Goal: Use online tool/utility: Utilize a website feature to perform a specific function

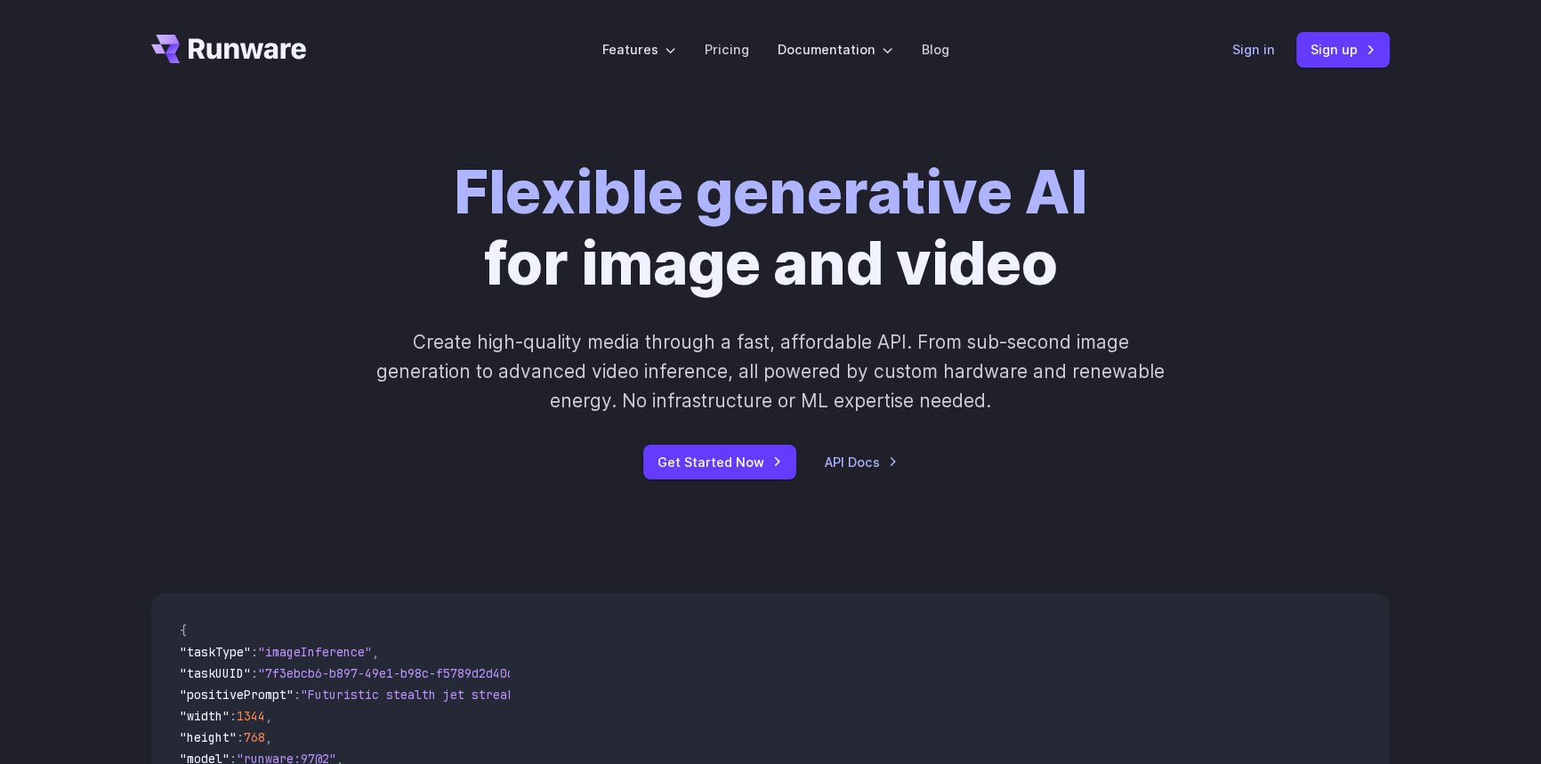
click at [1262, 48] on link "Sign in" at bounding box center [1253, 49] width 43 height 20
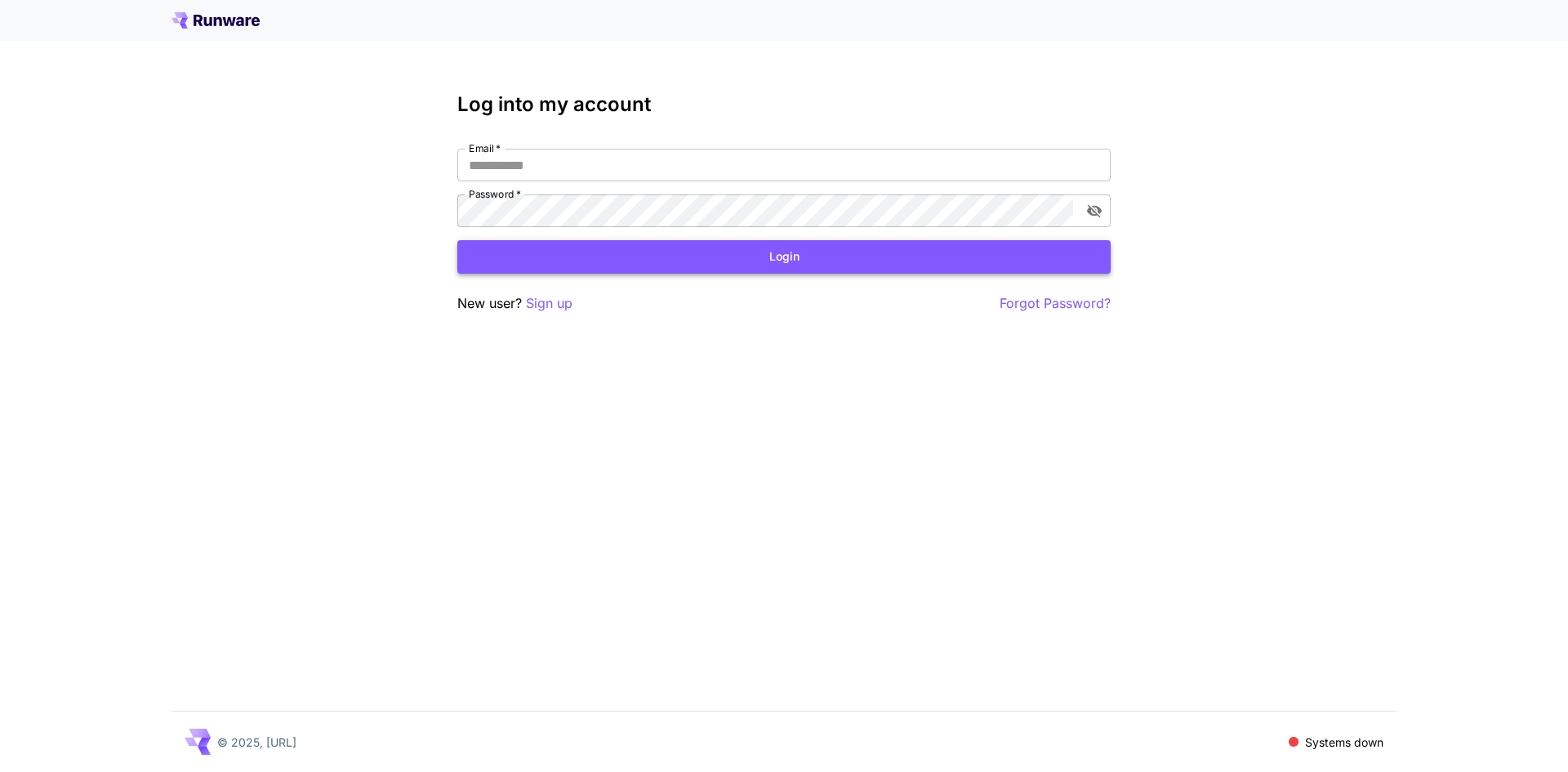
type input "**********"
drag, startPoint x: 882, startPoint y: 263, endPoint x: 883, endPoint y: 286, distance: 23.0
click at [883, 286] on div "**********" at bounding box center [784, 203] width 654 height 220
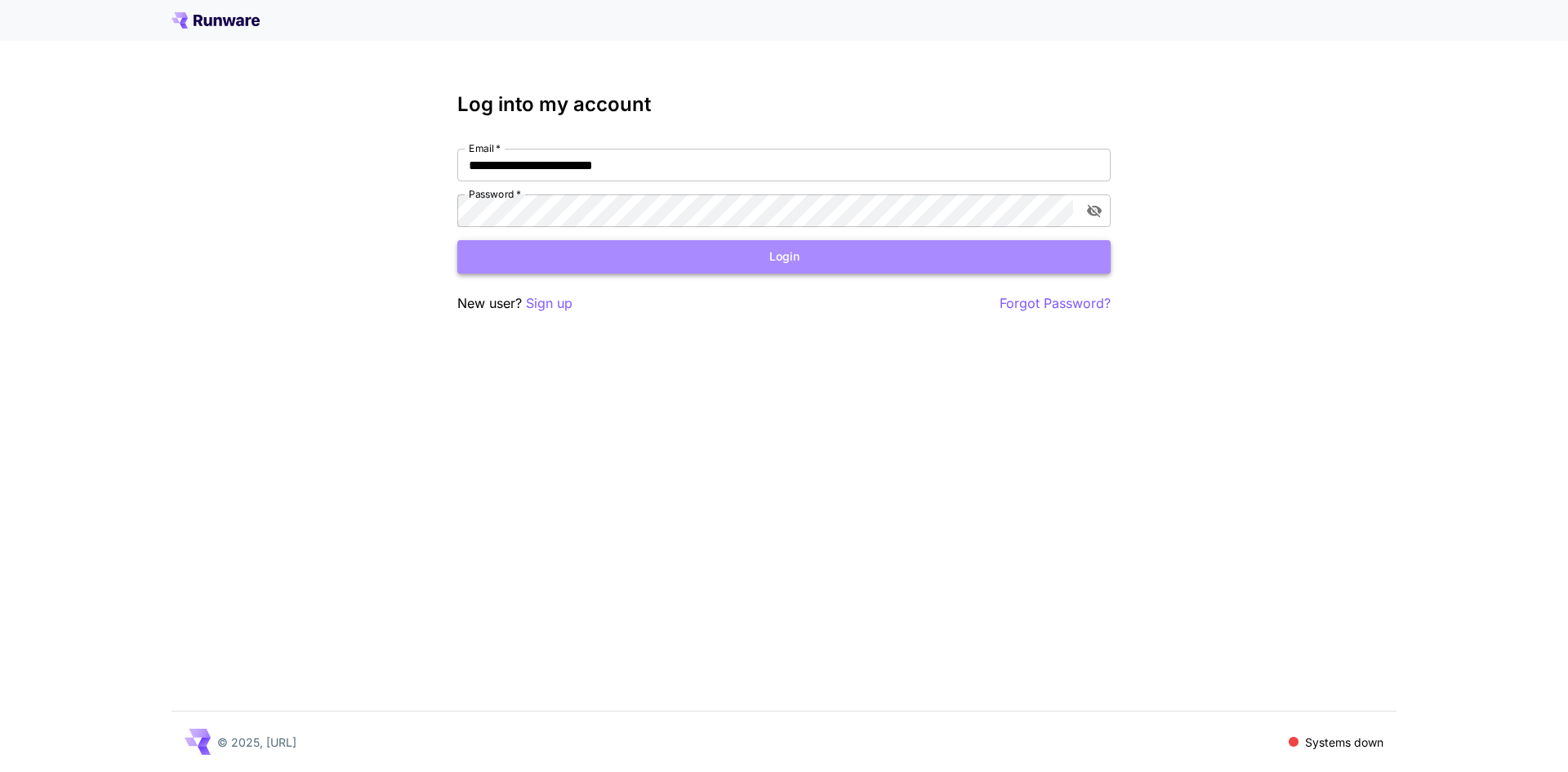
click at [884, 272] on button "Login" at bounding box center [784, 257] width 654 height 33
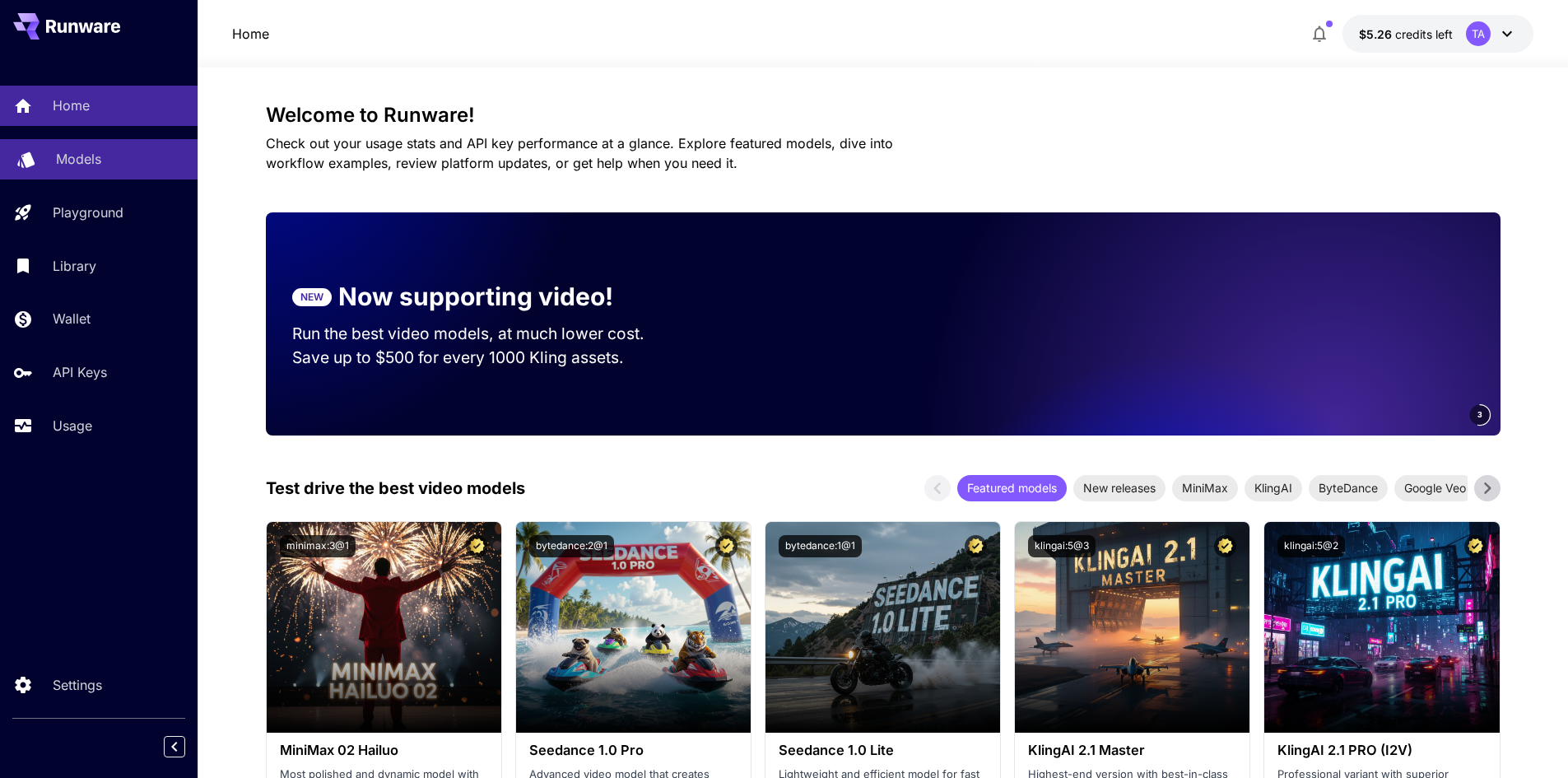
click at [94, 168] on p "Models" at bounding box center [78, 158] width 45 height 19
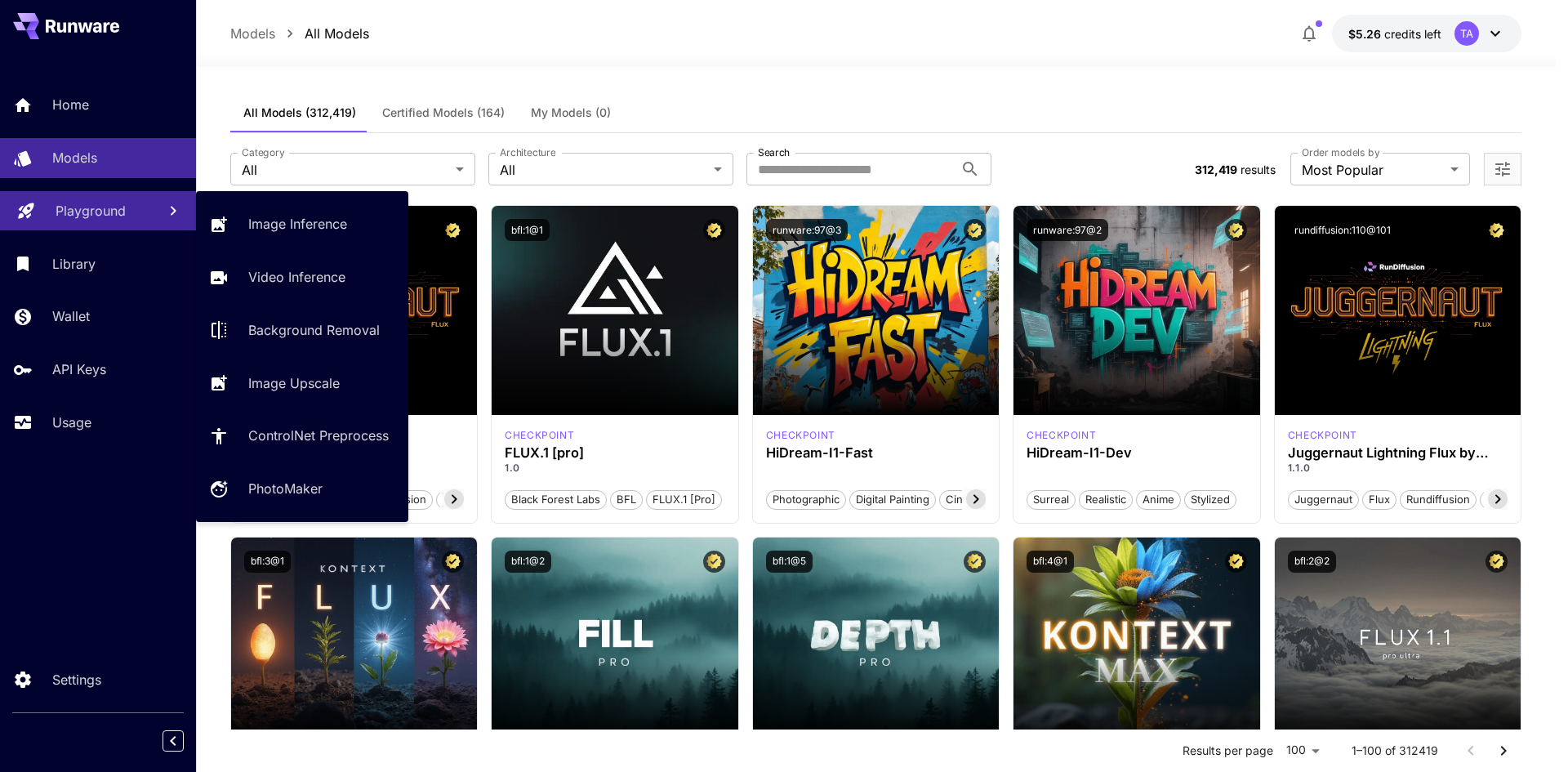
click at [54, 196] on link "Playground" at bounding box center [97, 211] width 196 height 40
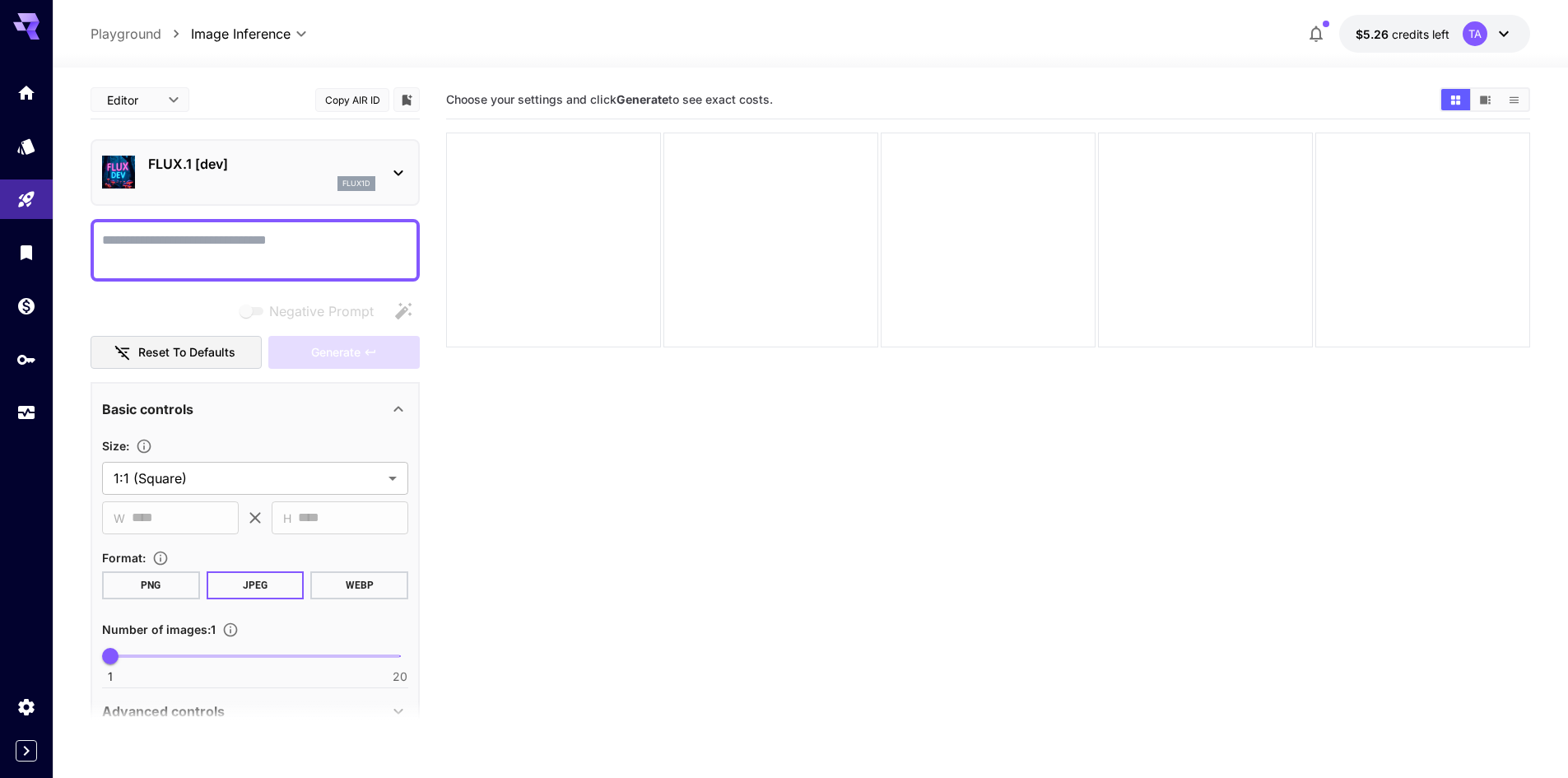
click at [354, 201] on div "FLUX.1 [dev] flux1d" at bounding box center [255, 172] width 330 height 67
click at [361, 191] on div "FLUX.1 [dev] flux1d" at bounding box center [255, 172] width 306 height 50
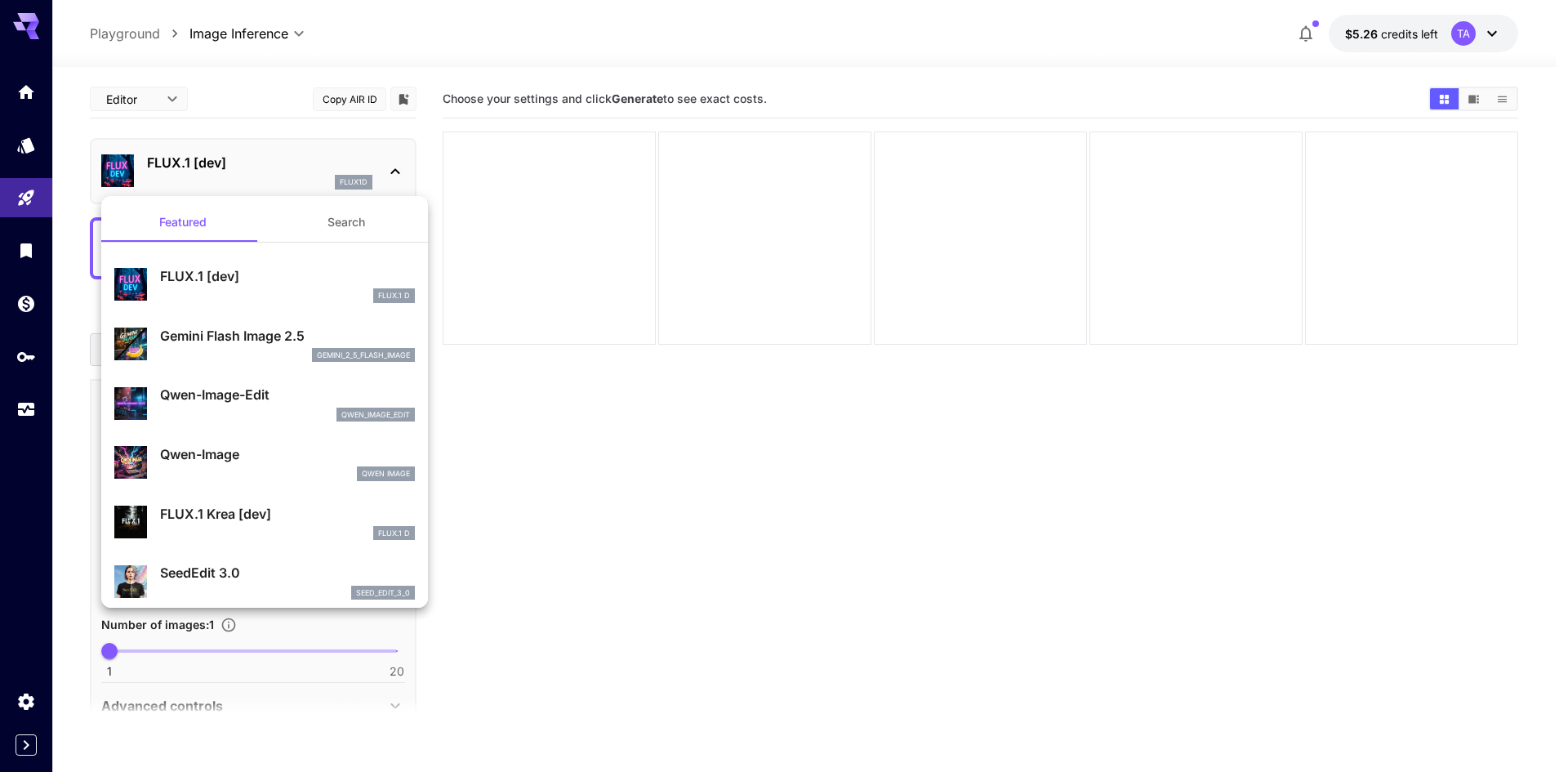
click at [282, 461] on p "Qwen-Image" at bounding box center [287, 453] width 255 height 19
type input "**"
type input "***"
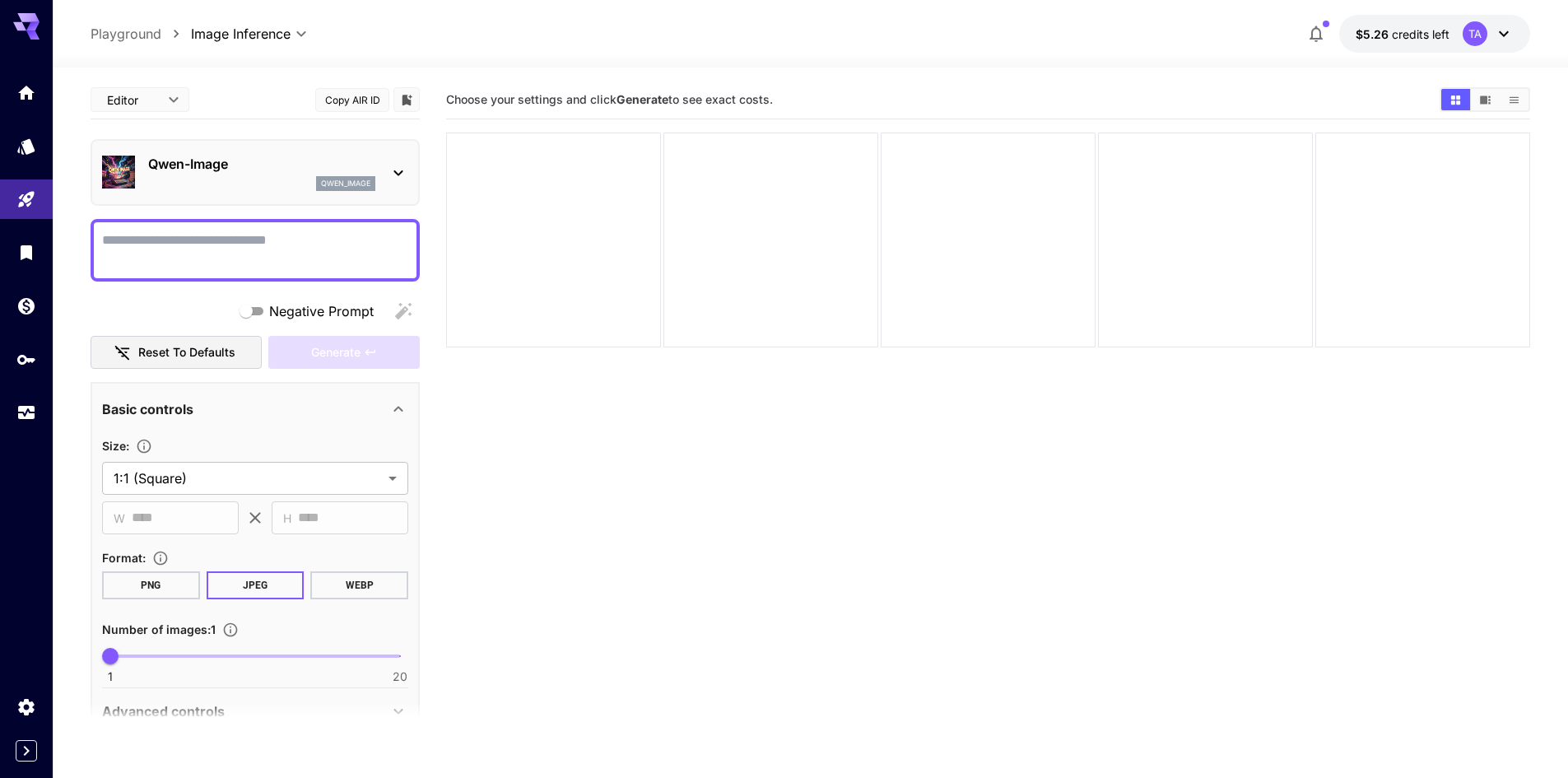
click at [761, 546] on section "Choose your settings and click Generate to see exact costs." at bounding box center [988, 469] width 1084 height 778
click at [212, 241] on textarea "Negative Prompt" at bounding box center [255, 250] width 306 height 40
paste textarea "**********"
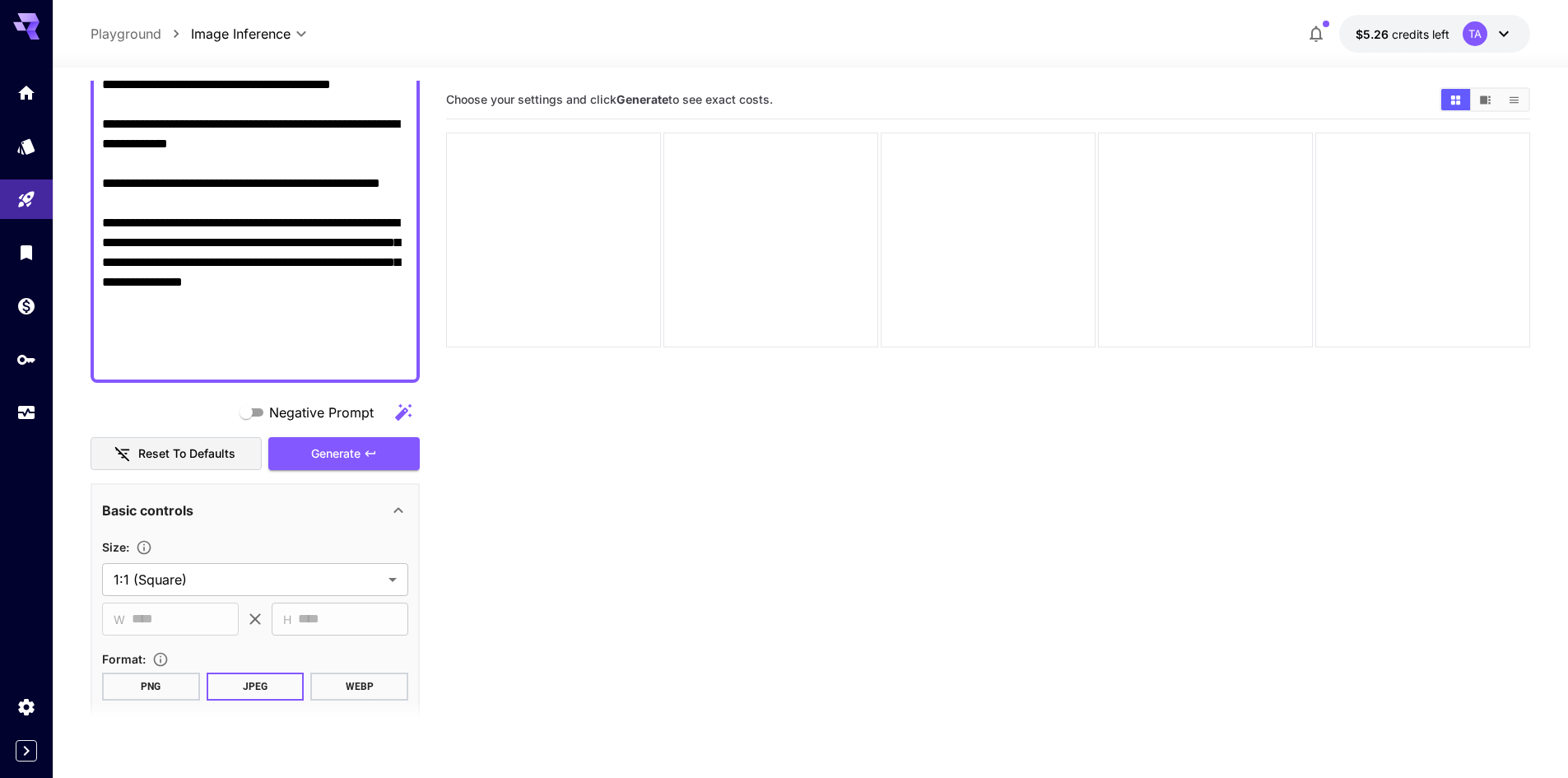
scroll to position [790, 0]
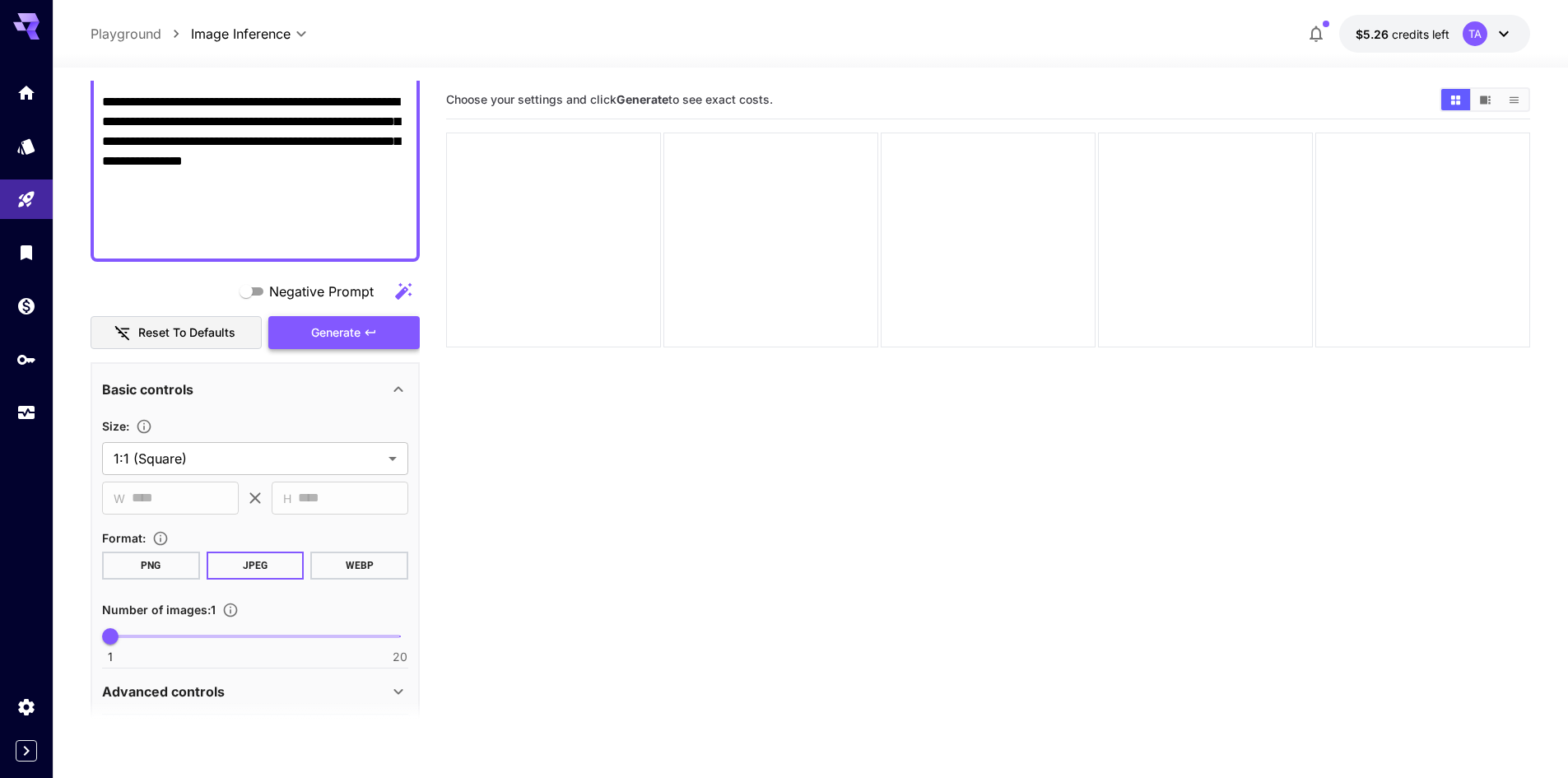
click at [365, 339] on button "Generate" at bounding box center [344, 333] width 152 height 33
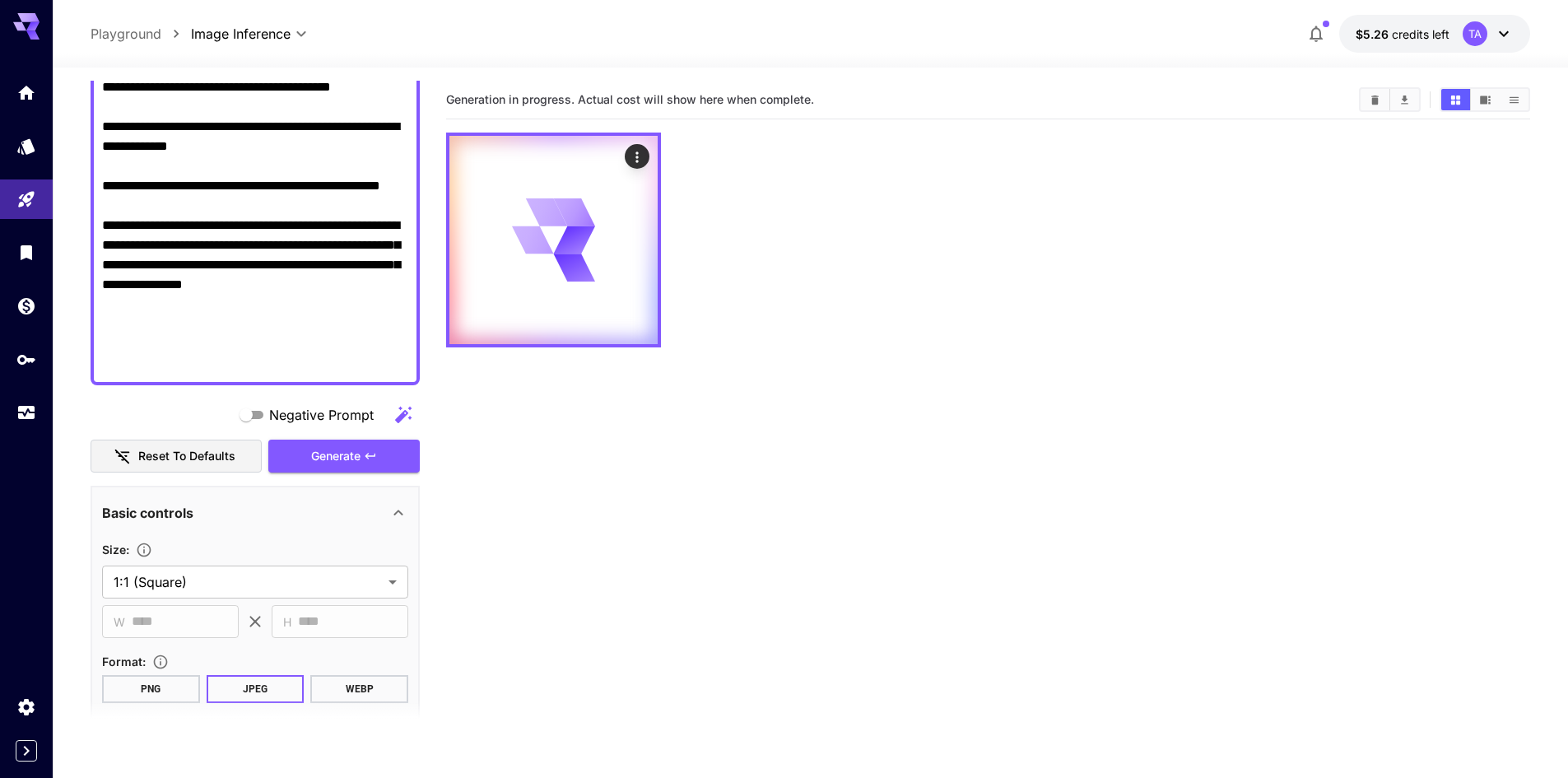
scroll to position [625, 0]
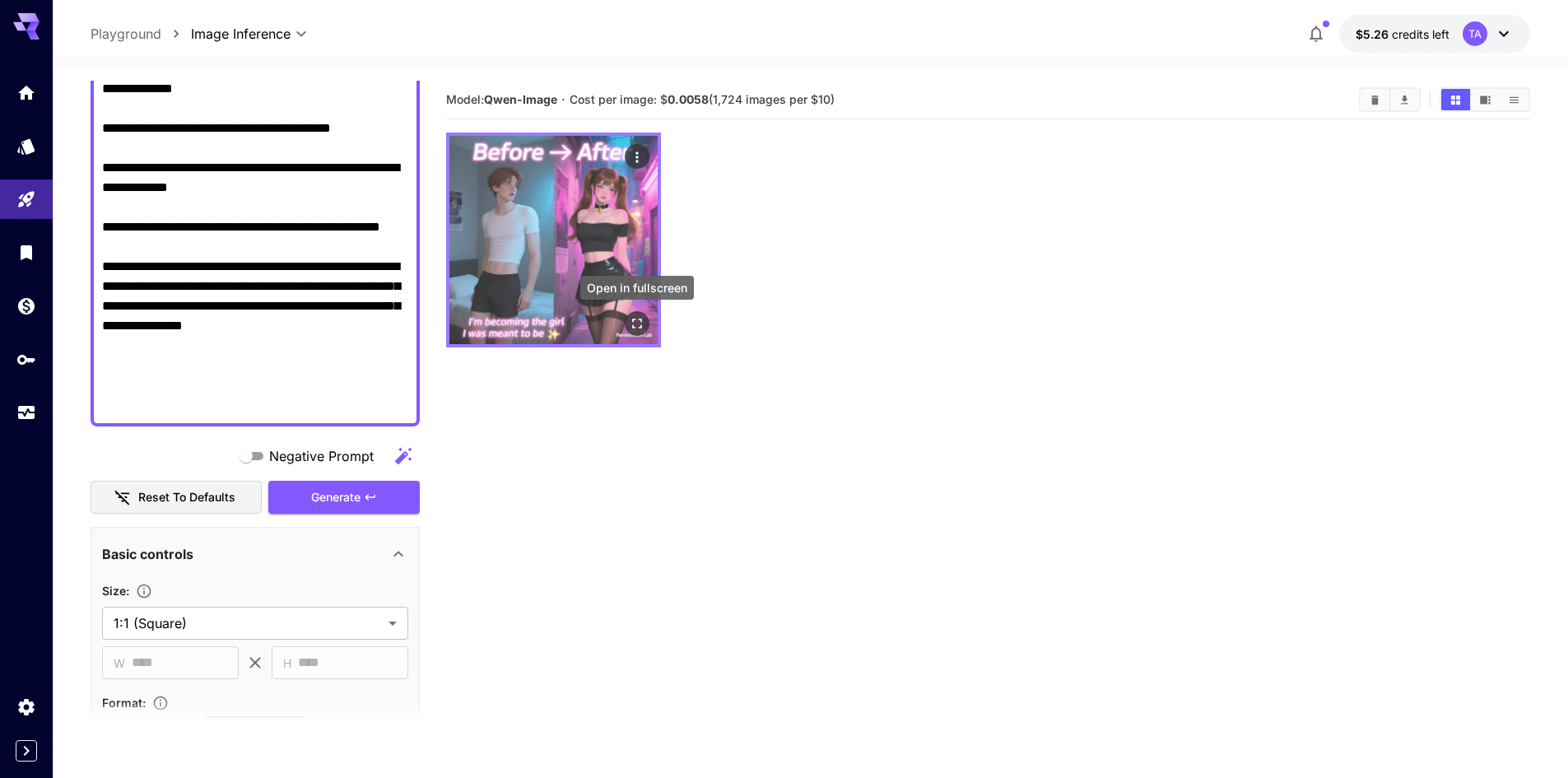
click at [634, 320] on icon "Open in fullscreen" at bounding box center [638, 324] width 17 height 17
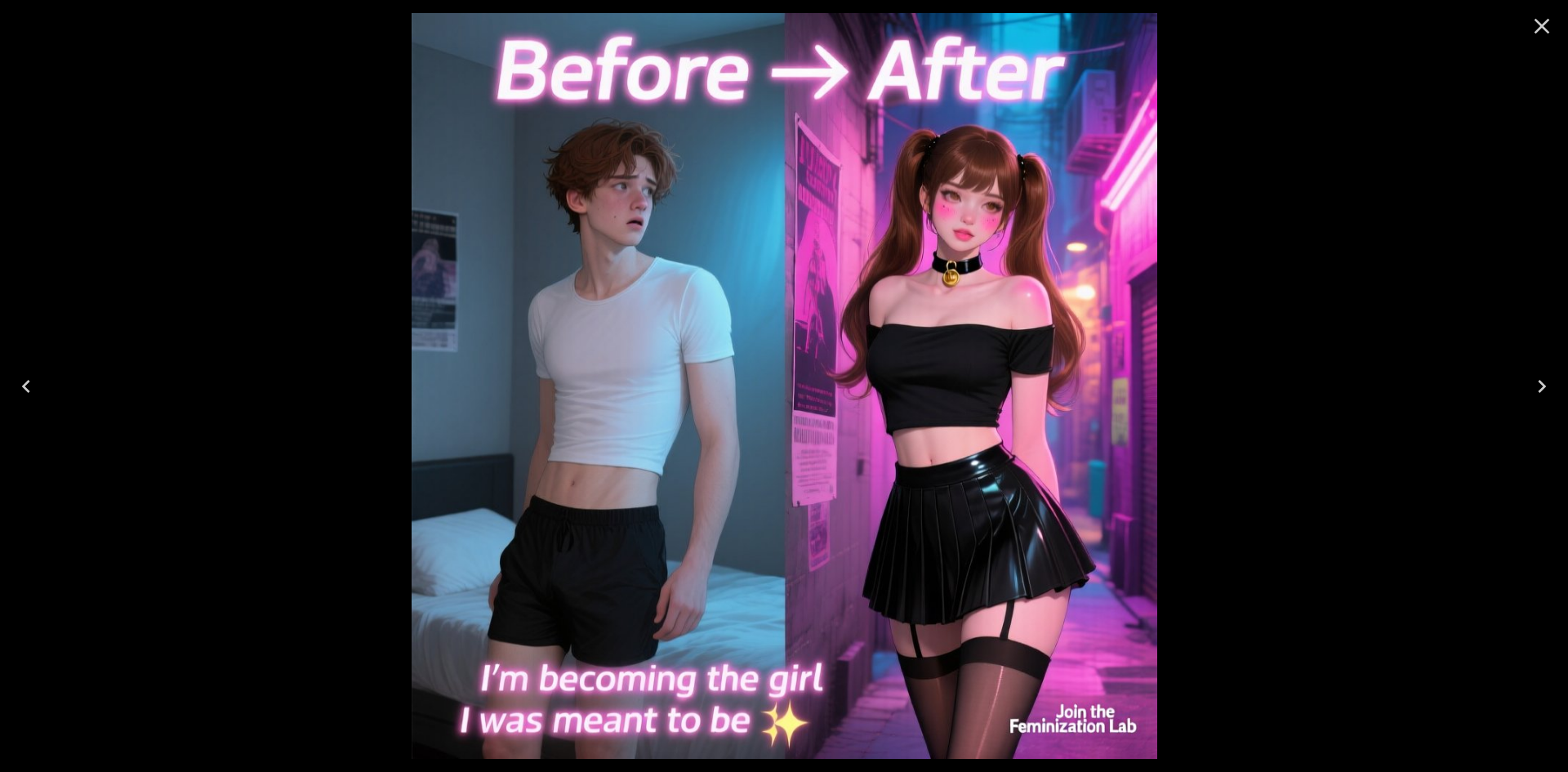
click at [1536, 25] on icon "Close" at bounding box center [1541, 26] width 26 height 26
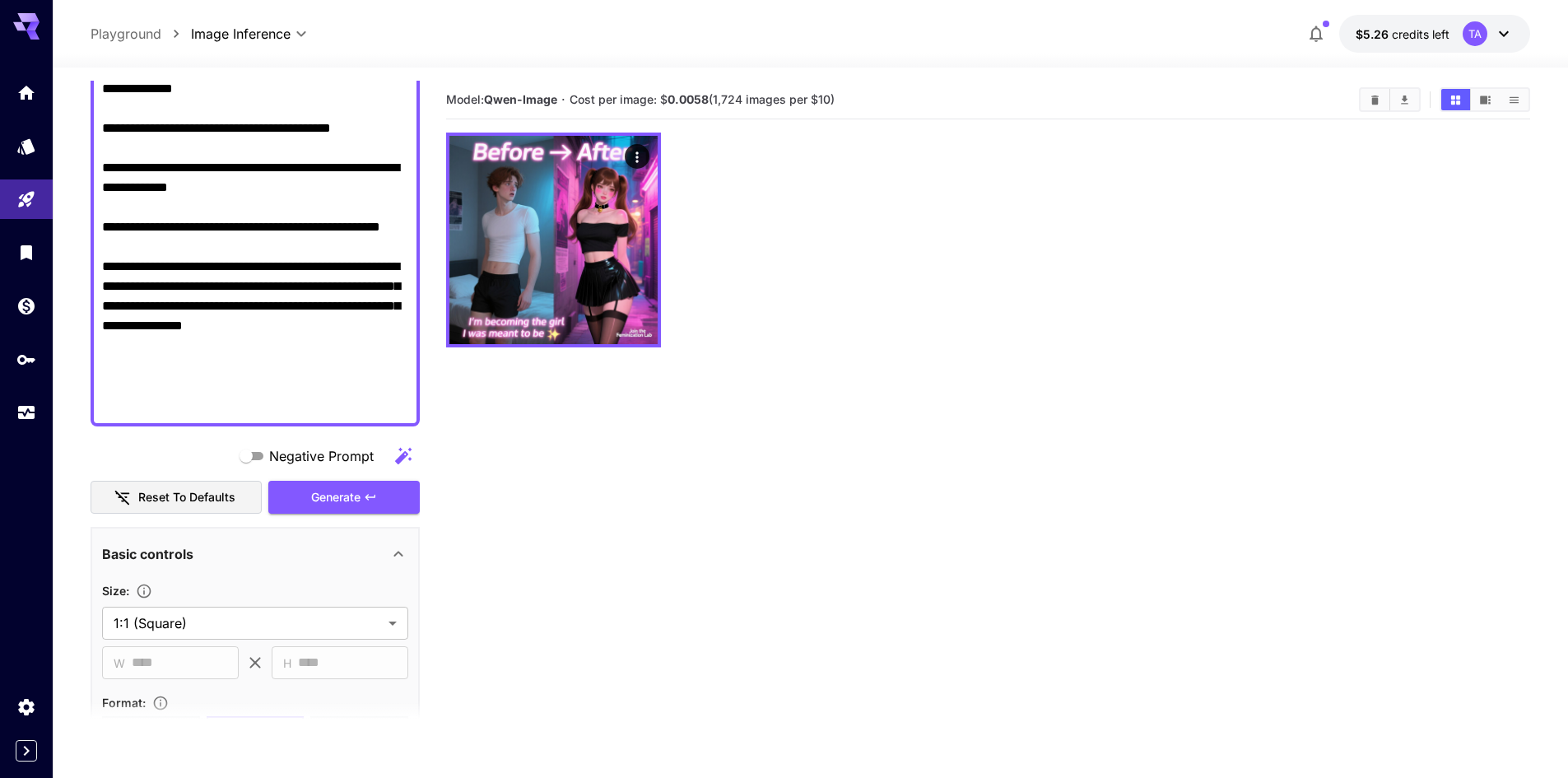
drag, startPoint x: 261, startPoint y: 309, endPoint x: 96, endPoint y: 278, distance: 167.9
click at [96, 278] on div at bounding box center [255, 10] width 330 height 833
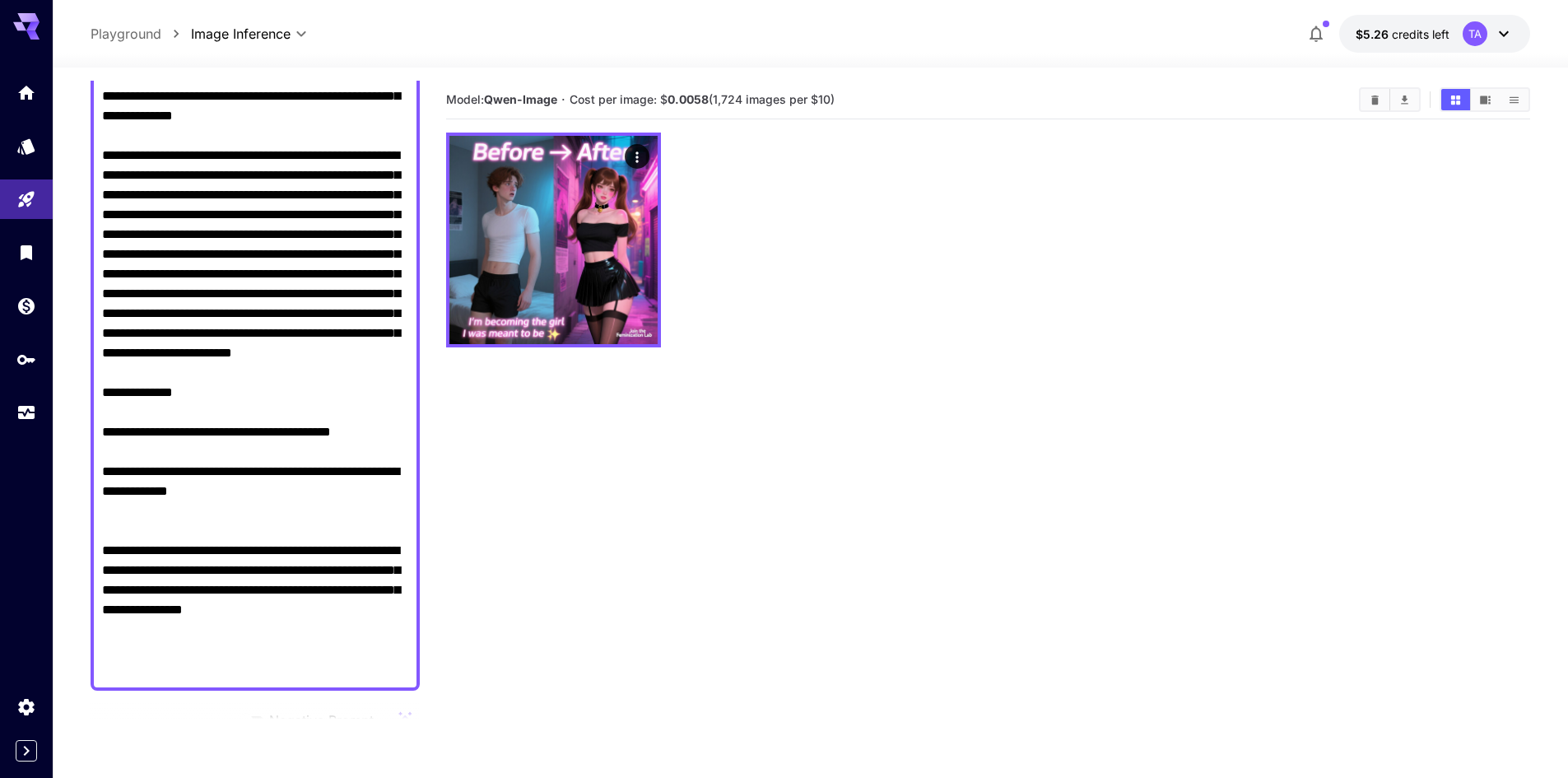
scroll to position [323, 0]
click at [230, 451] on textarea "Negative Prompt" at bounding box center [255, 292] width 306 height 771
click at [1194, 364] on section "Model: [PERSON_NAME]-Image · Cost per image: $ 0.0058 (1,724 images per $10)" at bounding box center [988, 469] width 1084 height 778
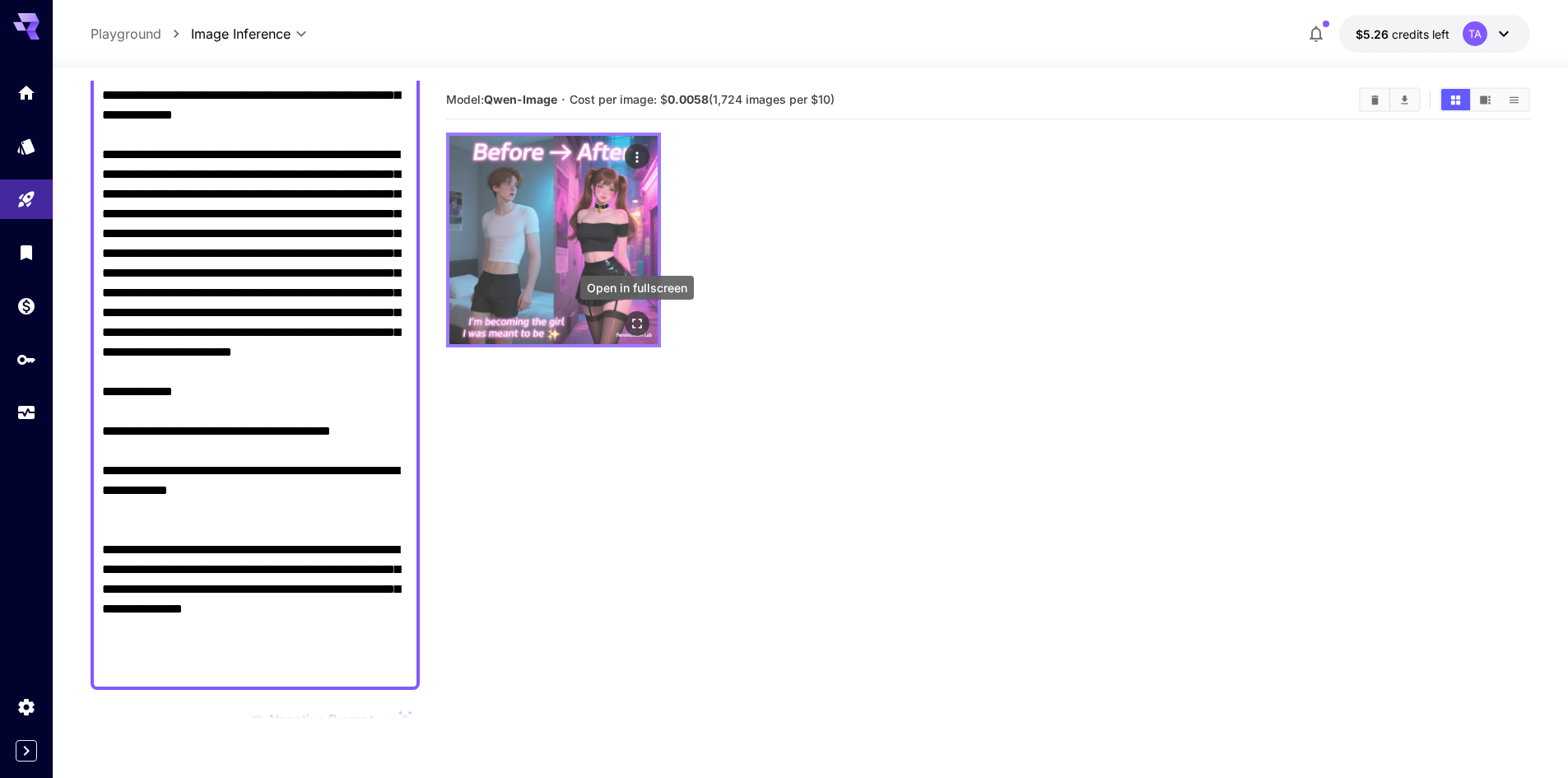
click at [638, 324] on icon "Open in fullscreen" at bounding box center [638, 324] width 17 height 17
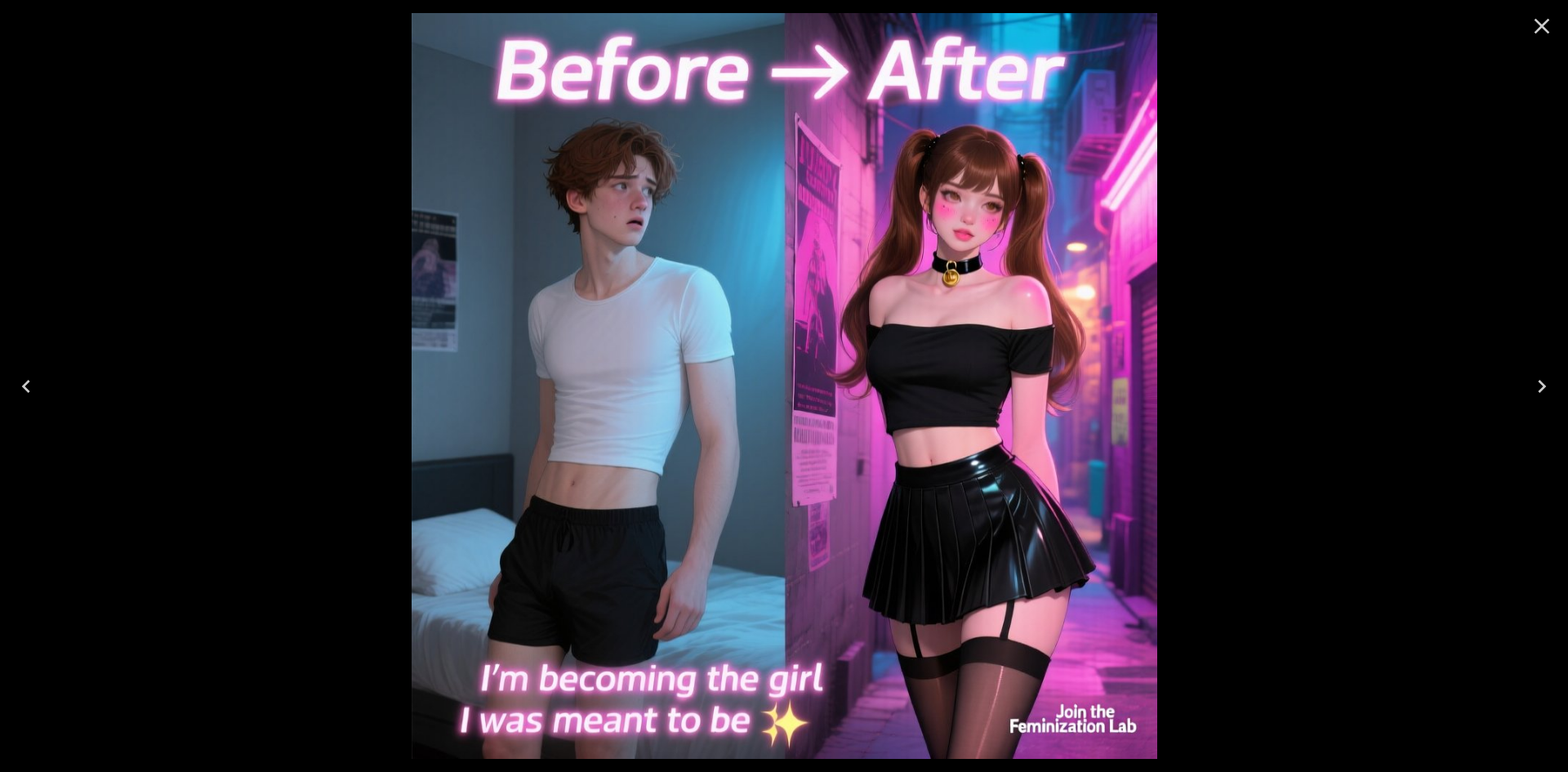
click at [1532, 28] on icon "Close" at bounding box center [1541, 26] width 26 height 26
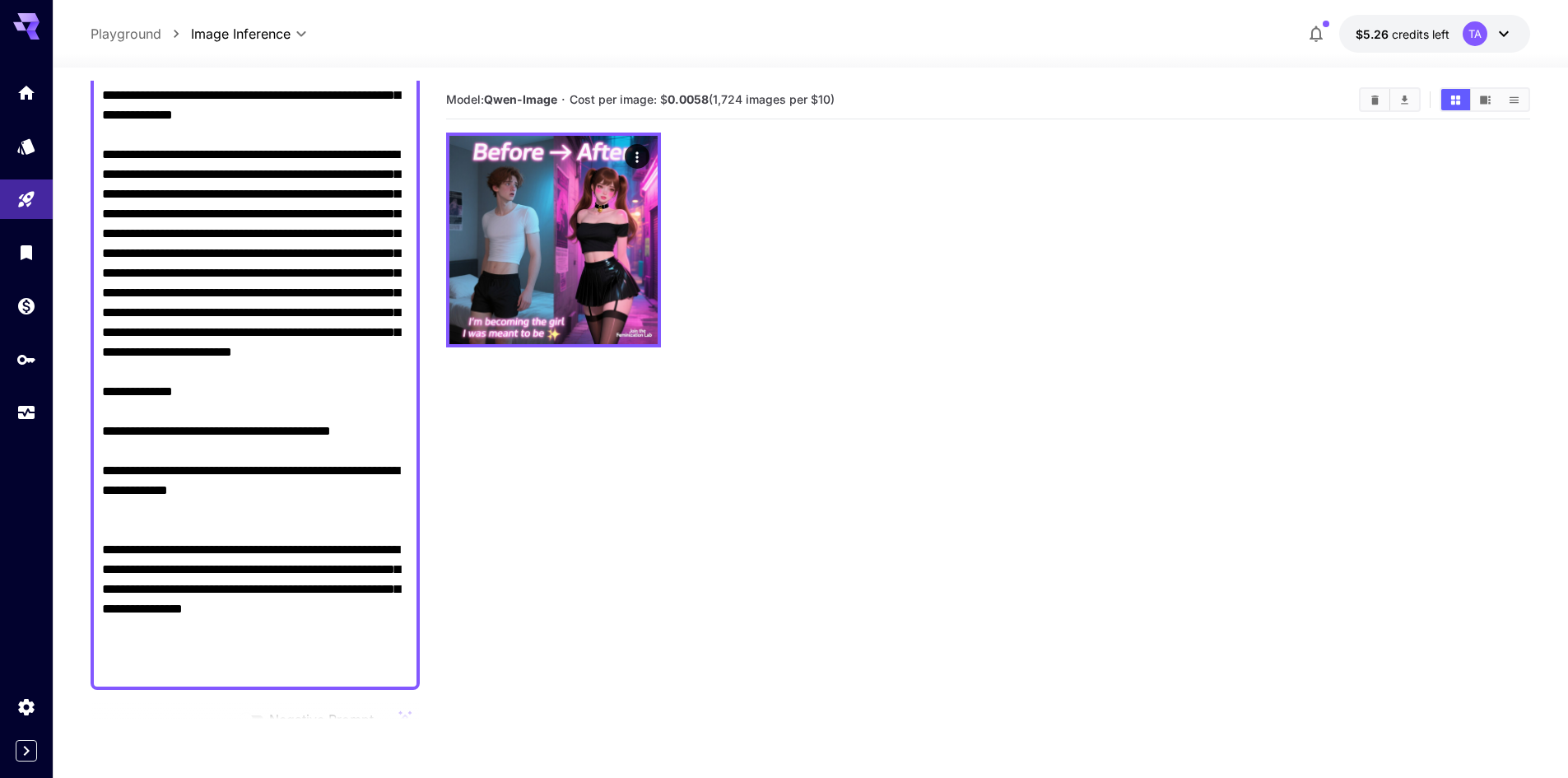
click at [308, 440] on textarea "Negative Prompt" at bounding box center [255, 292] width 306 height 771
paste textarea "**********"
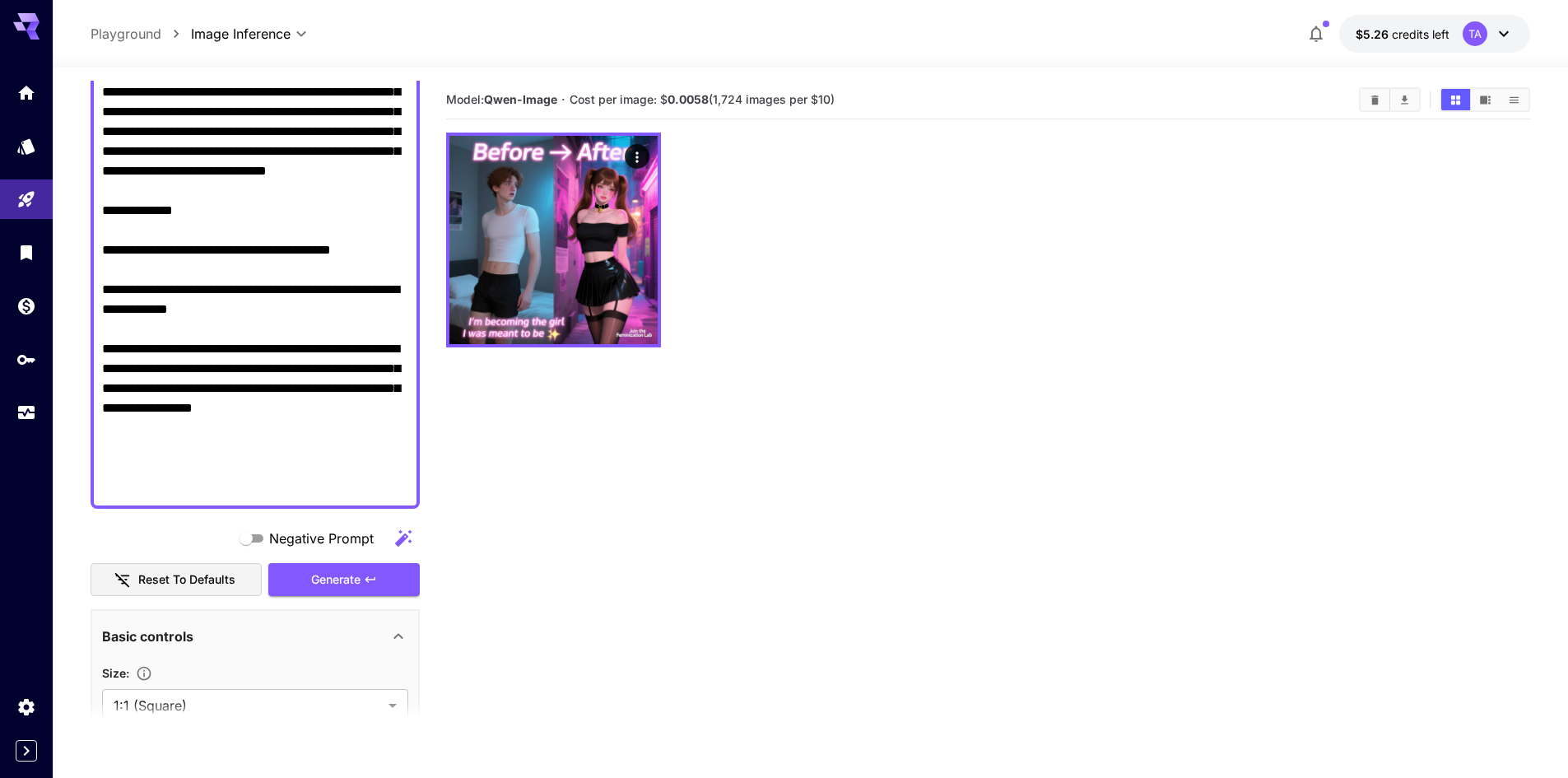
scroll to position [586, 0]
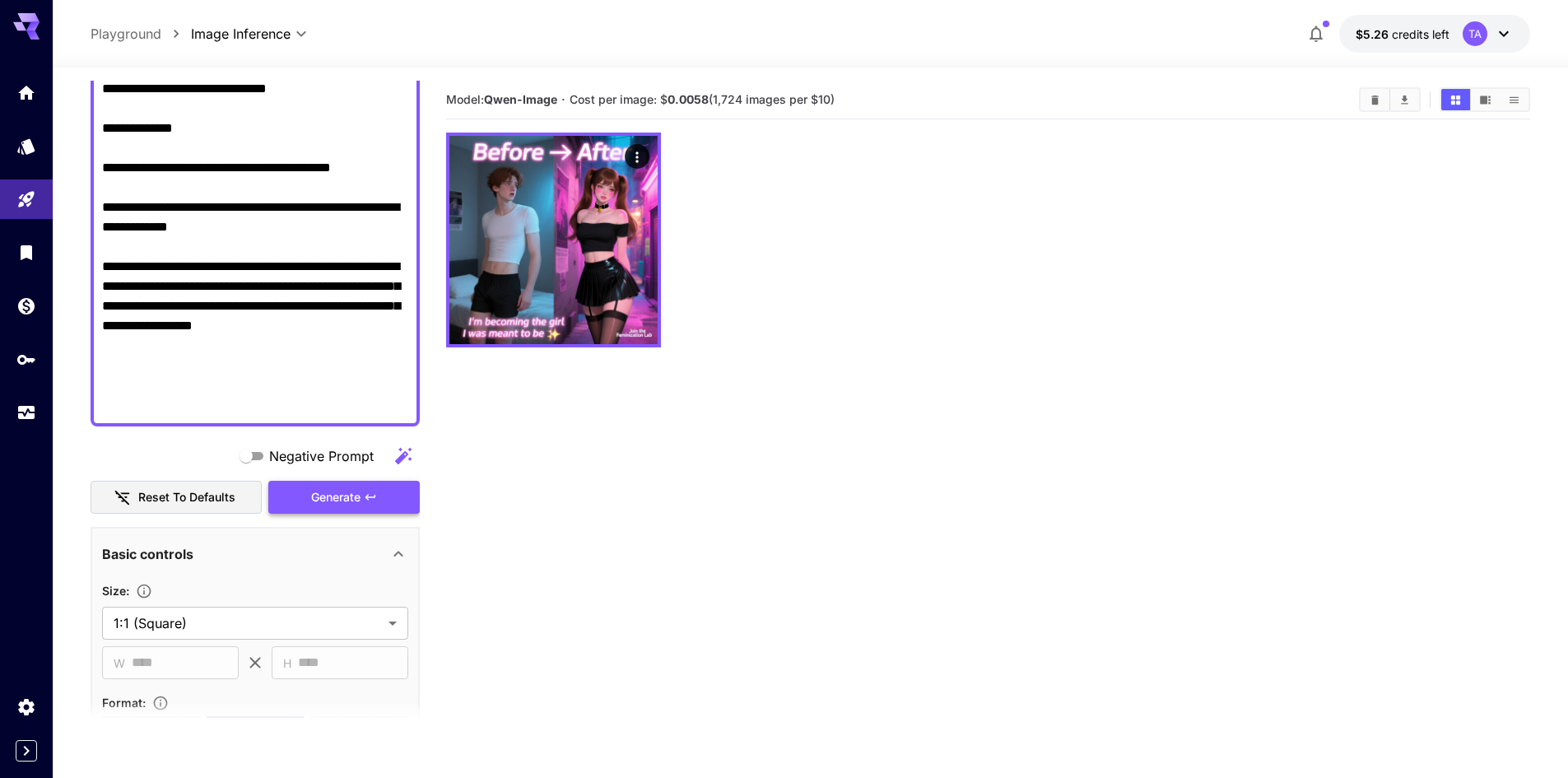
click at [345, 497] on span "Generate" at bounding box center [335, 498] width 49 height 20
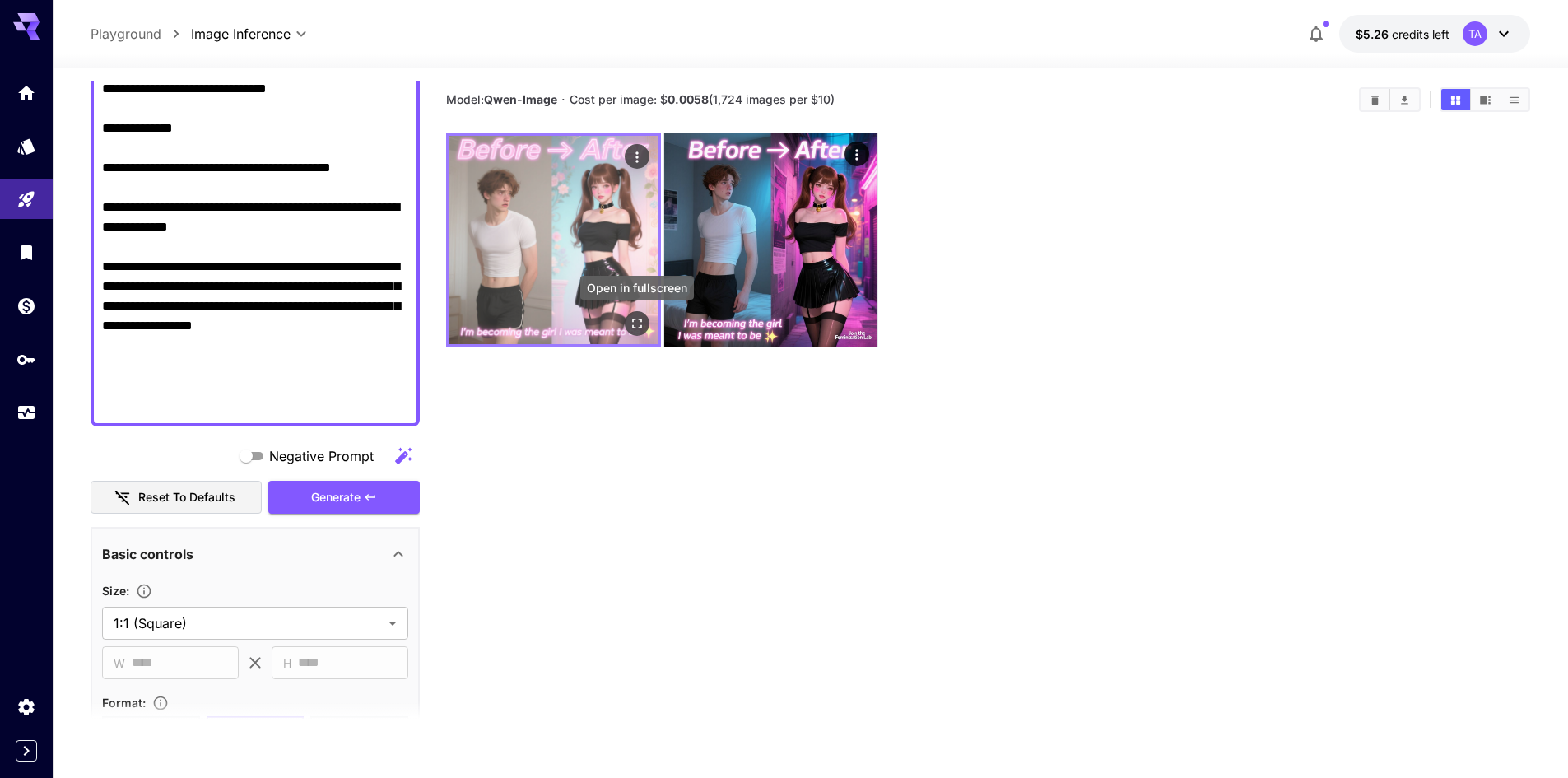
click at [630, 324] on icon "Open in fullscreen" at bounding box center [638, 324] width 17 height 17
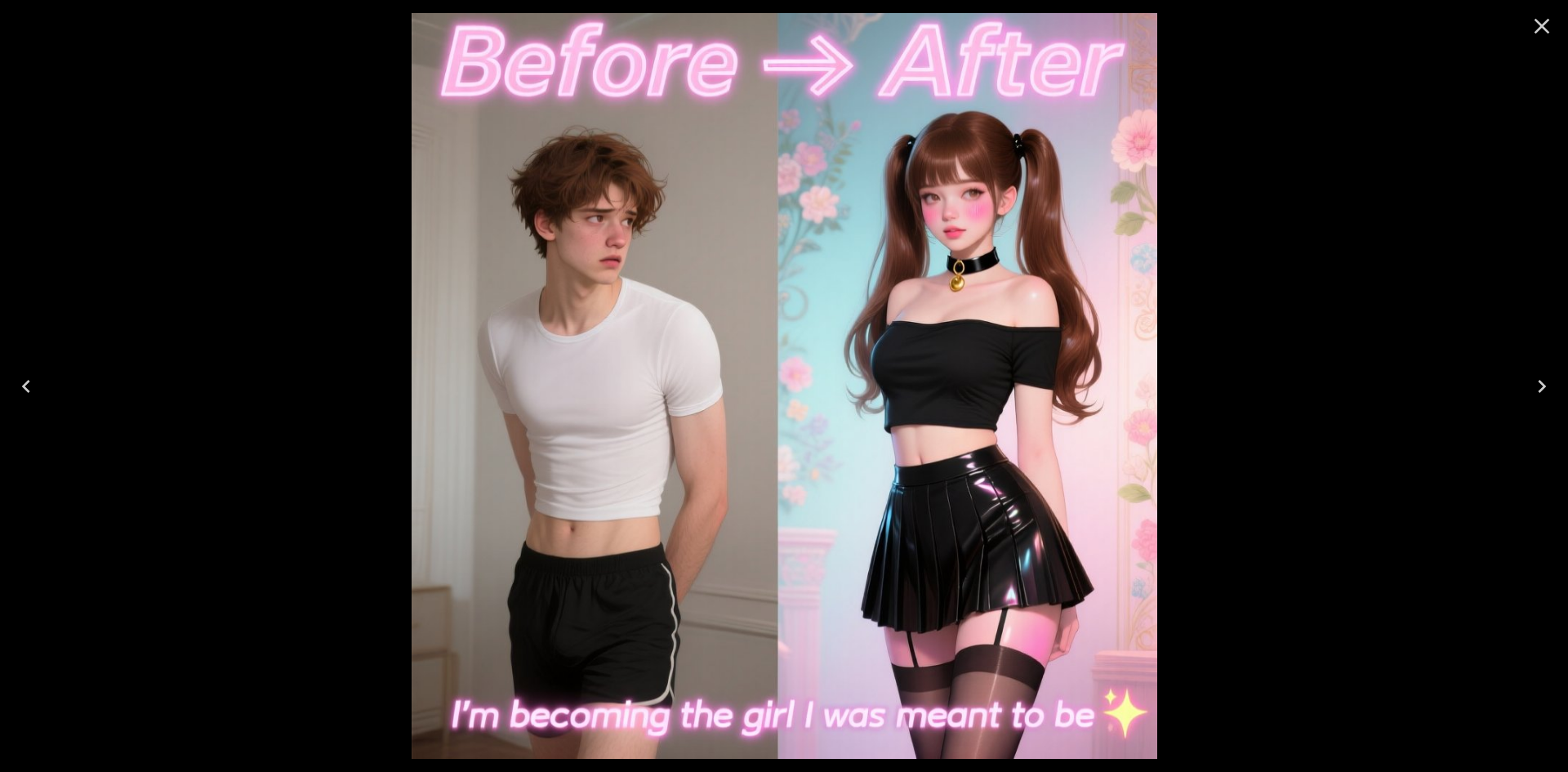
click at [1533, 33] on icon "Close" at bounding box center [1541, 26] width 26 height 26
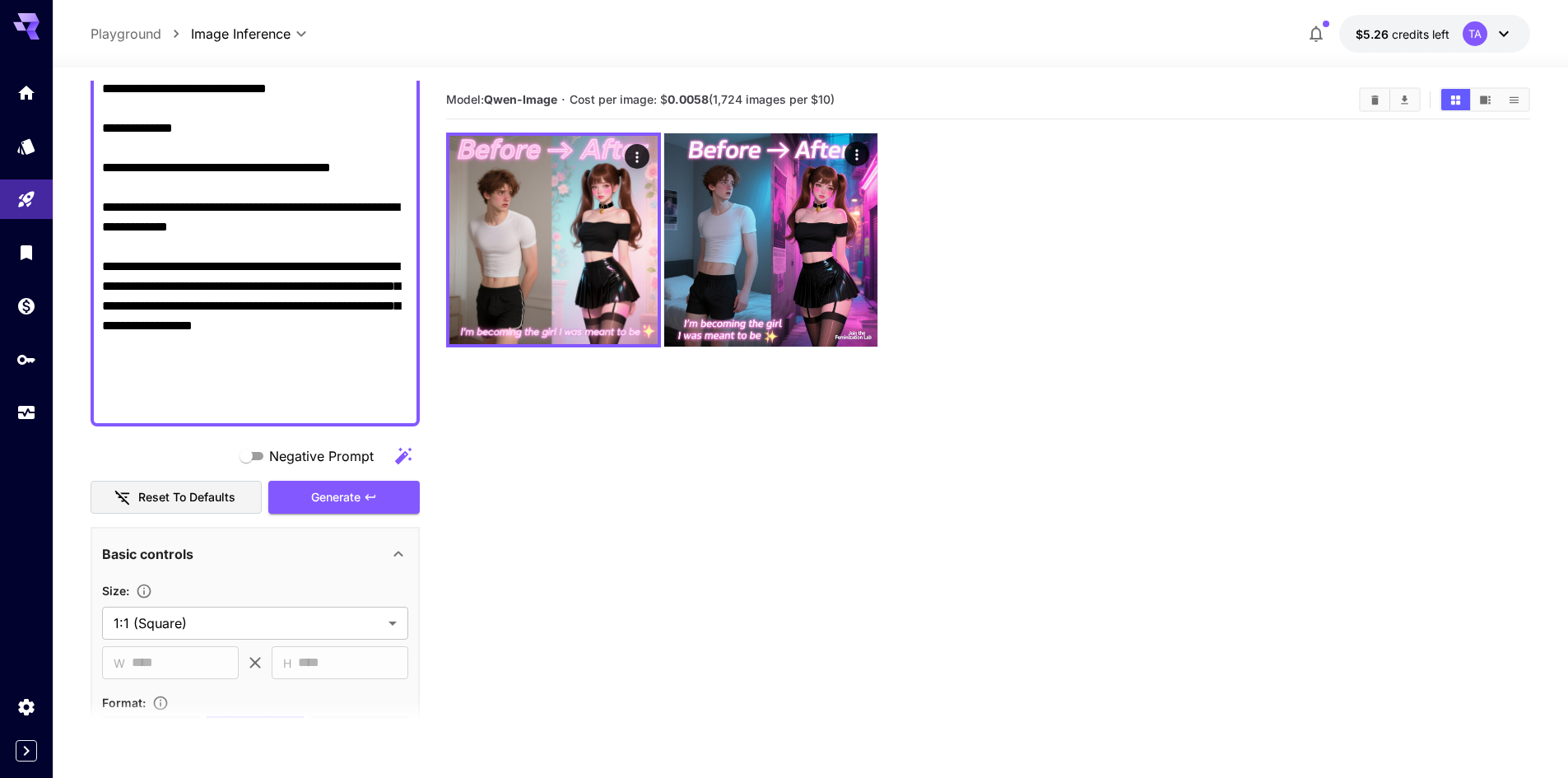
click at [227, 311] on textarea "Negative Prompt" at bounding box center [255, 30] width 306 height 771
paste textarea "**********"
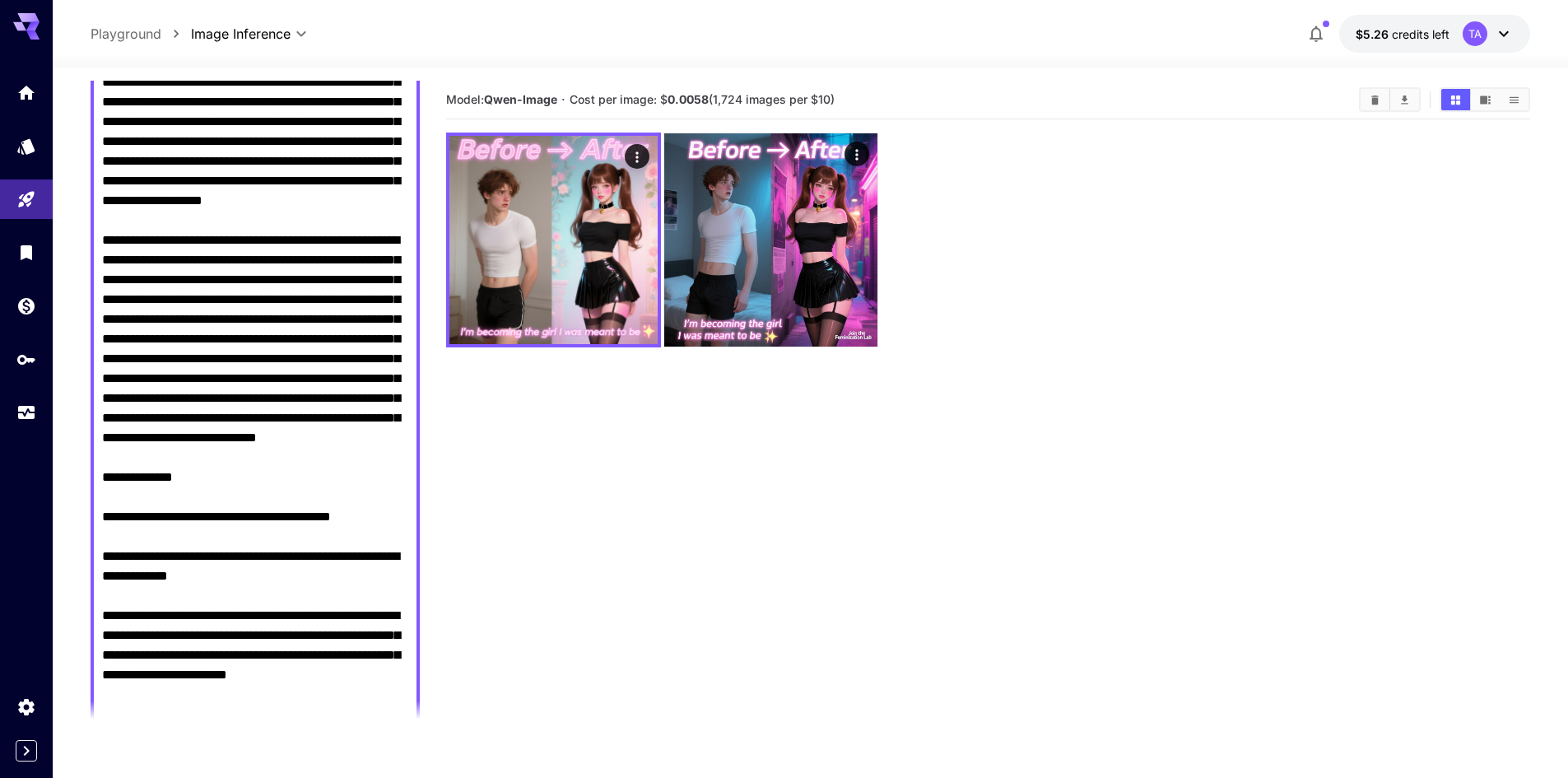
scroll to position [566, 0]
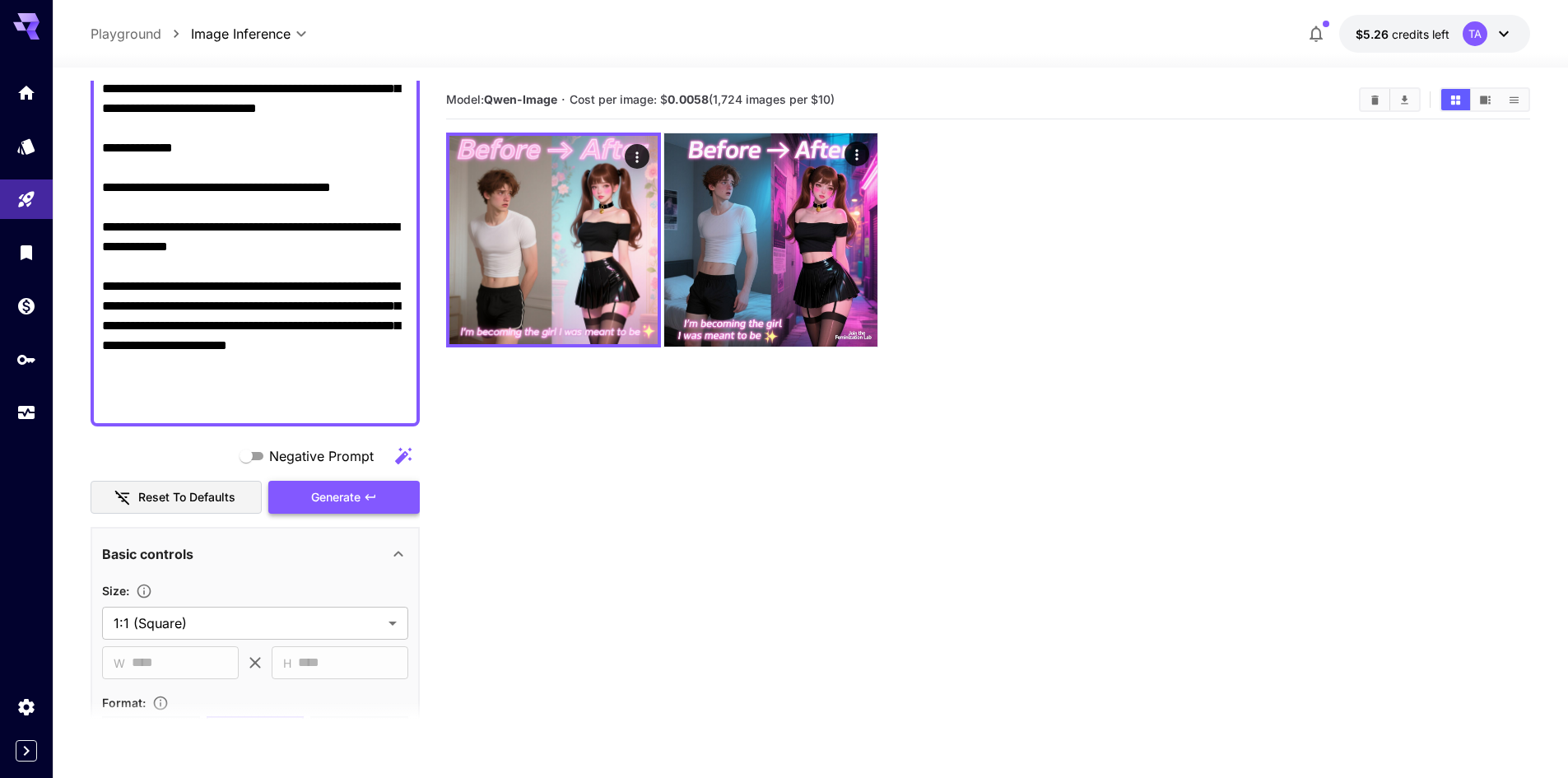
click at [342, 501] on span "Generate" at bounding box center [335, 498] width 49 height 20
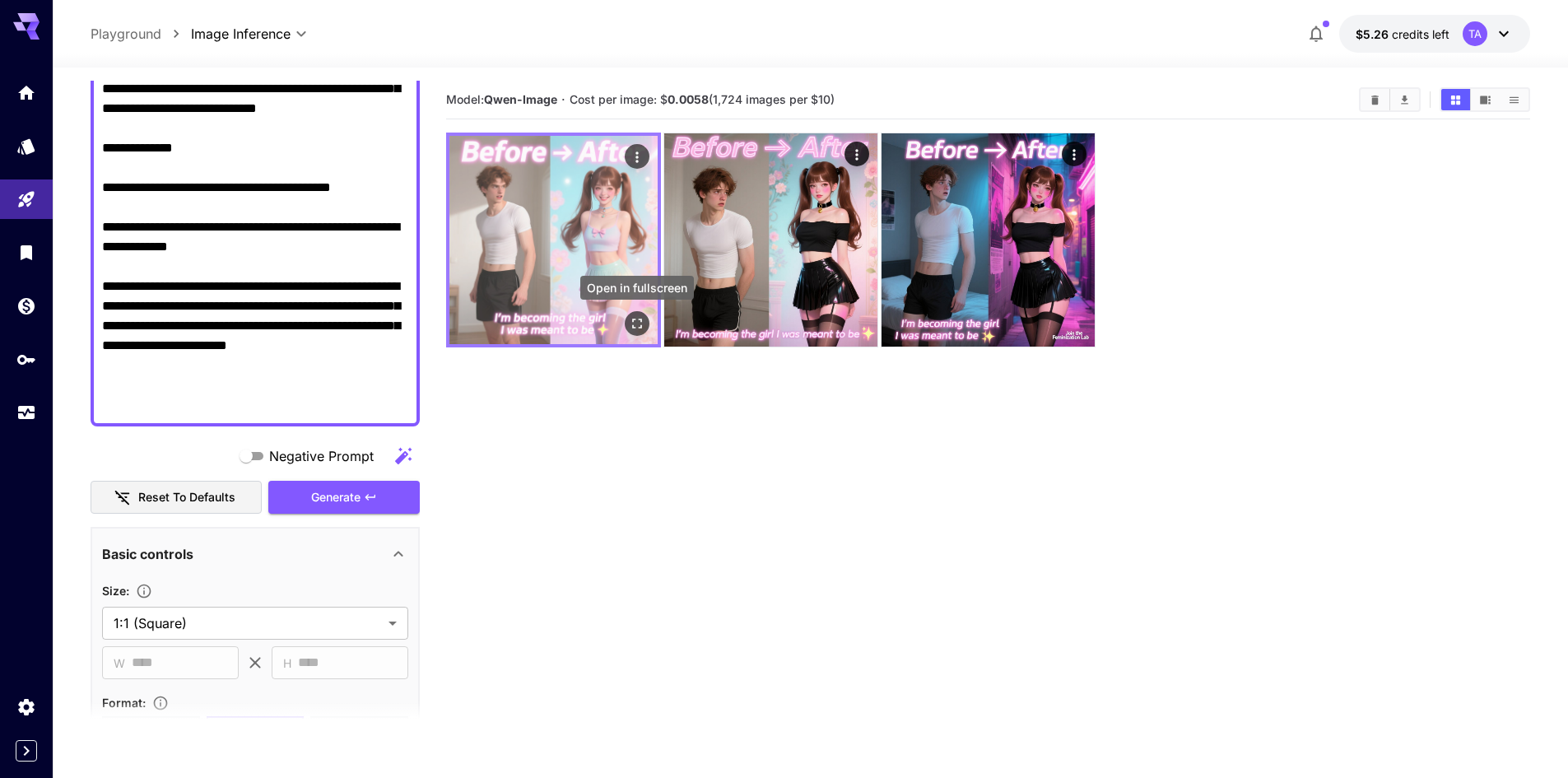
click at [646, 324] on button "Open in fullscreen" at bounding box center [637, 323] width 25 height 25
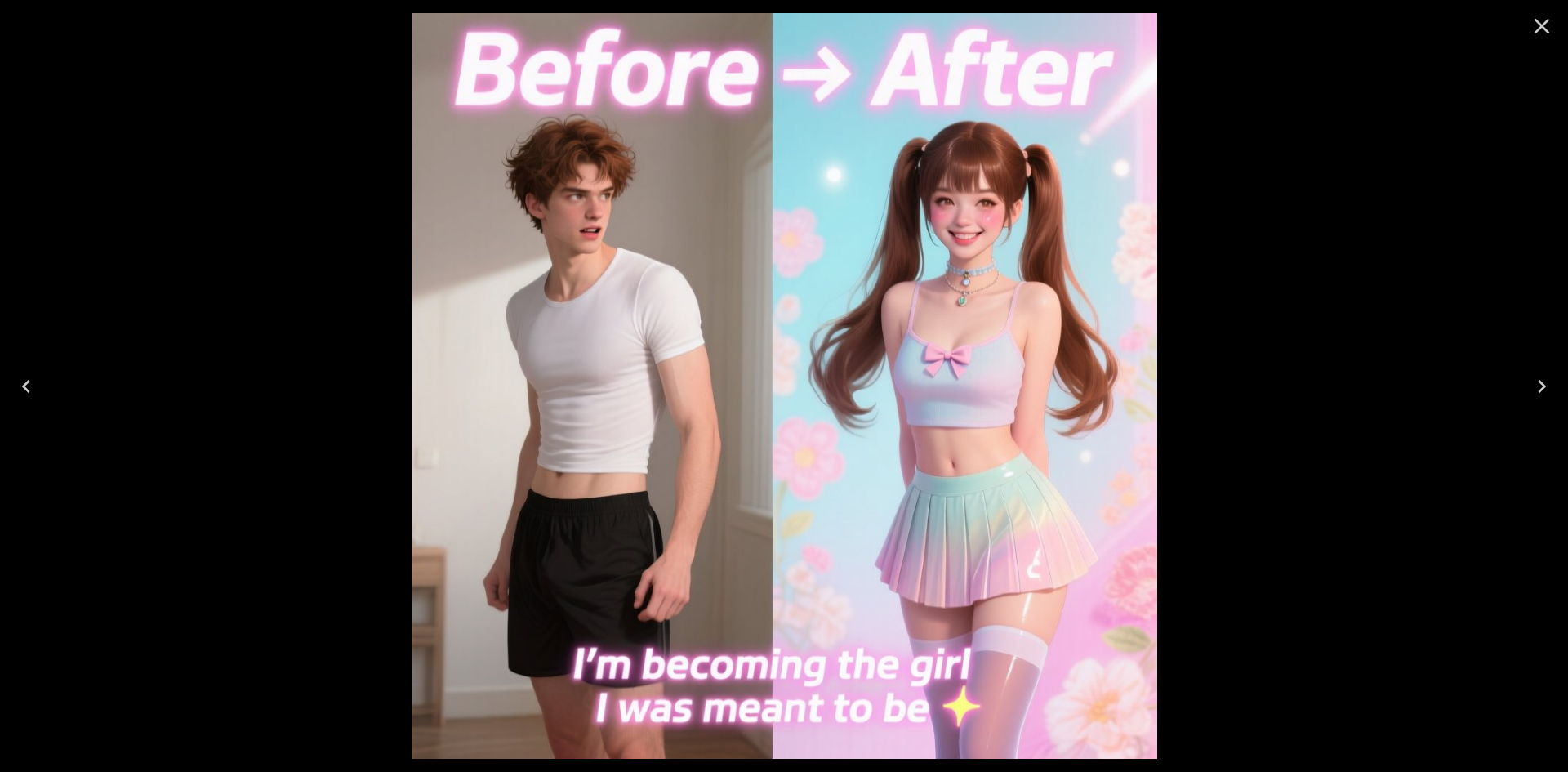
click at [1540, 23] on icon "Close" at bounding box center [1541, 26] width 16 height 16
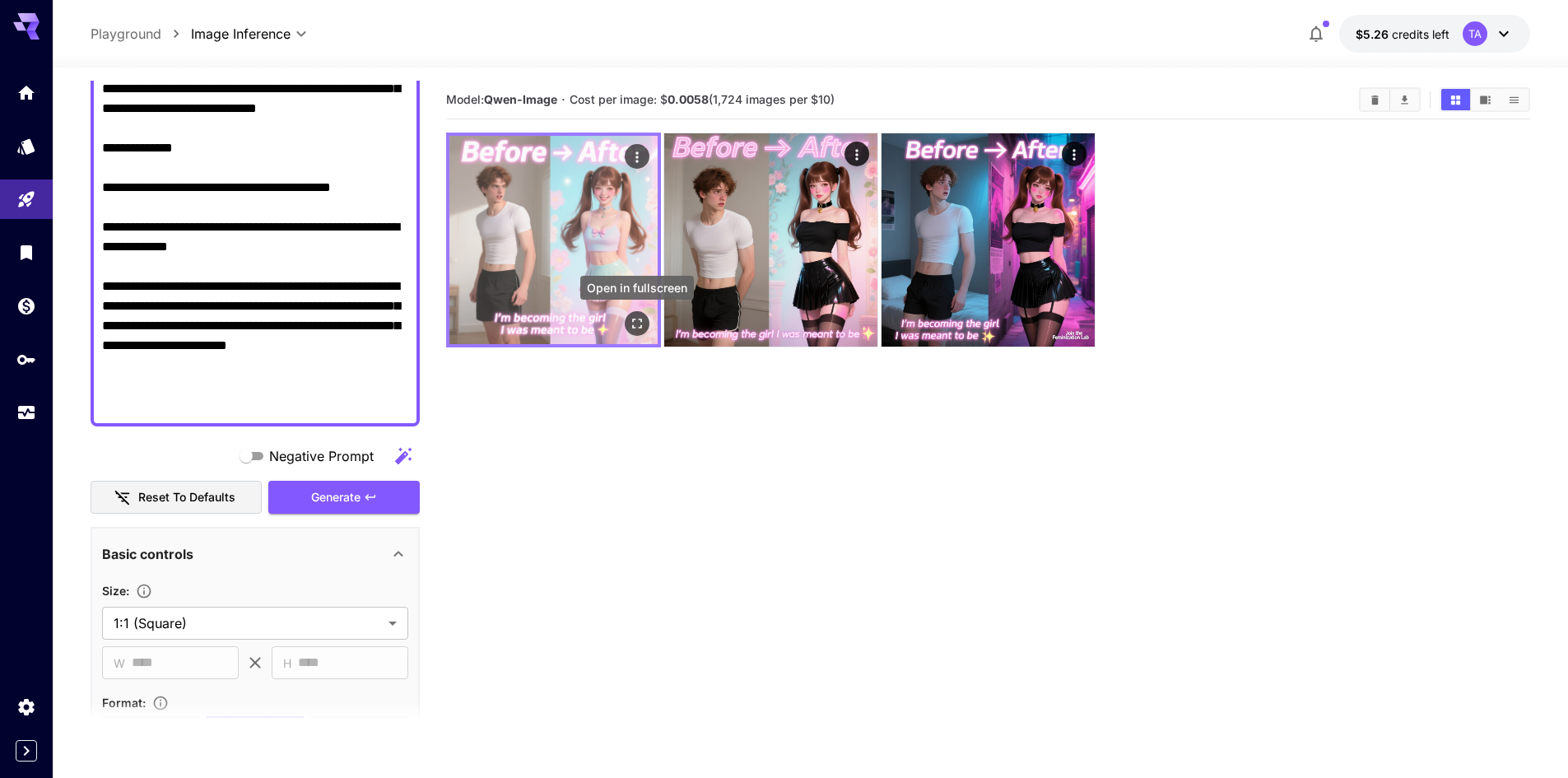
click at [637, 331] on button "Open in fullscreen" at bounding box center [637, 323] width 25 height 25
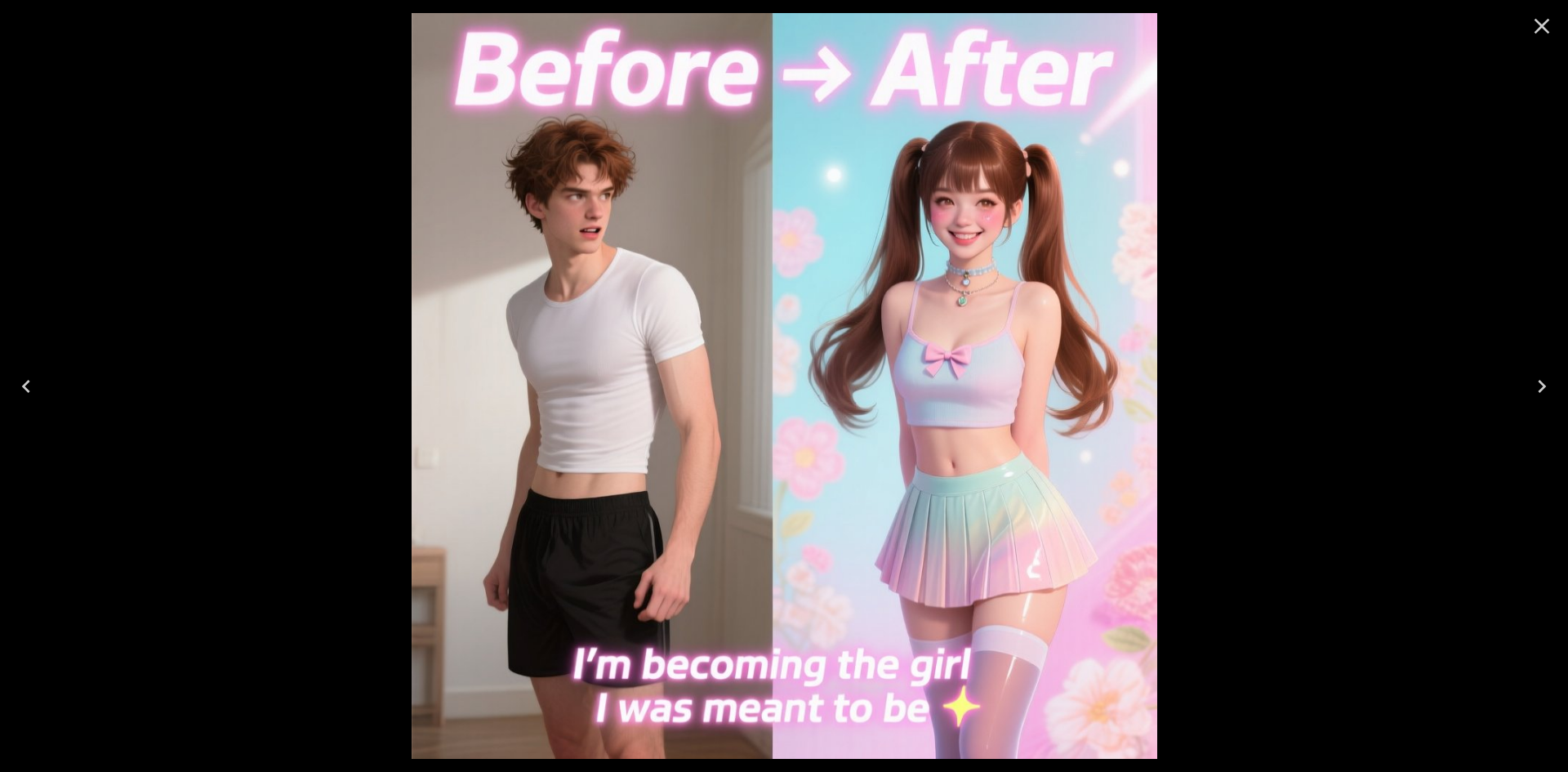
click at [1544, 22] on icon "Close" at bounding box center [1541, 26] width 26 height 26
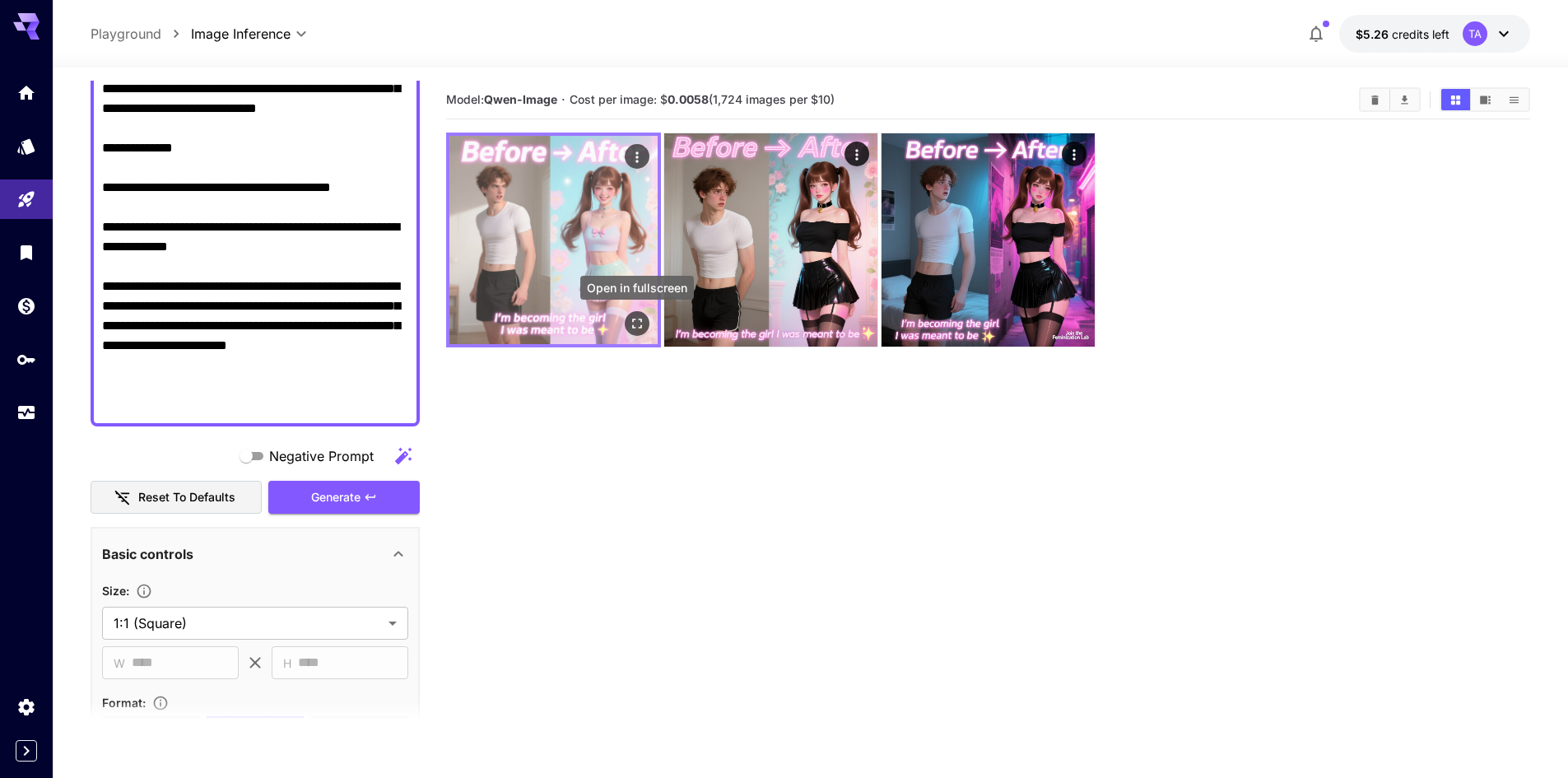
click at [634, 325] on icon "Open in fullscreen" at bounding box center [638, 324] width 17 height 17
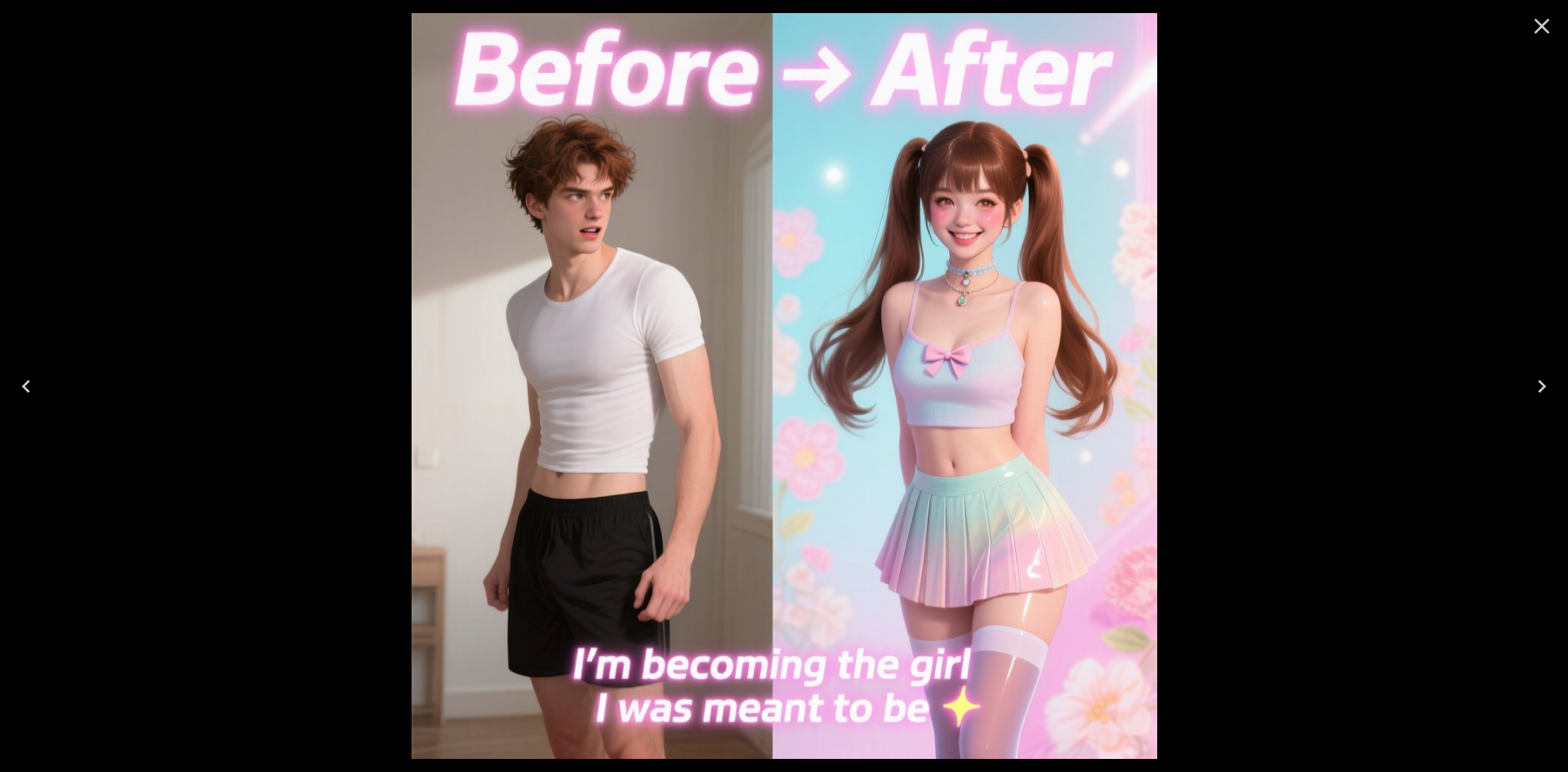
drag, startPoint x: 1543, startPoint y: 24, endPoint x: 1491, endPoint y: 30, distance: 52.3
click at [1543, 24] on icon "Close" at bounding box center [1541, 26] width 16 height 16
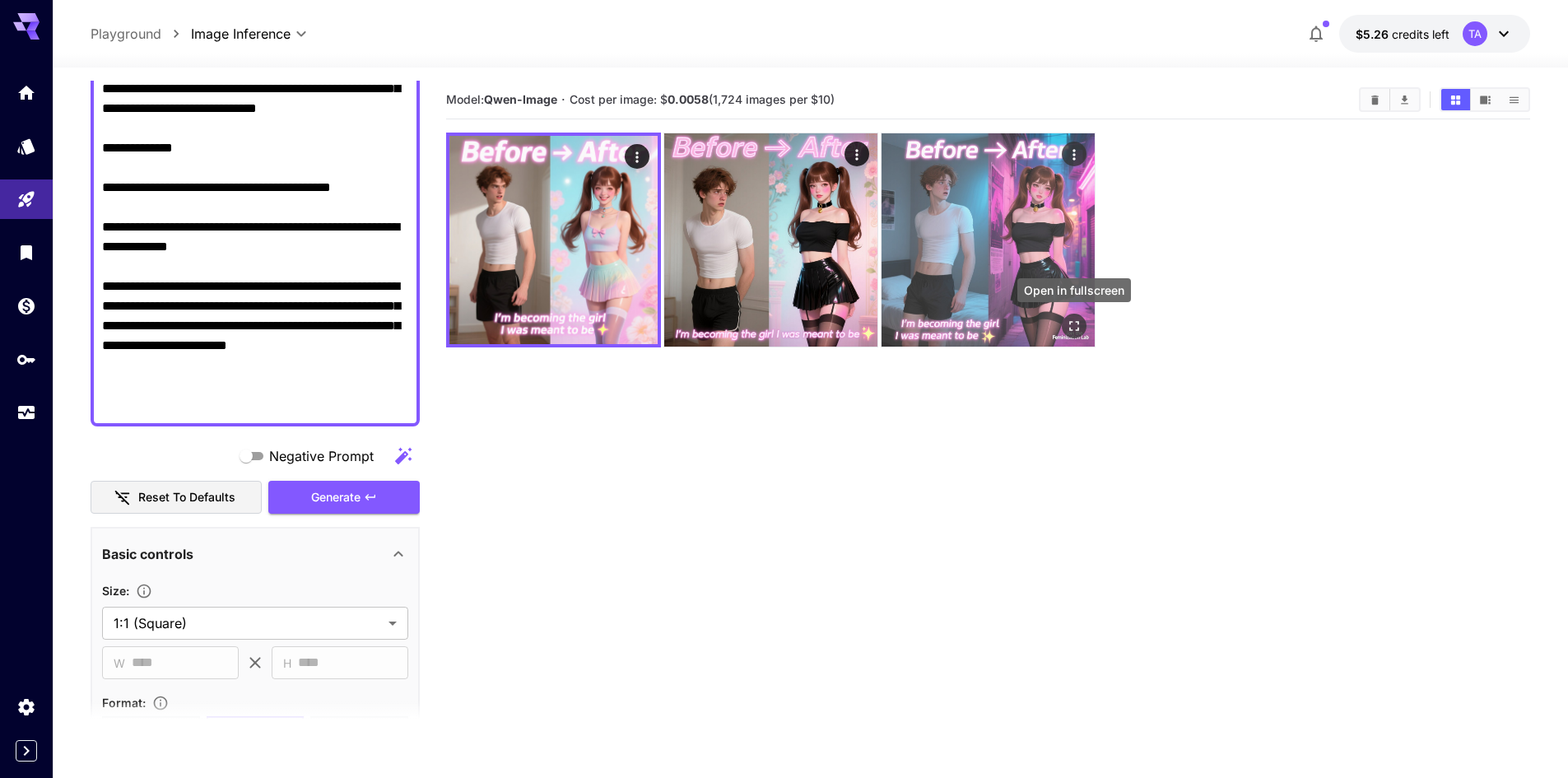
click at [1067, 324] on icon "Open in fullscreen" at bounding box center [1075, 326] width 17 height 17
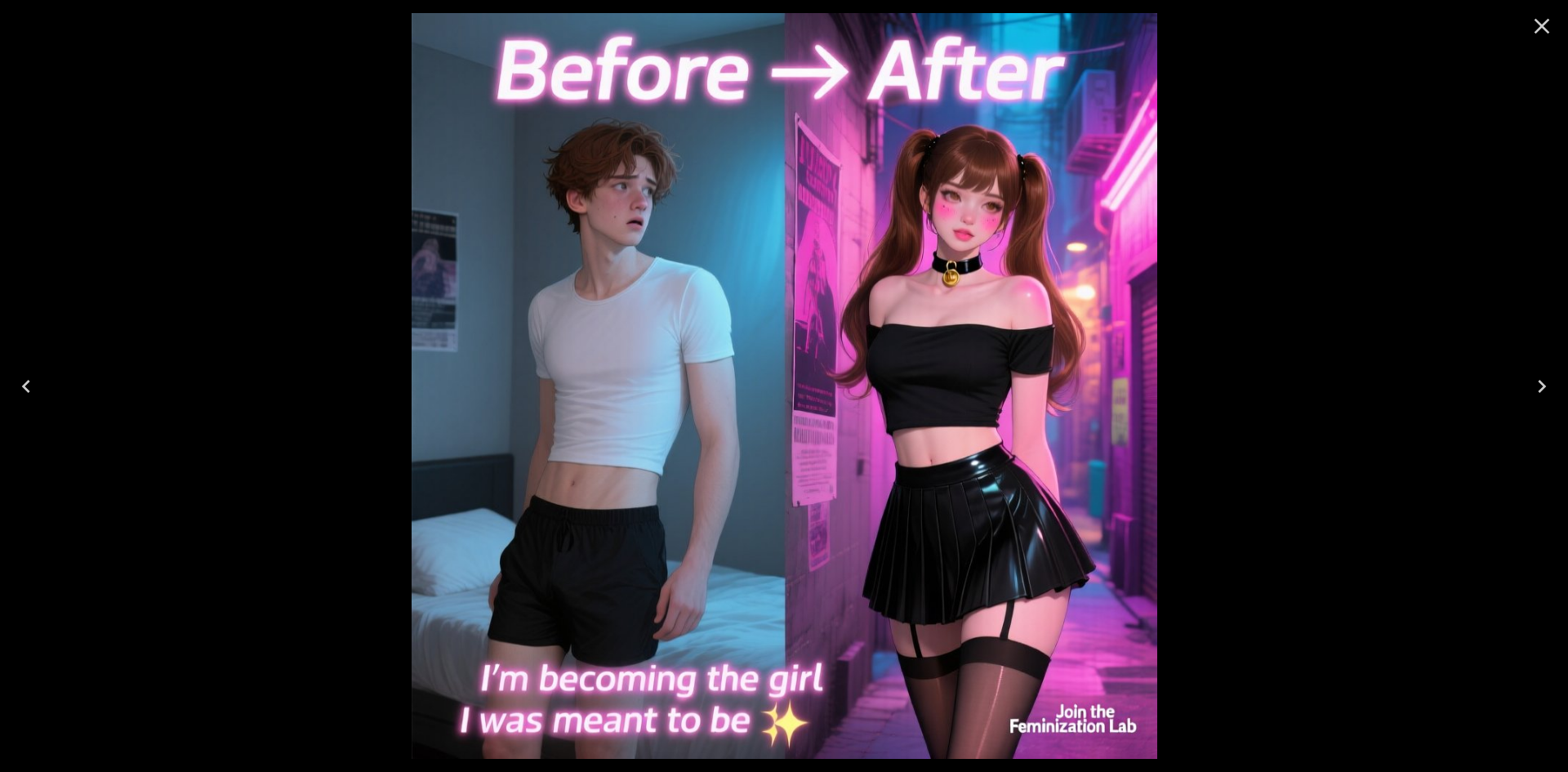
click at [1541, 33] on icon "Close" at bounding box center [1541, 26] width 26 height 26
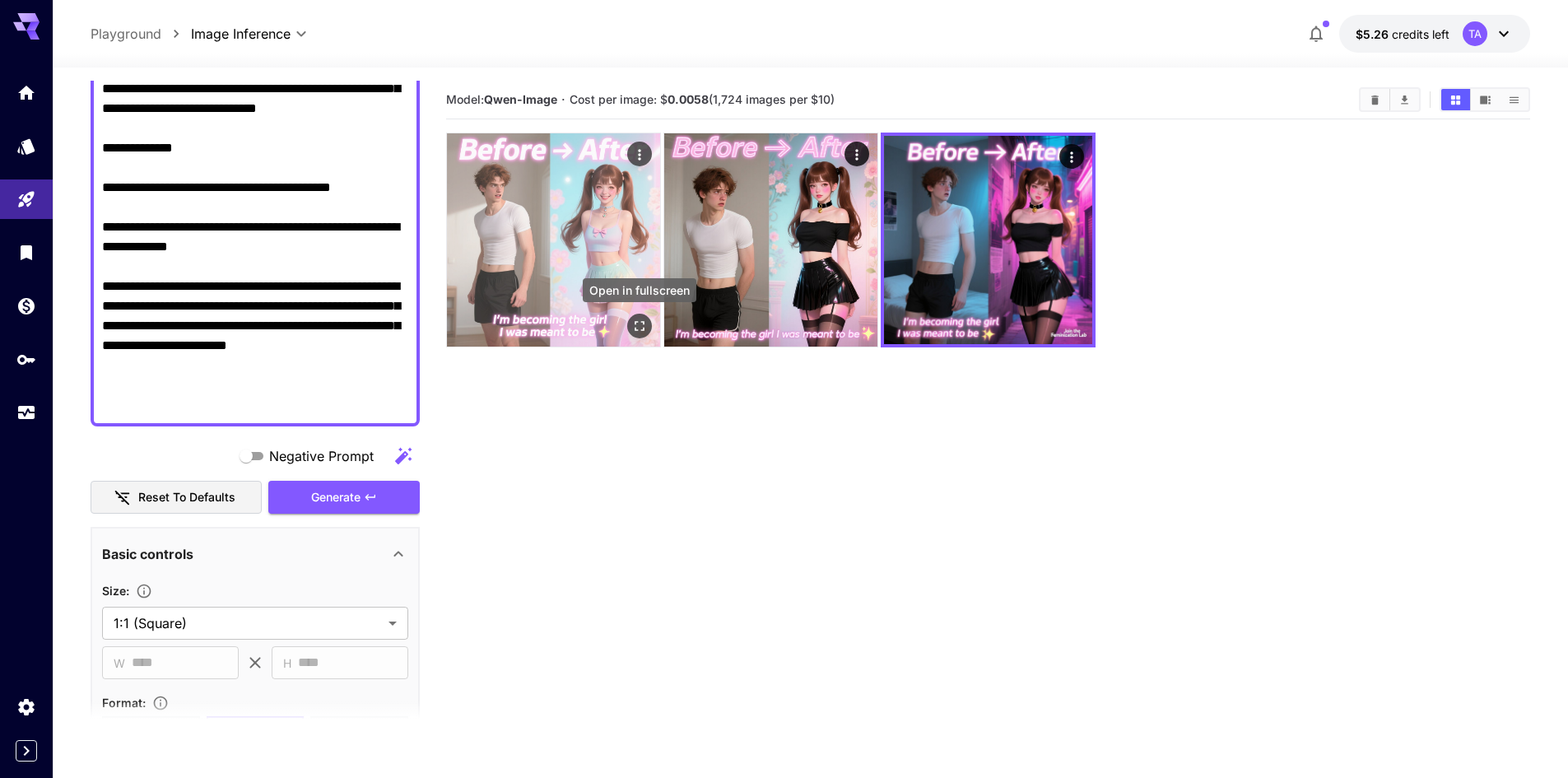
click at [628, 324] on button "Open in fullscreen" at bounding box center [640, 326] width 25 height 25
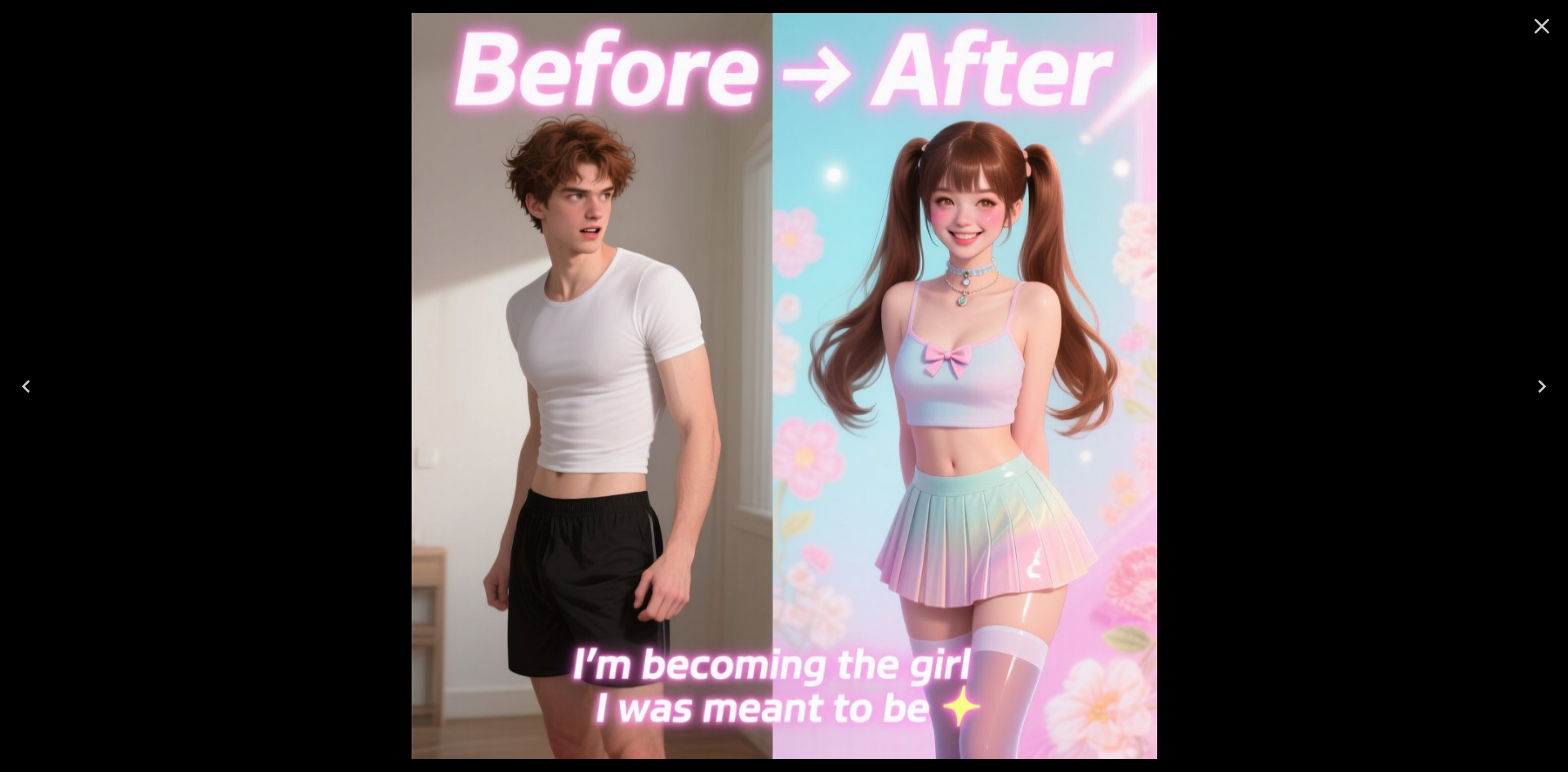
click at [1538, 26] on icon "Close" at bounding box center [1541, 26] width 26 height 26
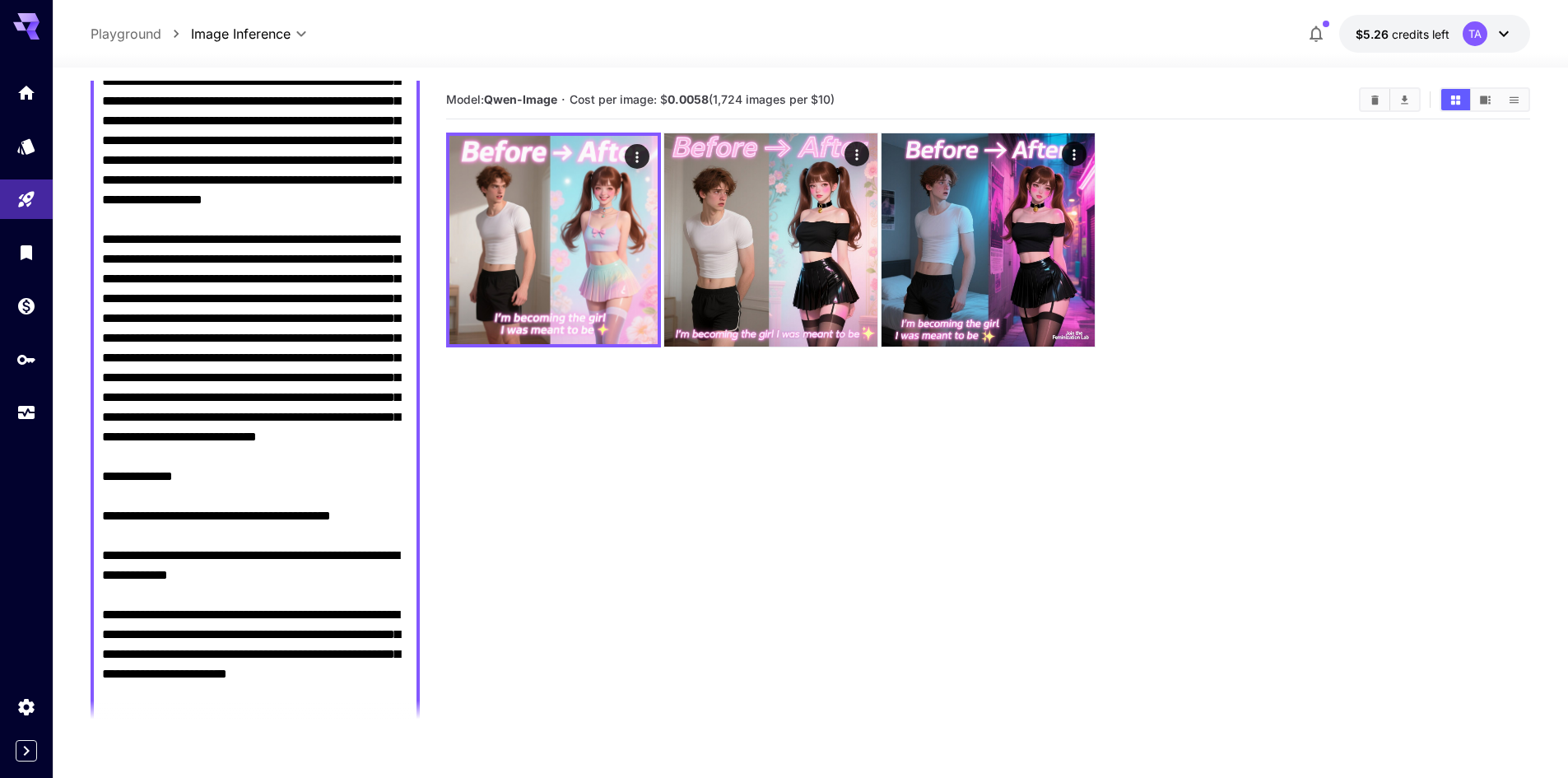
scroll to position [237, 0]
click at [269, 327] on textarea "Negative Prompt" at bounding box center [255, 368] width 306 height 750
paste textarea "**********"
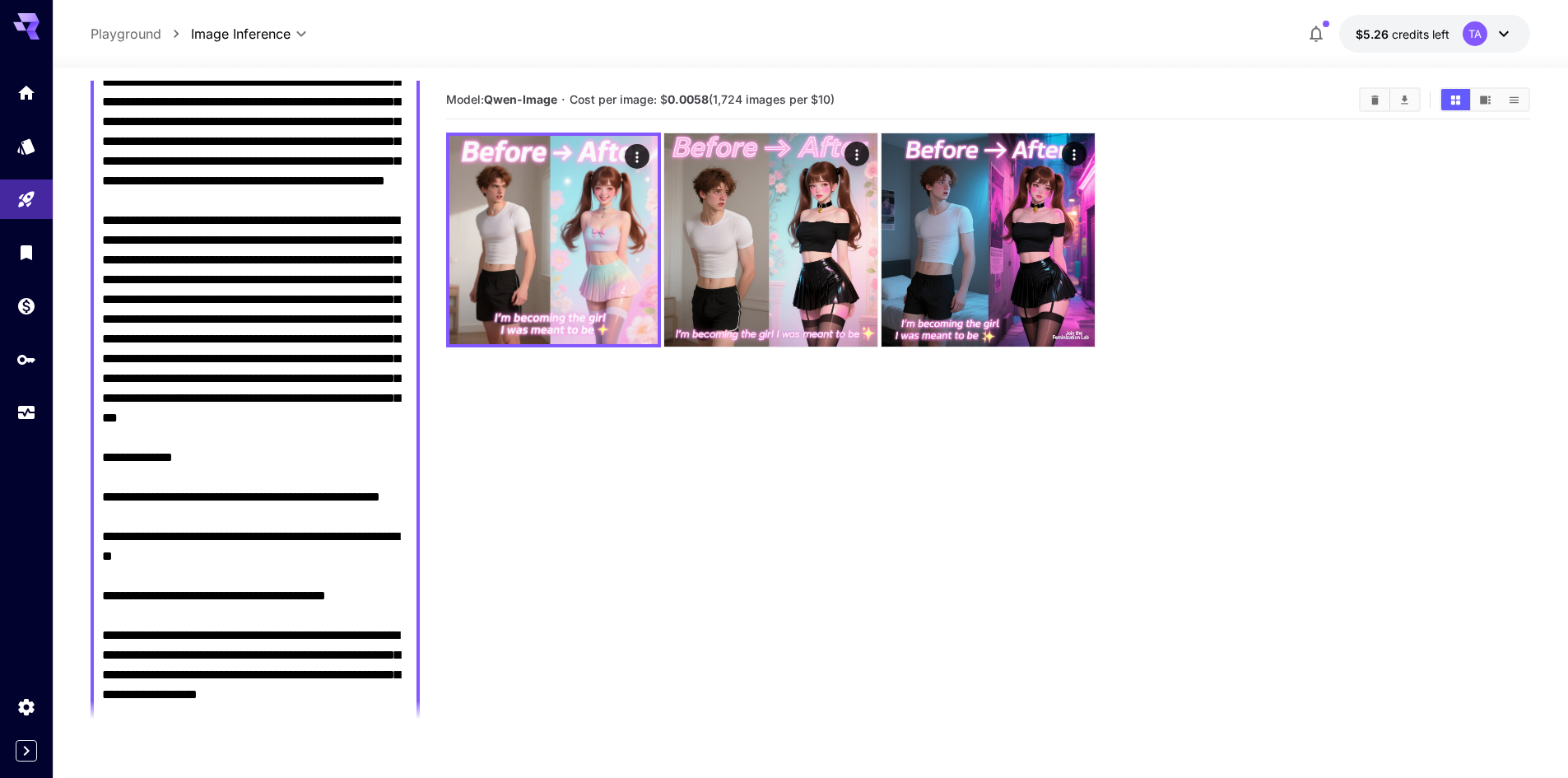
scroll to position [277, 0]
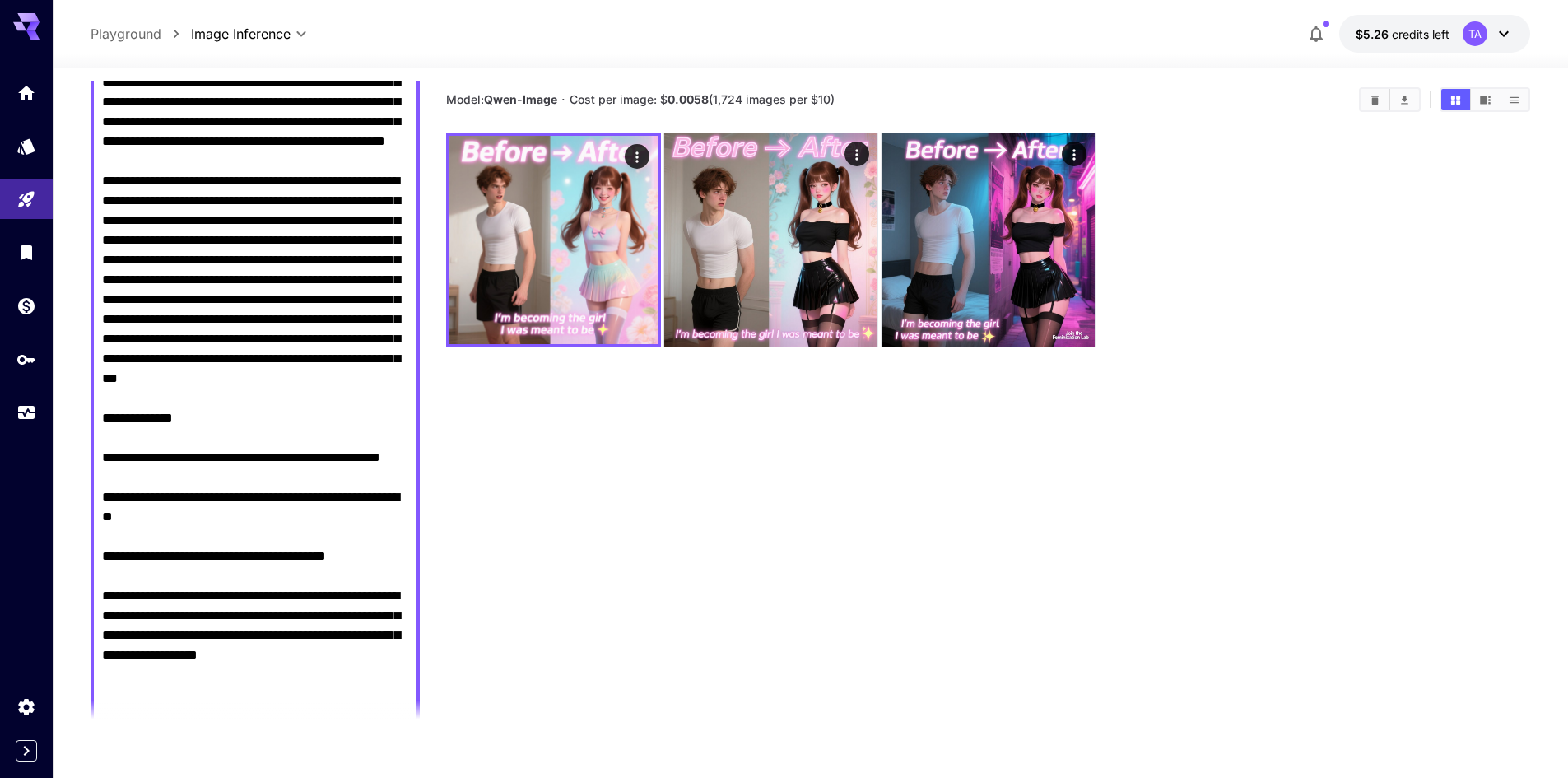
drag, startPoint x: 388, startPoint y: 635, endPoint x: 74, endPoint y: 625, distance: 314.2
click at [74, 625] on section "**********" at bounding box center [811, 488] width 1516 height 840
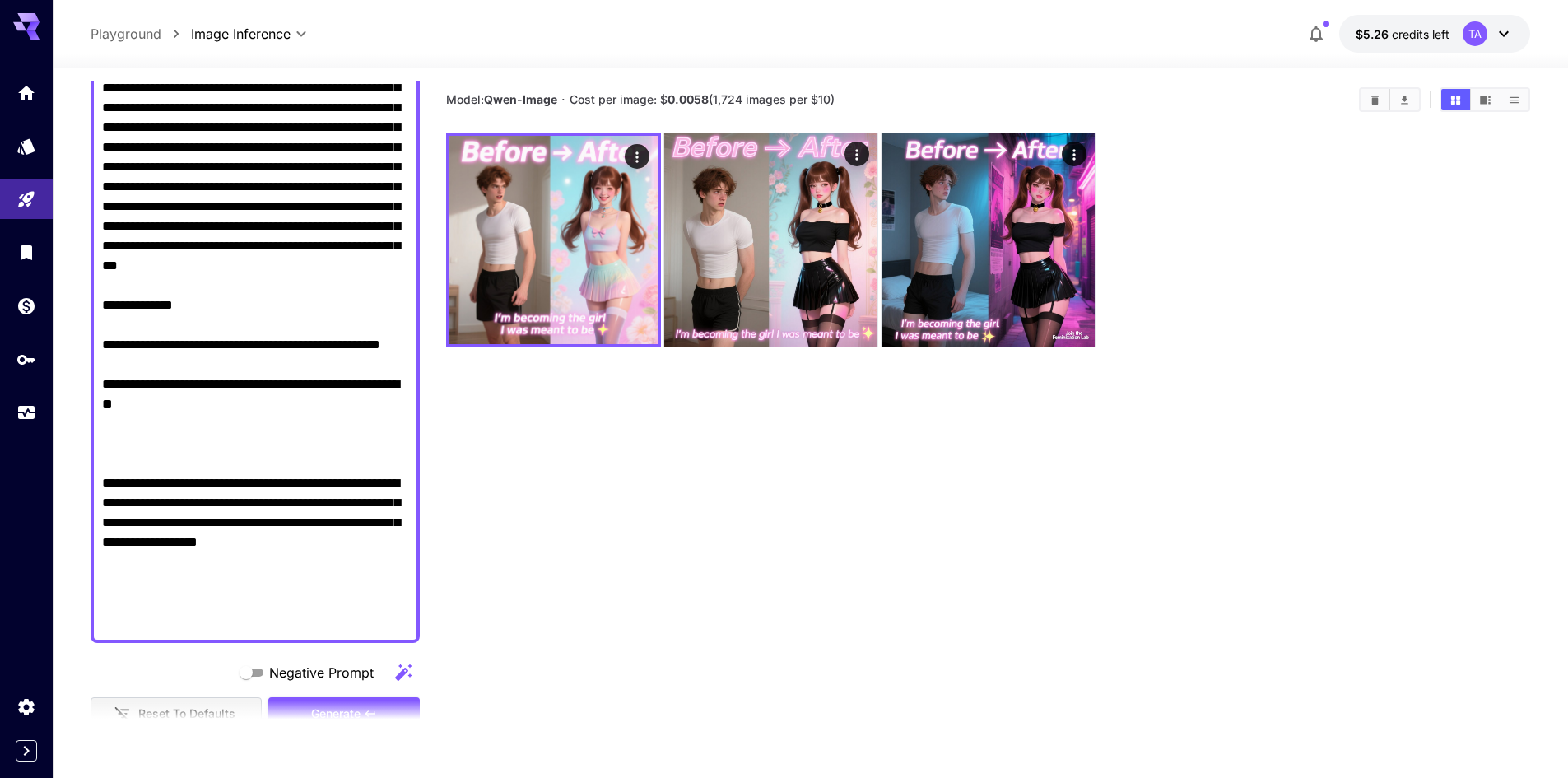
scroll to position [589, 0]
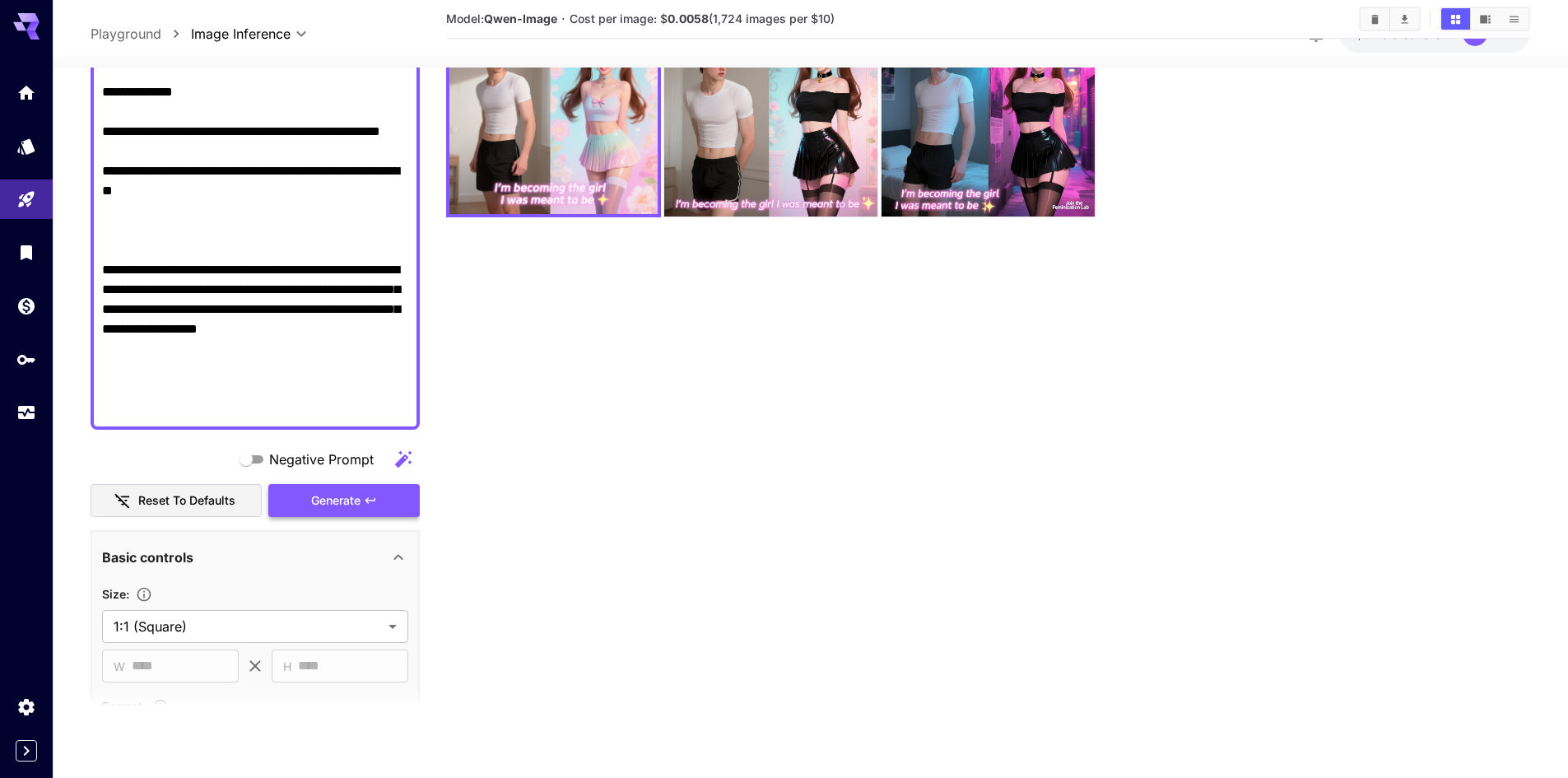
click at [317, 497] on span "Generate" at bounding box center [335, 500] width 49 height 20
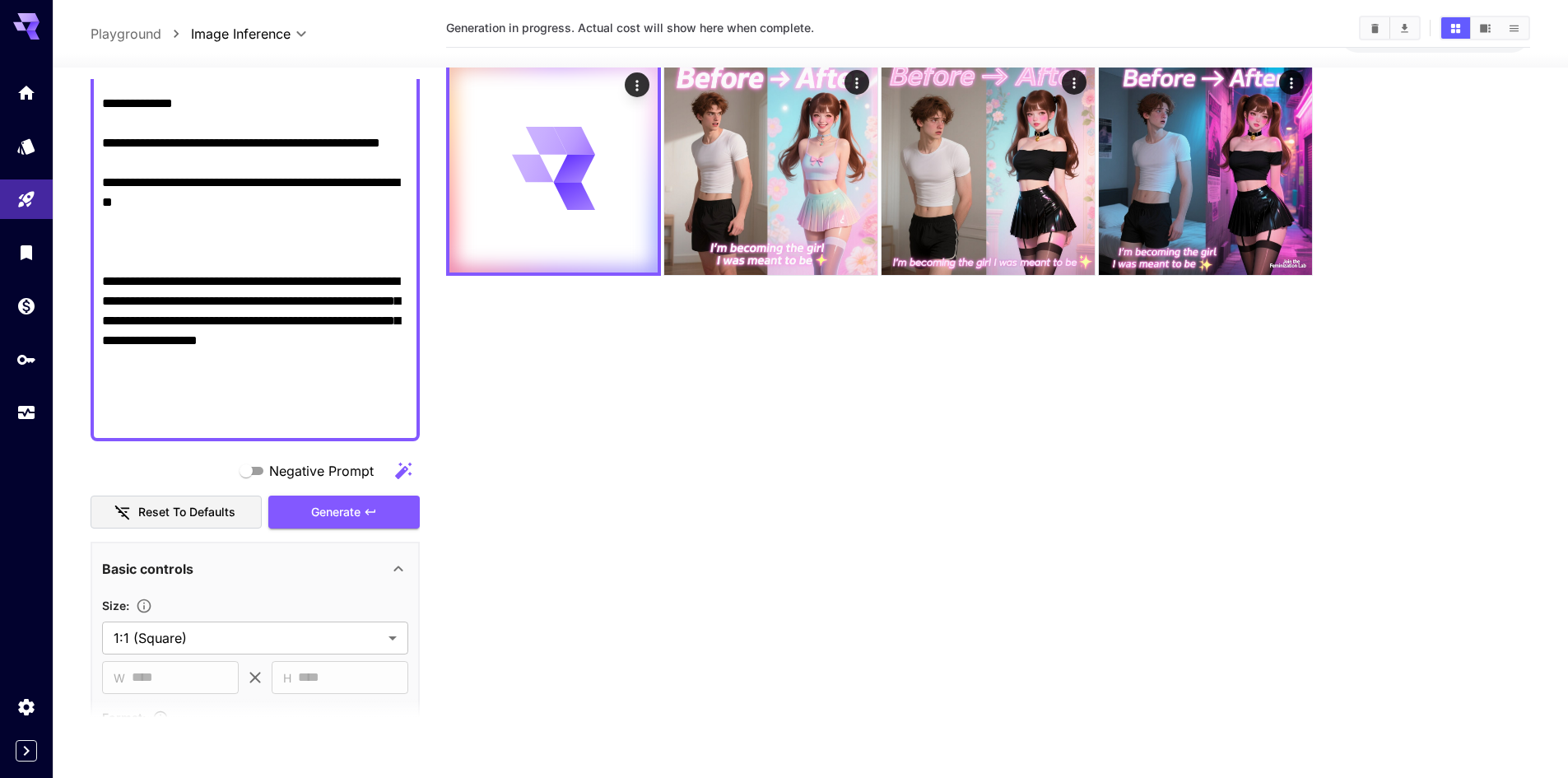
scroll to position [0, 0]
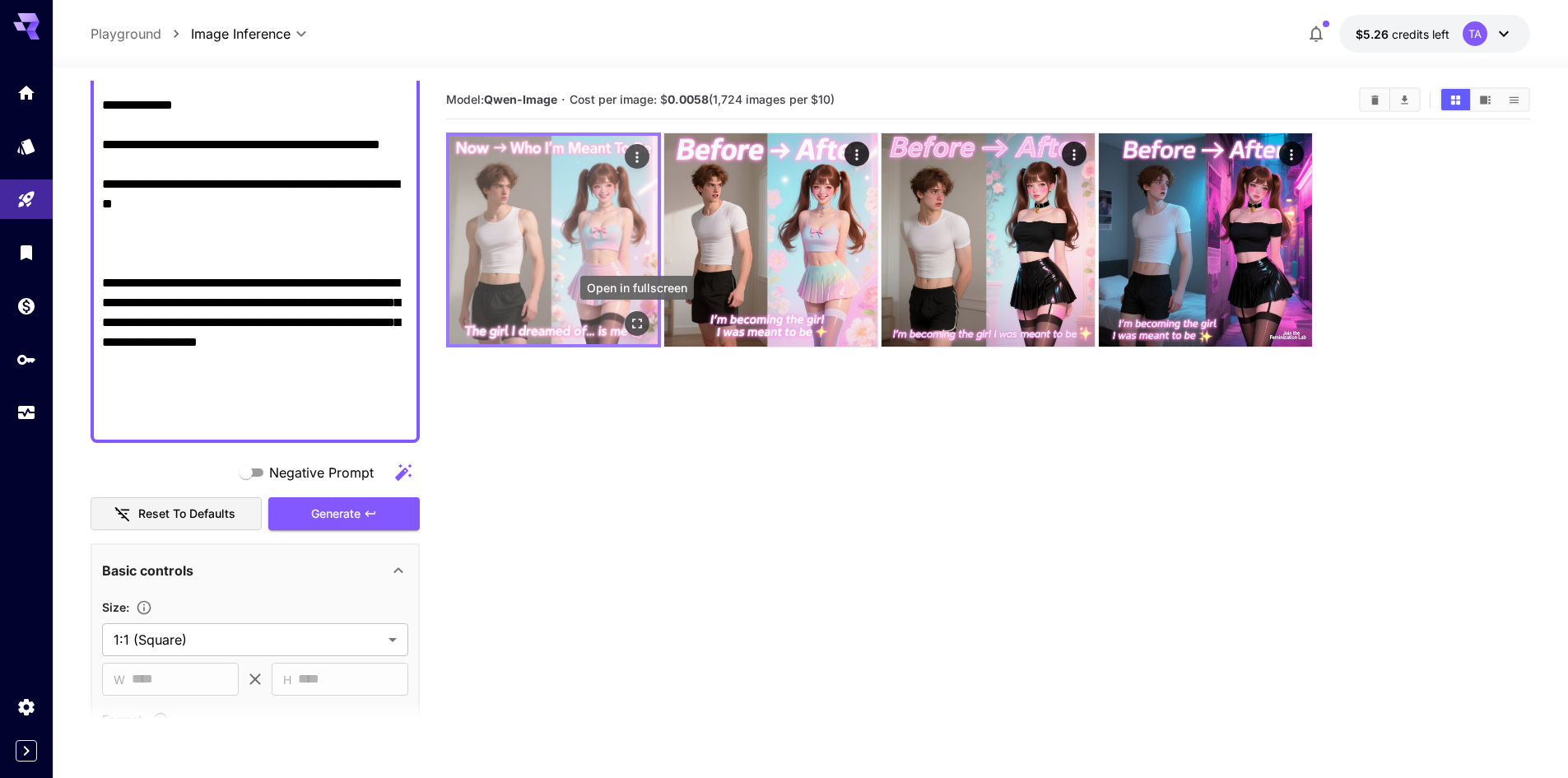
click at [628, 316] on button "Open in fullscreen" at bounding box center [637, 323] width 25 height 25
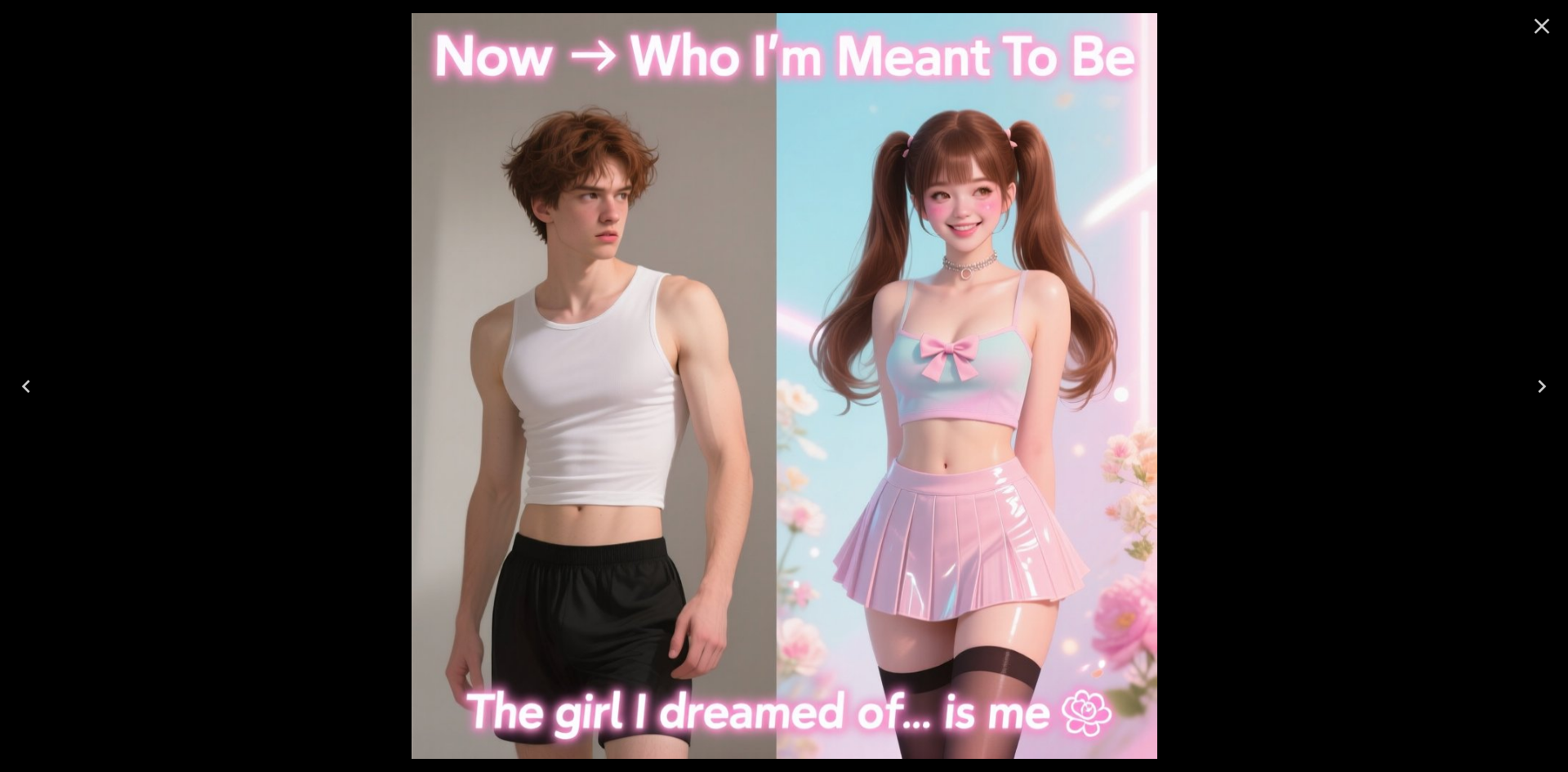
click at [1533, 25] on icon "Close" at bounding box center [1541, 26] width 26 height 26
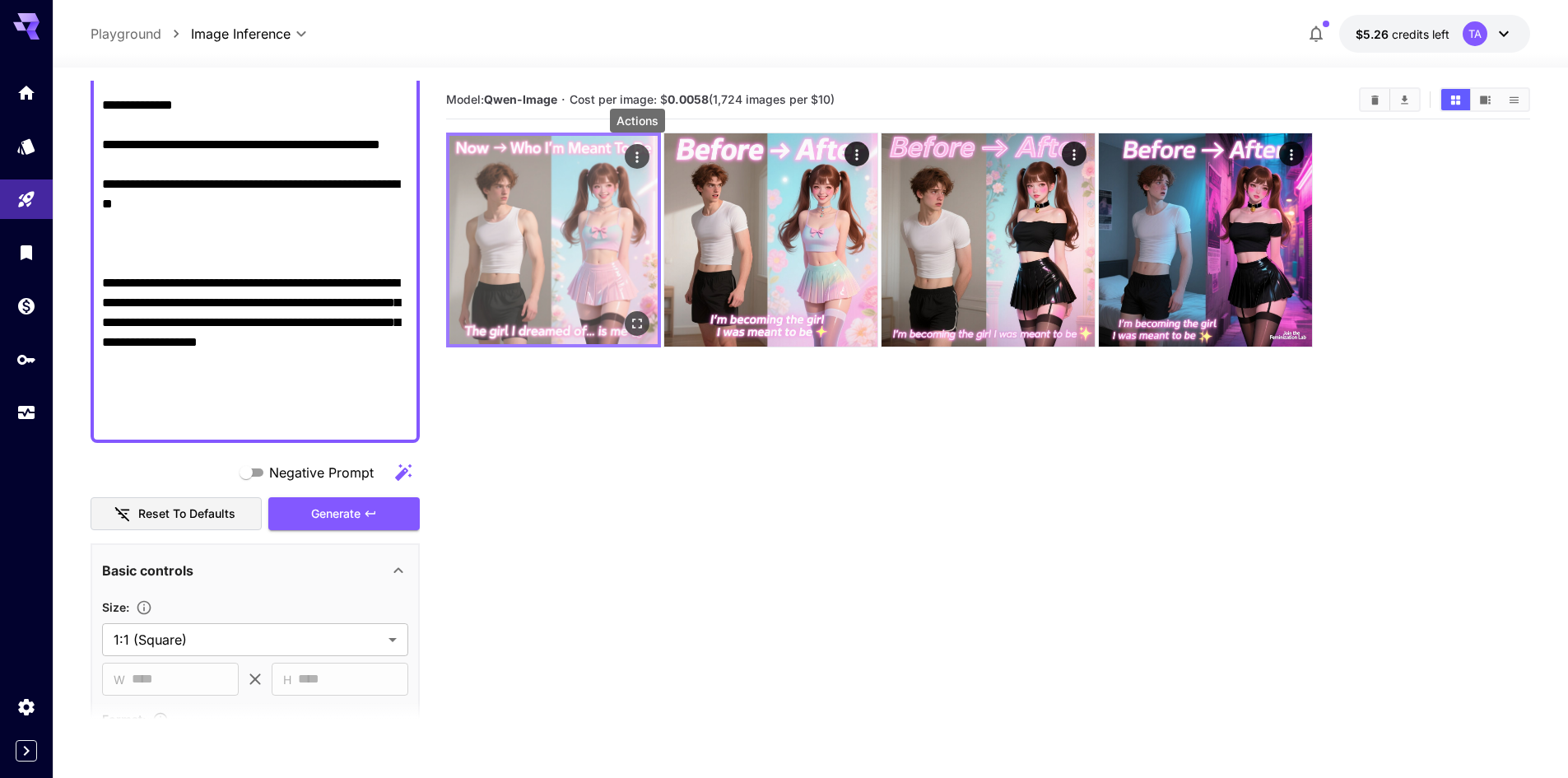
click at [644, 156] on icon "Actions" at bounding box center [638, 157] width 17 height 17
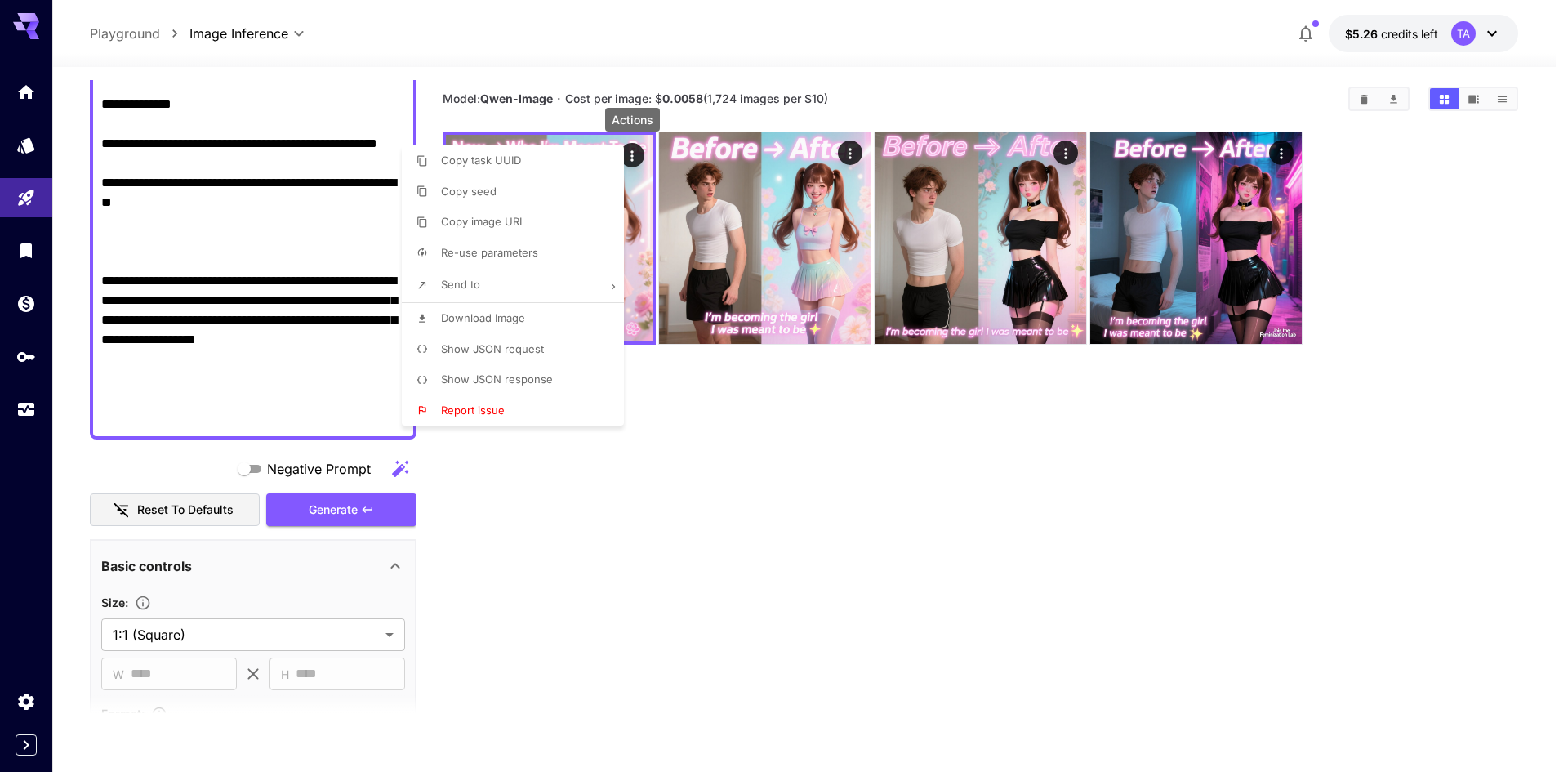
drag, startPoint x: 929, startPoint y: 463, endPoint x: 820, endPoint y: 387, distance: 132.9
click at [924, 458] on div at bounding box center [784, 386] width 1568 height 772
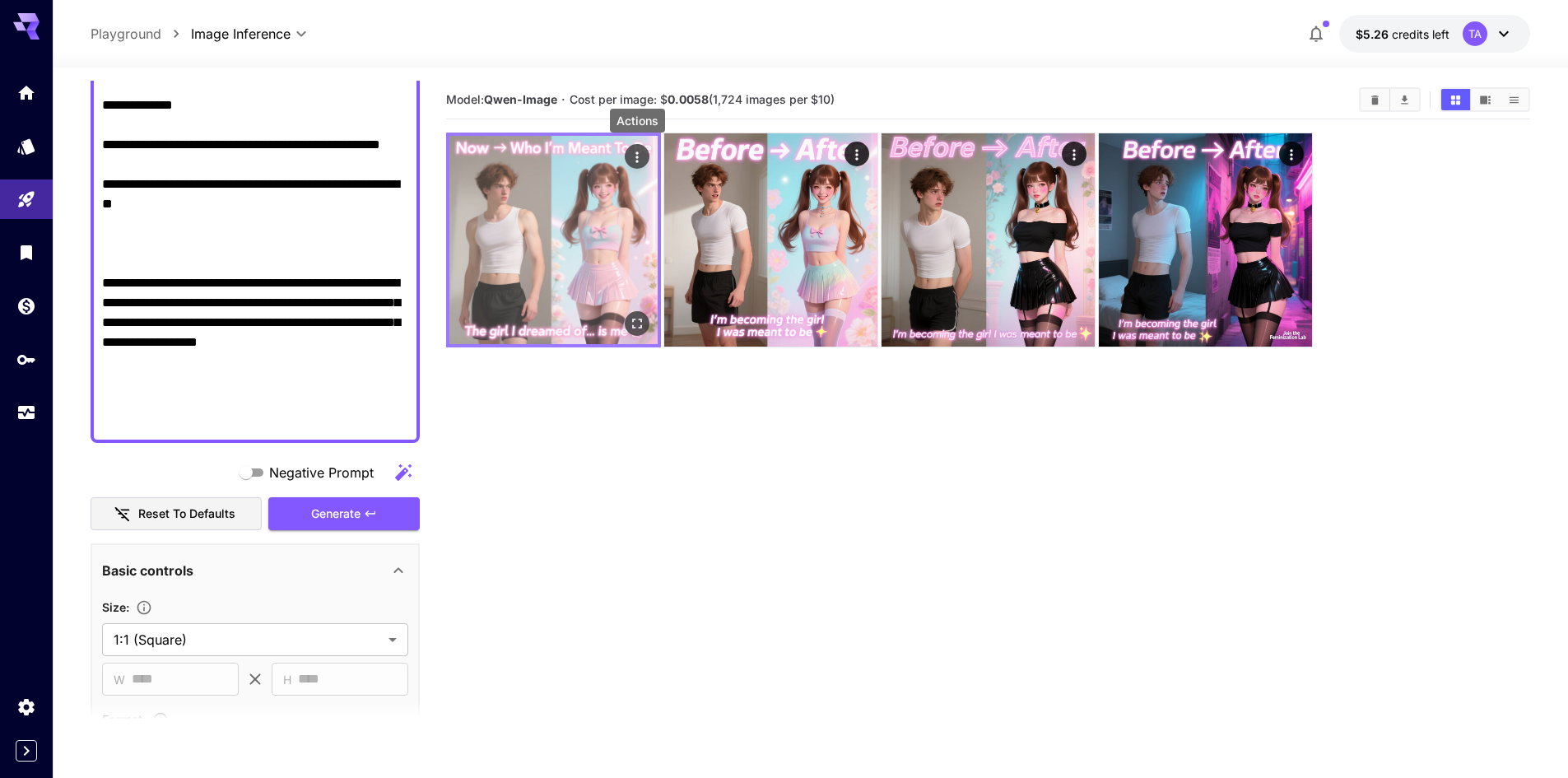
click at [628, 272] on img at bounding box center [554, 240] width 208 height 208
click at [637, 327] on icon "Open in fullscreen" at bounding box center [638, 324] width 17 height 17
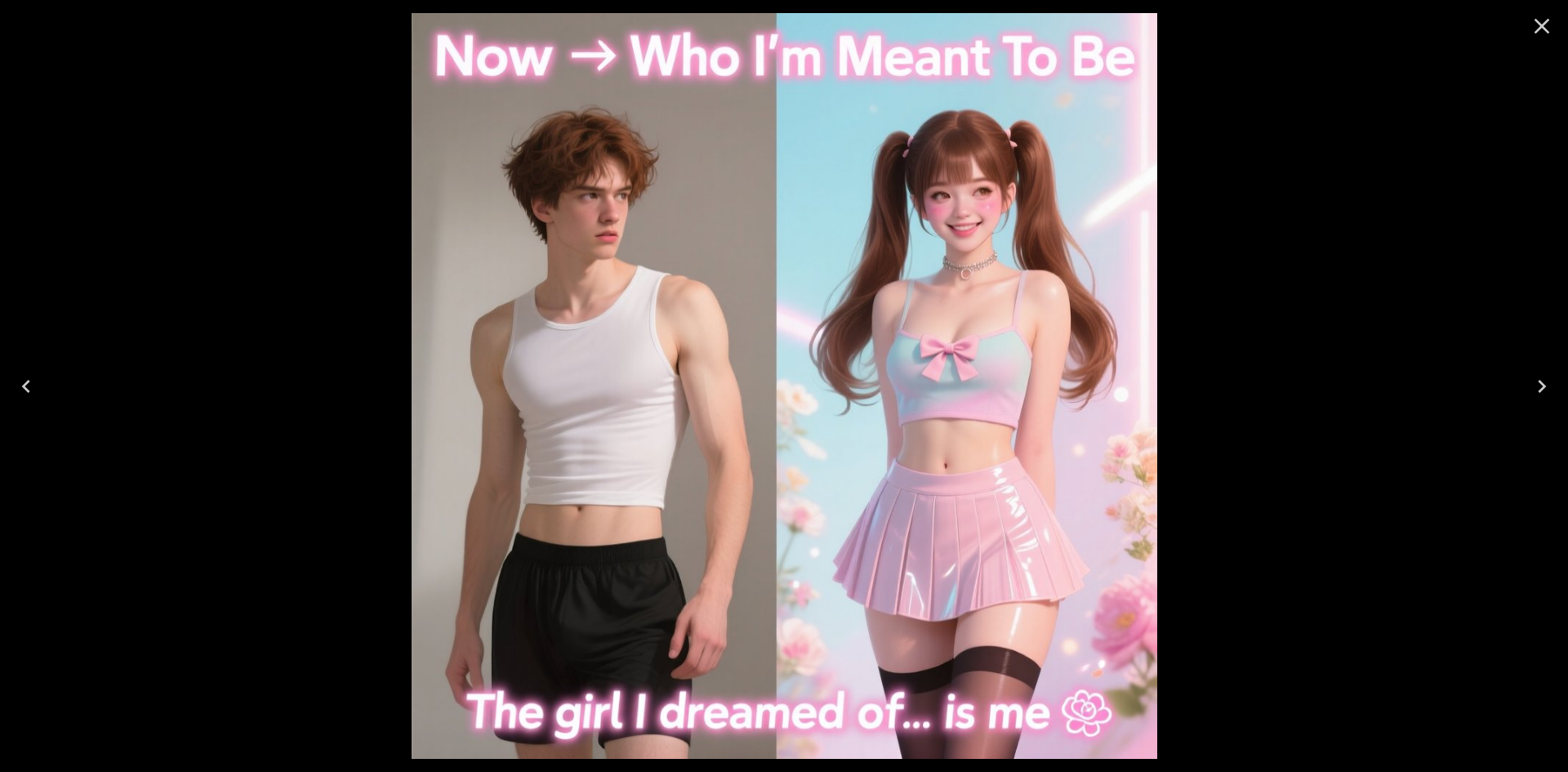
click at [329, 258] on div at bounding box center [784, 386] width 1568 height 772
click at [1543, 16] on icon "Close" at bounding box center [1541, 26] width 26 height 26
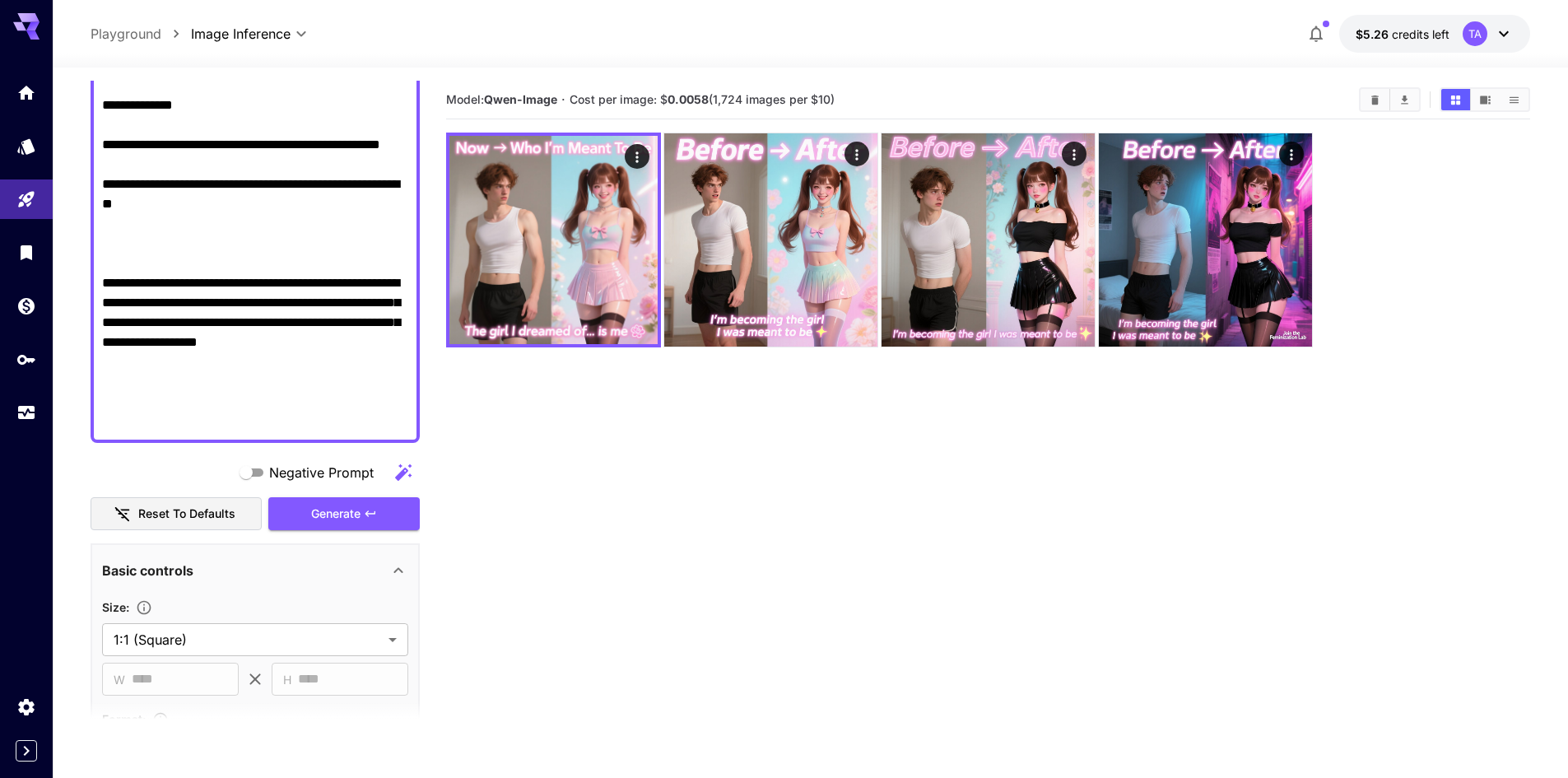
click at [221, 216] on textarea "Negative Prompt" at bounding box center [255, 36] width 306 height 790
paste textarea "**********"
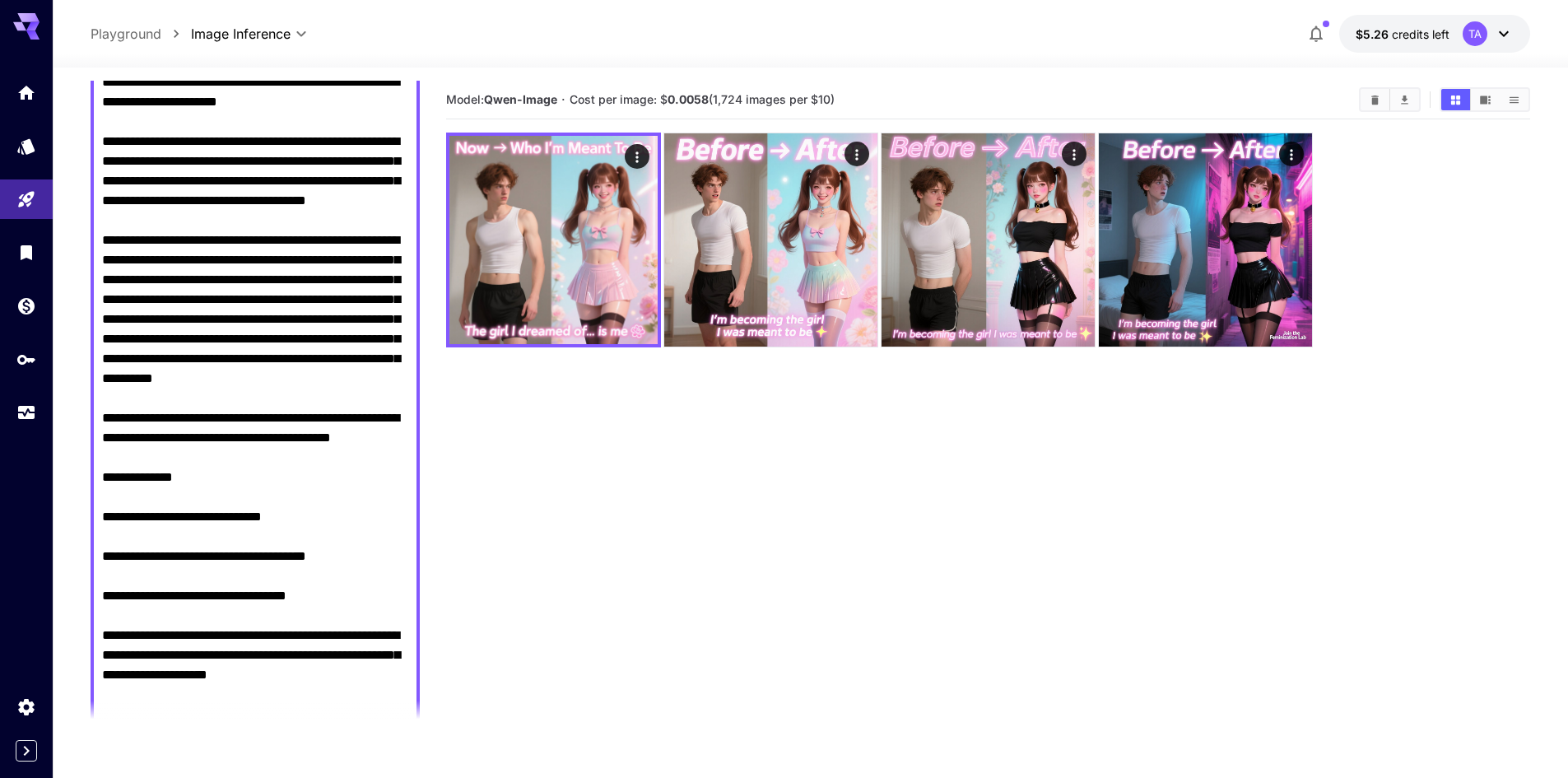
scroll to position [405, 0]
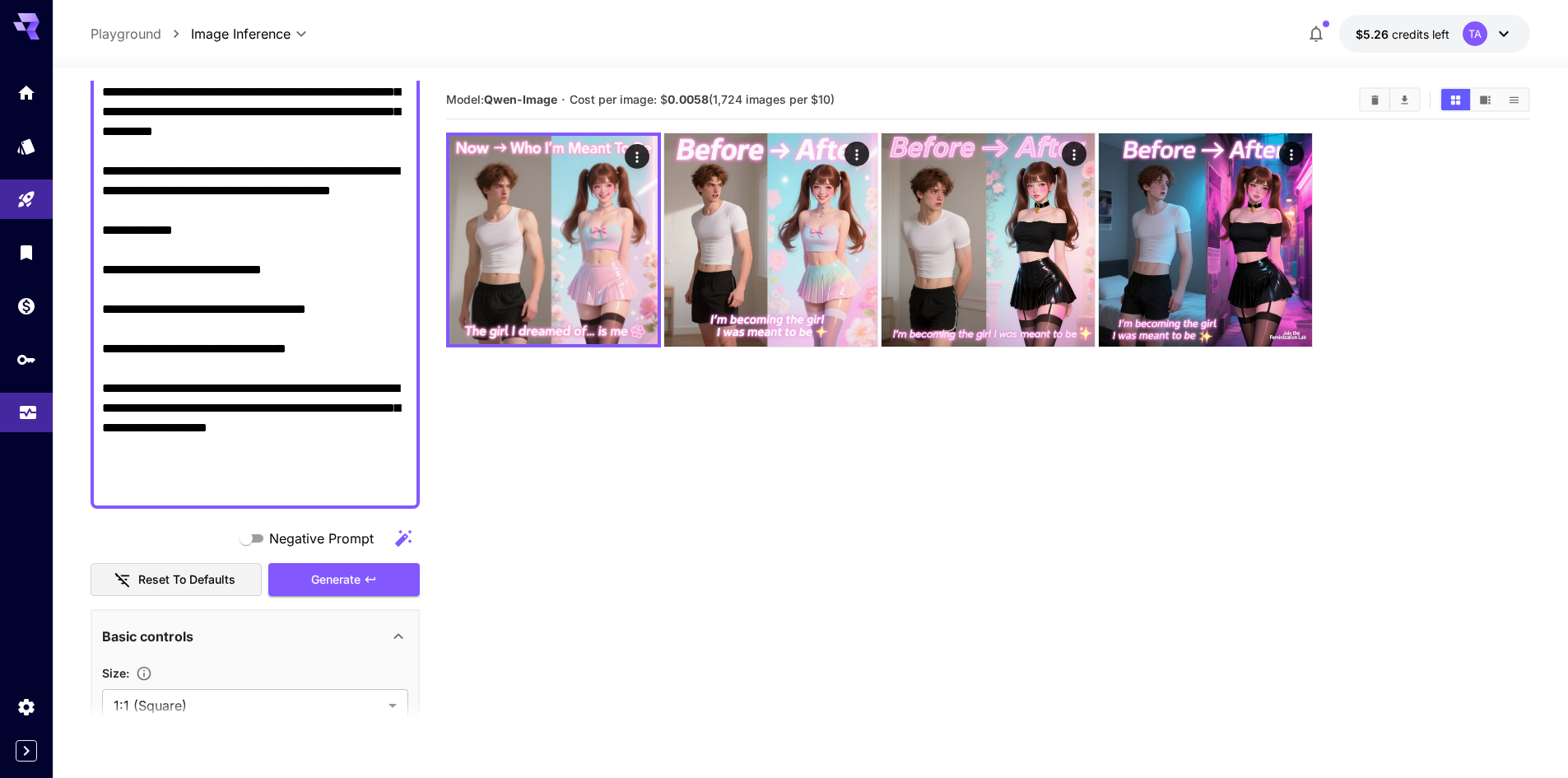
drag, startPoint x: 345, startPoint y: 402, endPoint x: 51, endPoint y: 409, distance: 294.1
click at [51, 409] on div "**********" at bounding box center [784, 453] width 1568 height 908
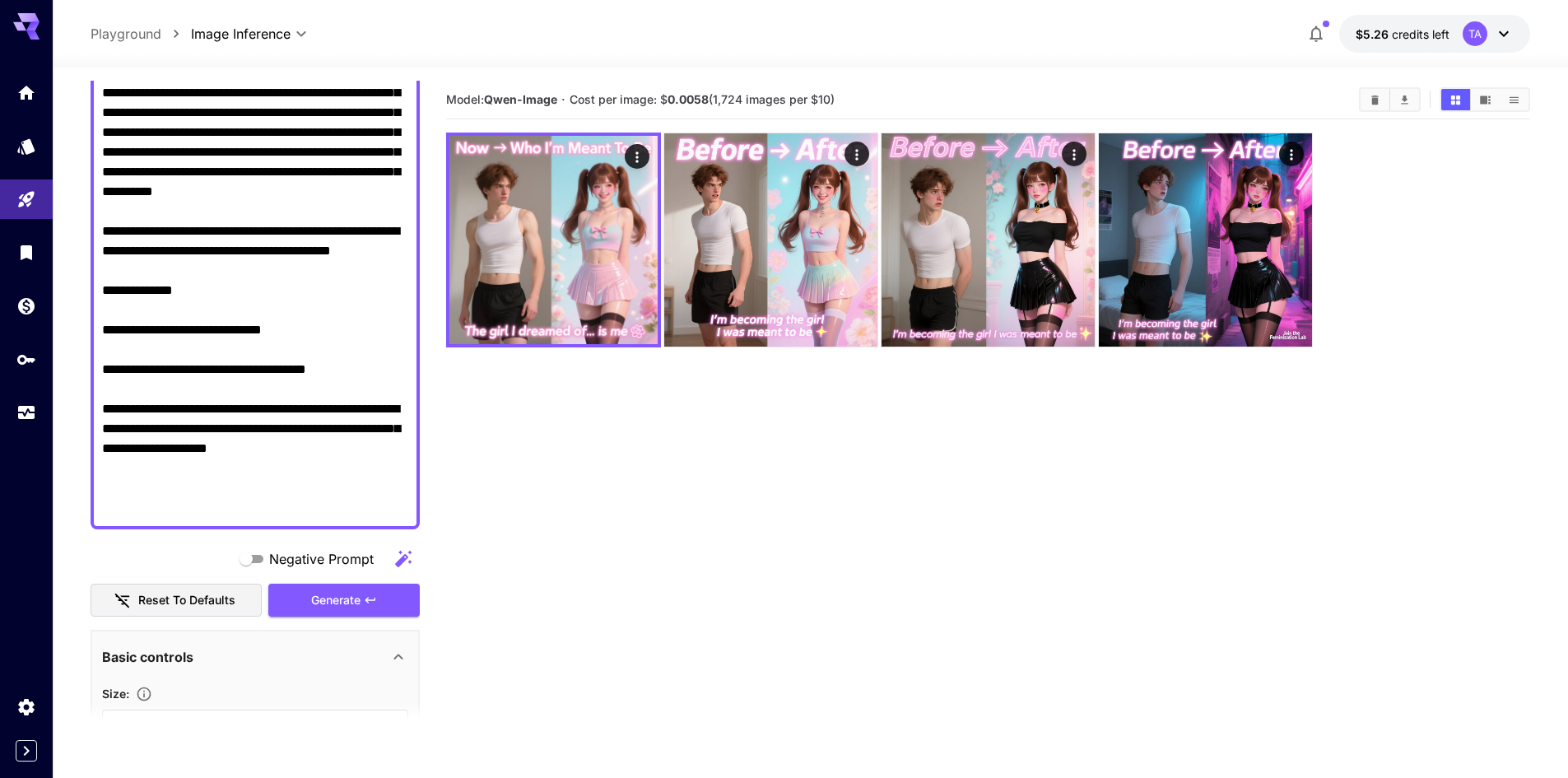
scroll to position [370, 0]
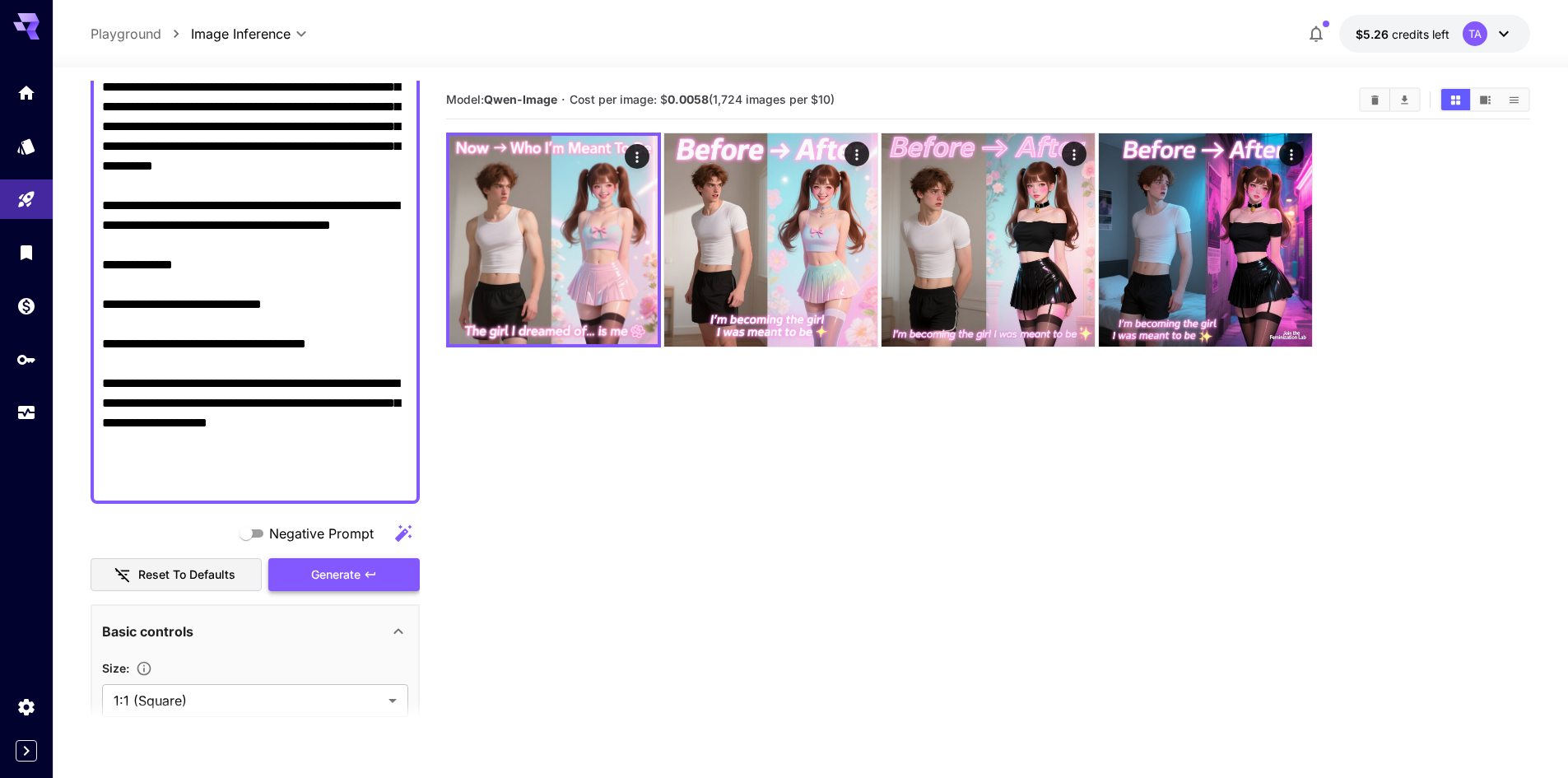
type textarea "**********"
drag, startPoint x: 346, startPoint y: 585, endPoint x: 386, endPoint y: 577, distance: 40.8
click at [346, 585] on span "Generate" at bounding box center [335, 574] width 49 height 20
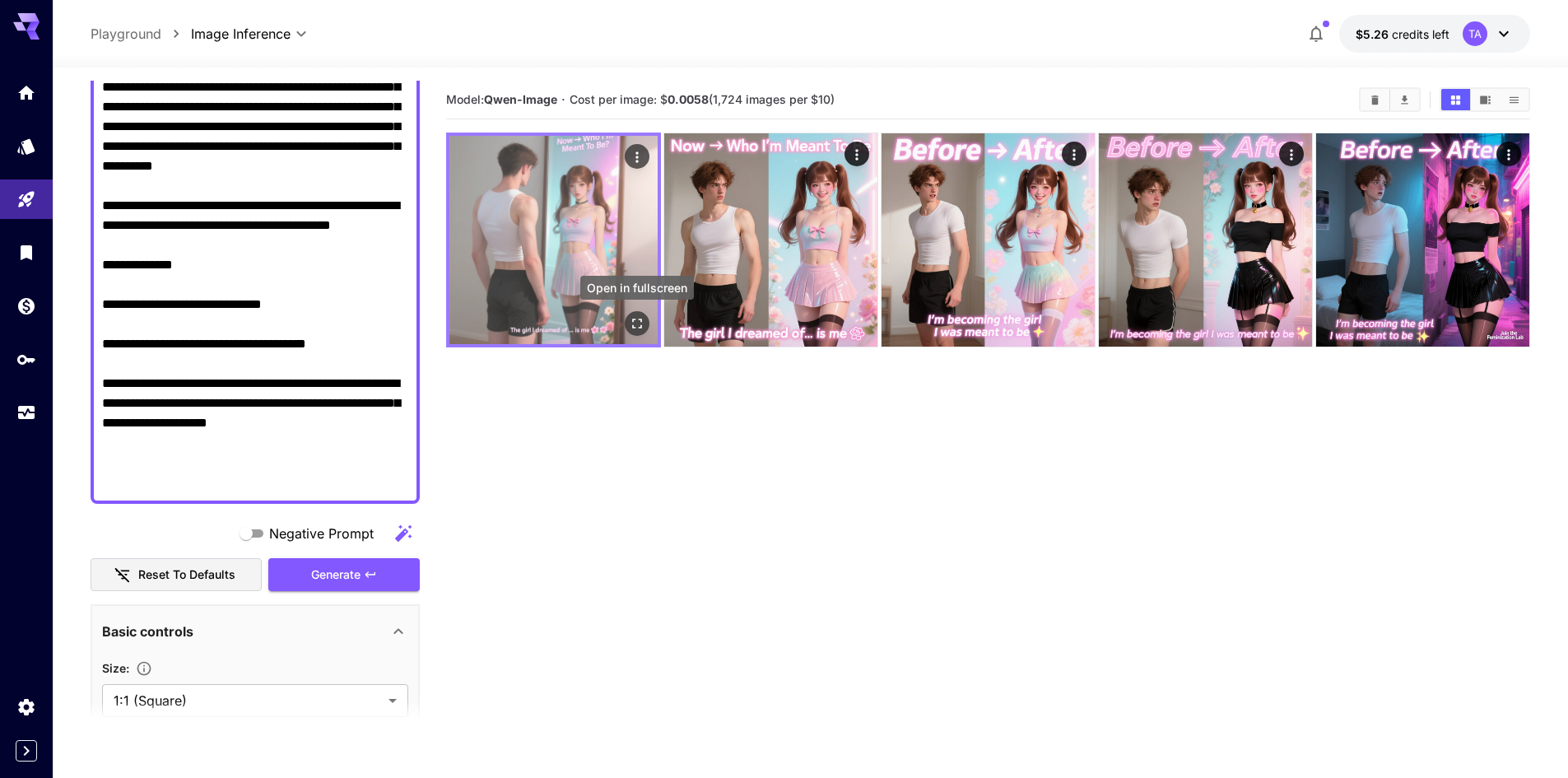
click at [644, 324] on icon "Open in fullscreen" at bounding box center [638, 324] width 17 height 17
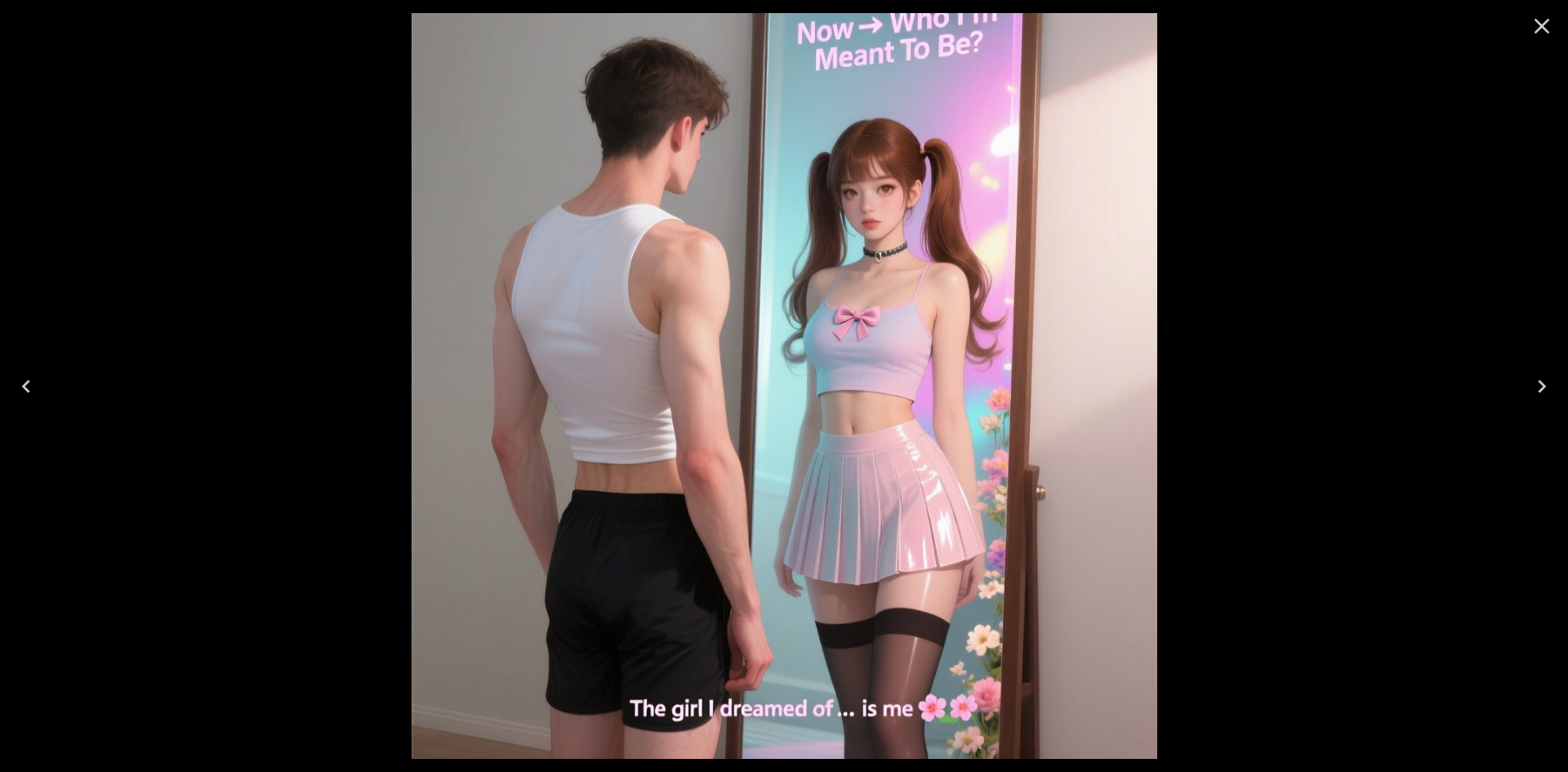
click at [1548, 25] on icon "Close" at bounding box center [1541, 26] width 26 height 26
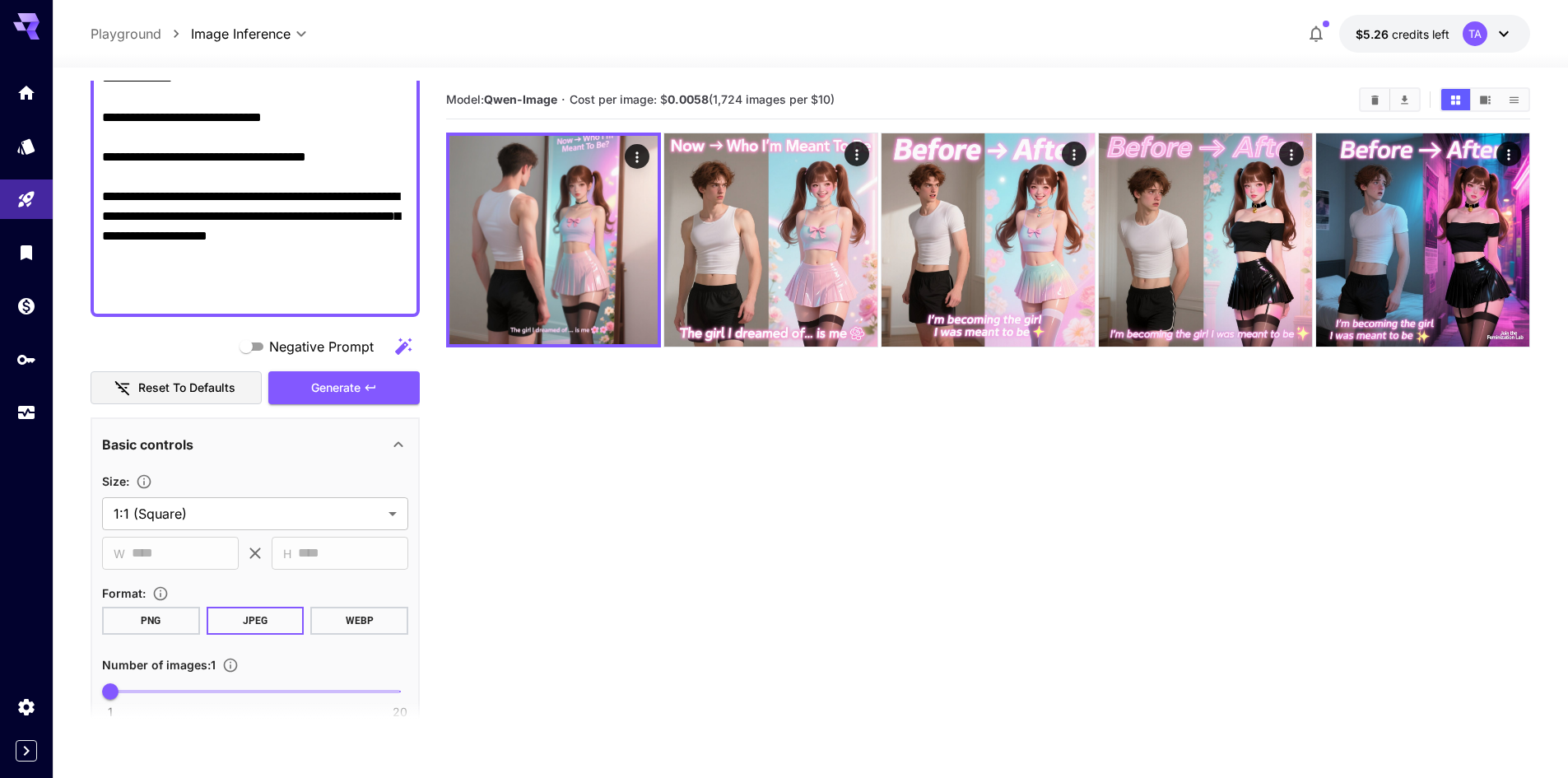
scroll to position [617, 0]
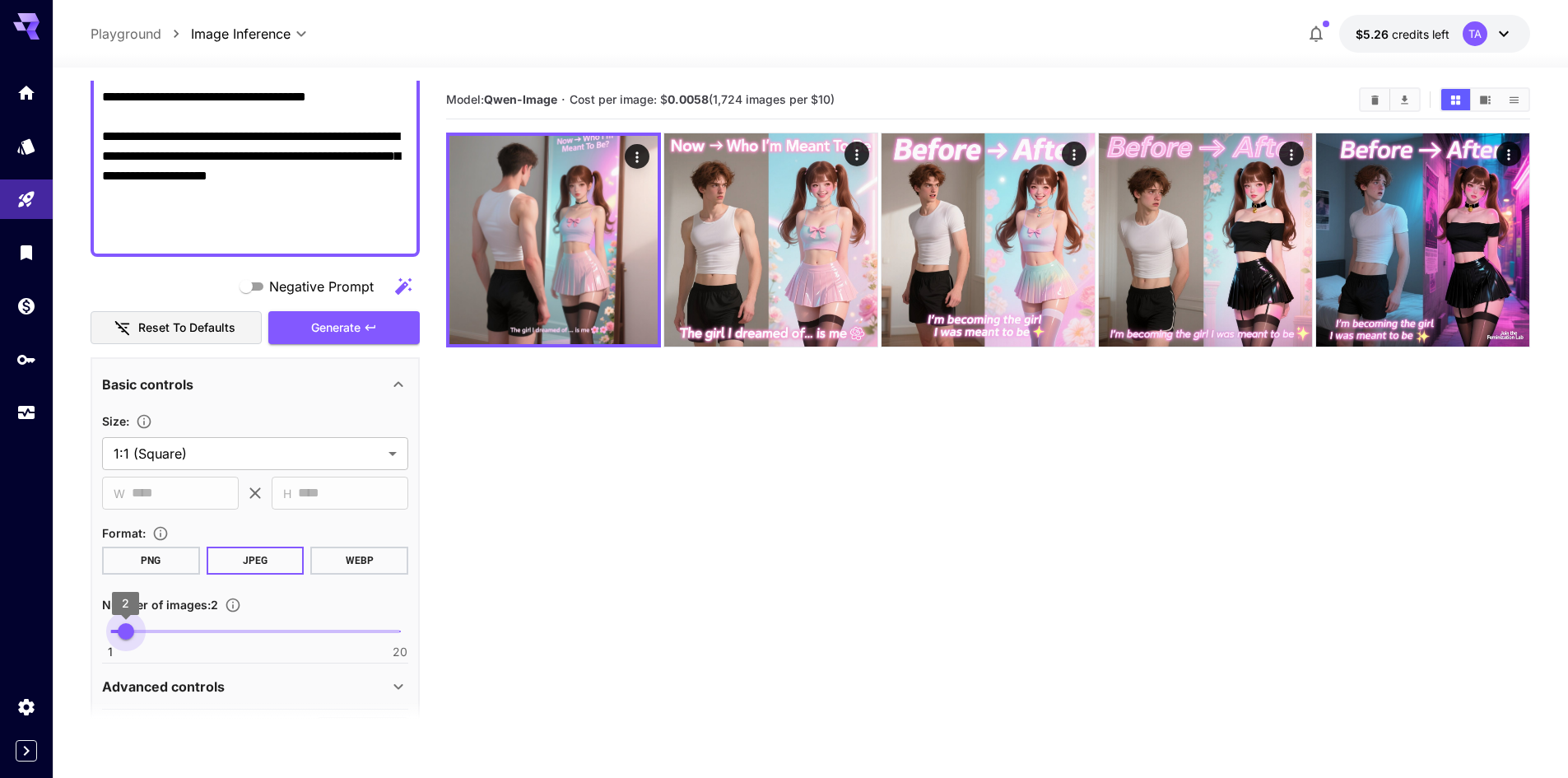
type input "*"
drag, startPoint x: 102, startPoint y: 636, endPoint x: 147, endPoint y: 639, distance: 45.1
click at [147, 639] on span "3" at bounding box center [141, 631] width 17 height 17
click at [339, 337] on span "Generate" at bounding box center [335, 327] width 49 height 20
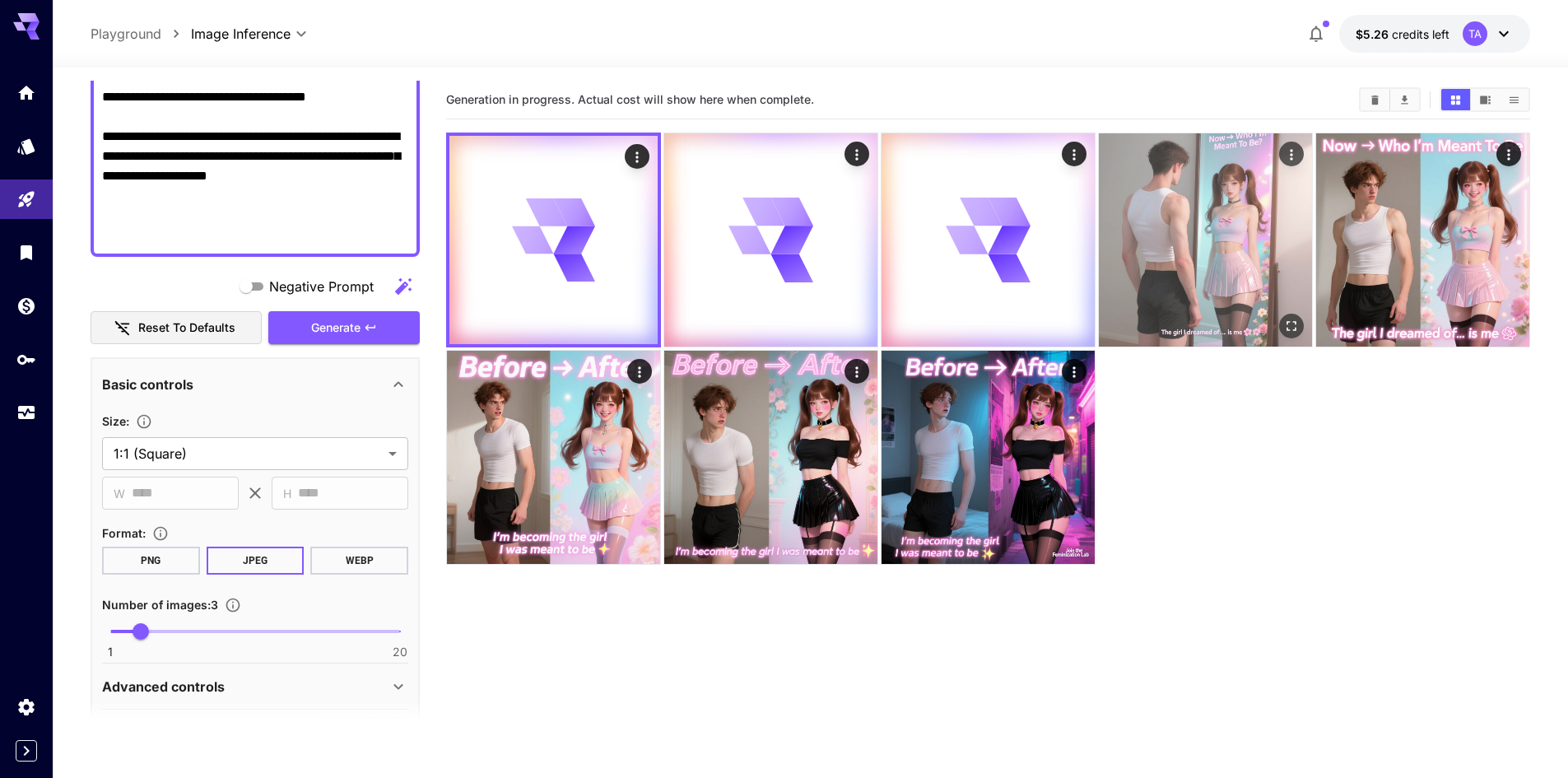
click at [1168, 266] on img at bounding box center [1205, 240] width 213 height 213
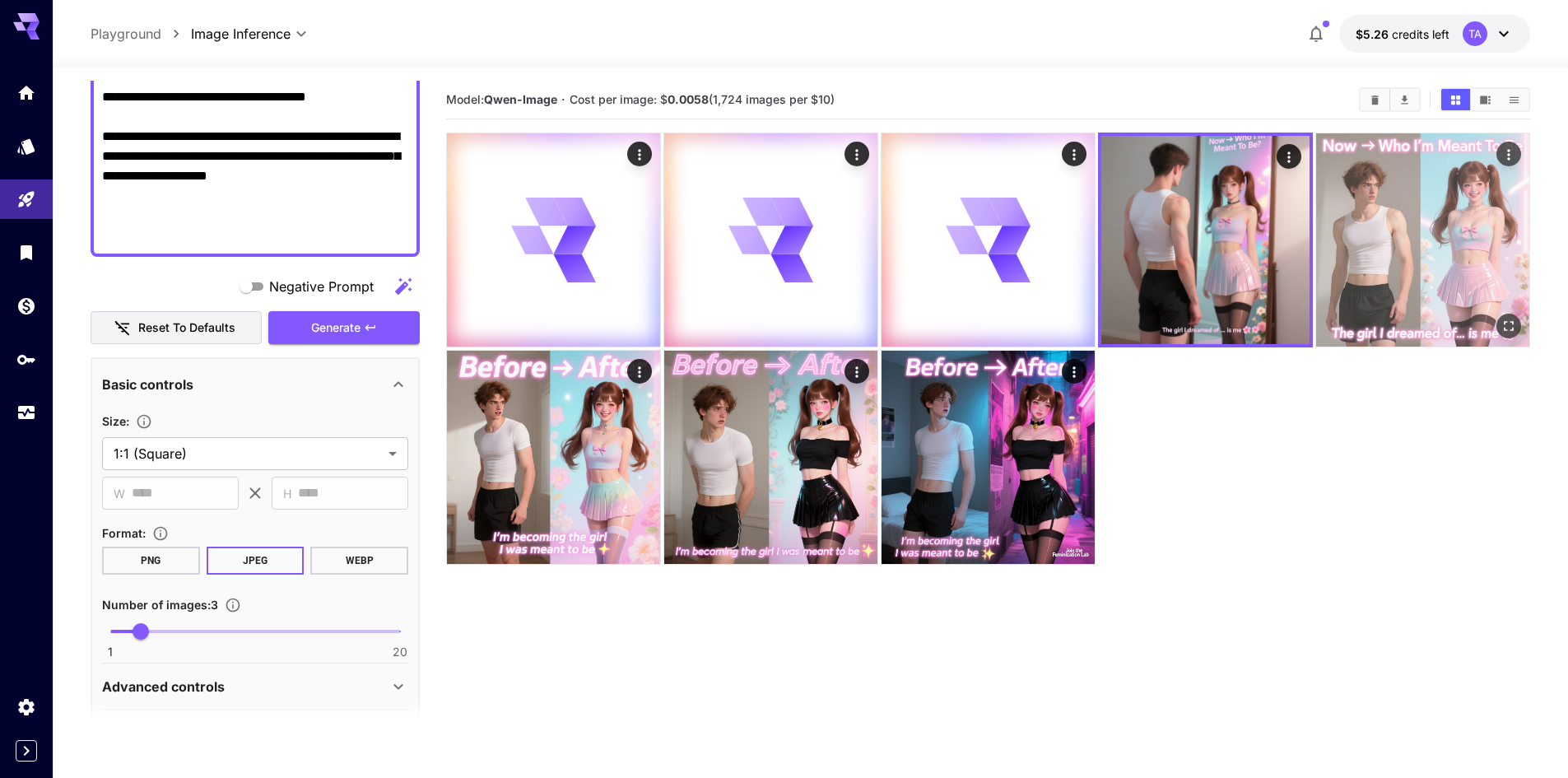
click at [1447, 248] on img at bounding box center [1423, 240] width 213 height 213
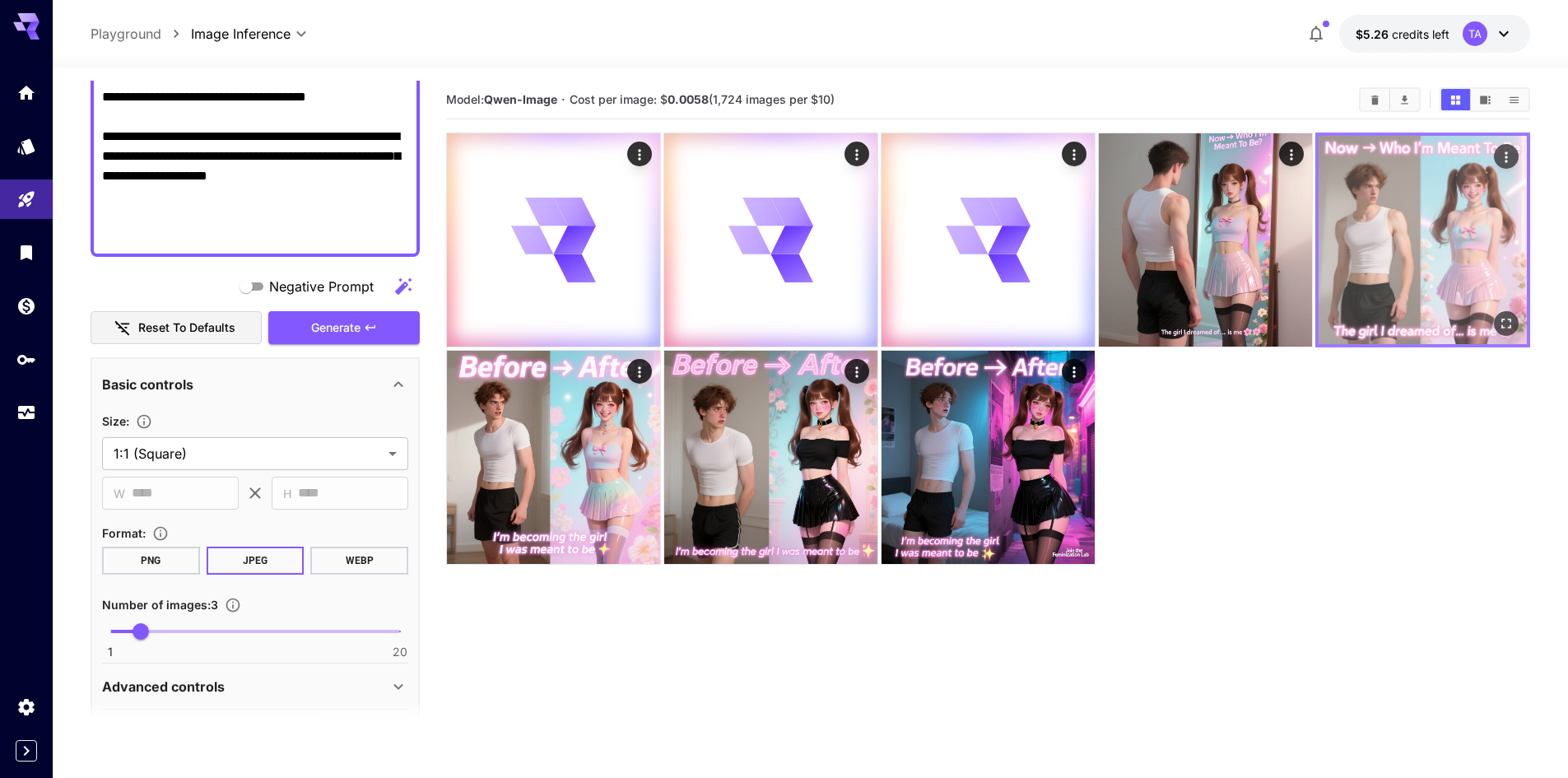
click at [1349, 250] on img at bounding box center [1423, 240] width 208 height 208
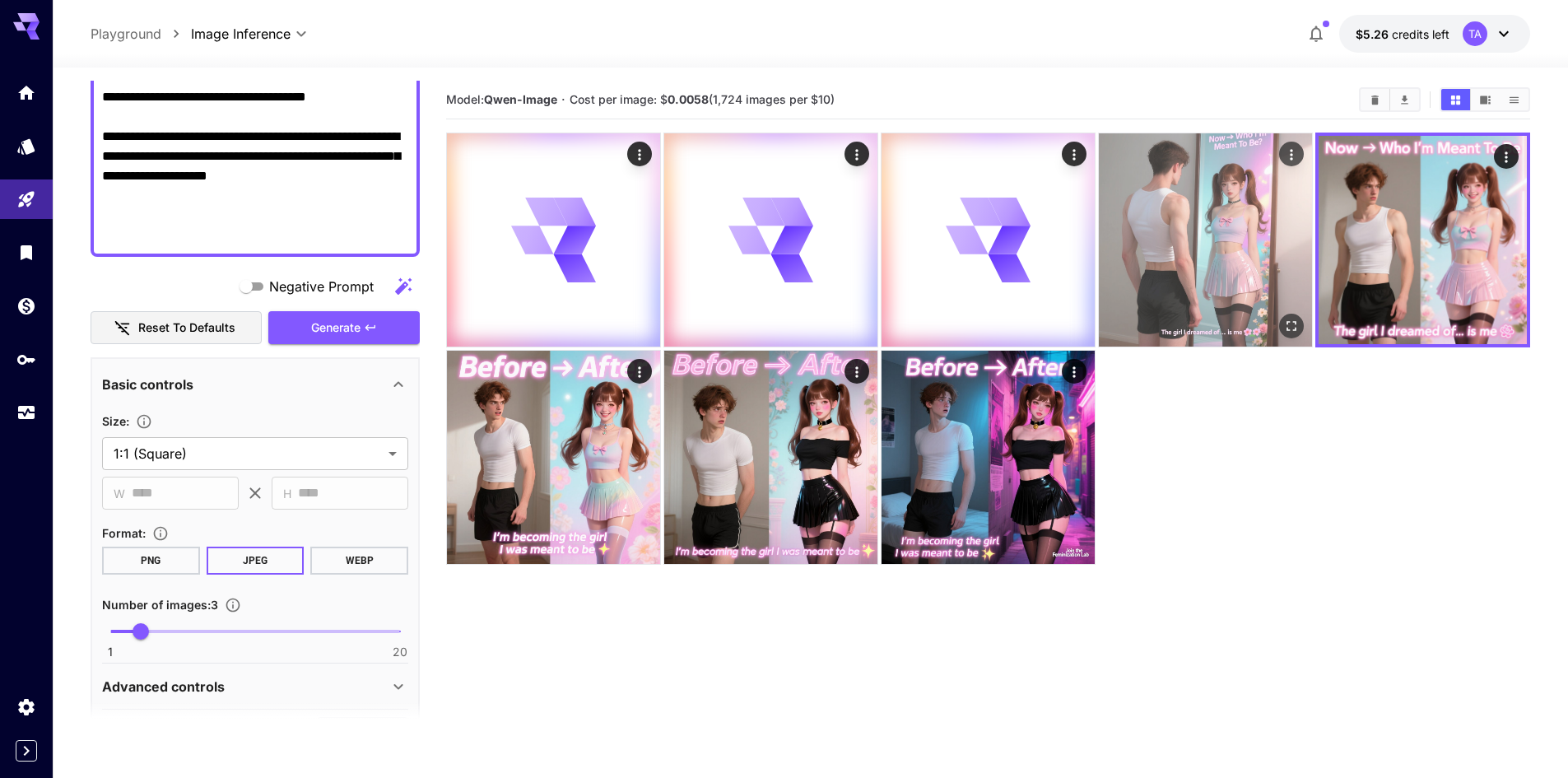
click at [1224, 265] on img at bounding box center [1205, 240] width 213 height 213
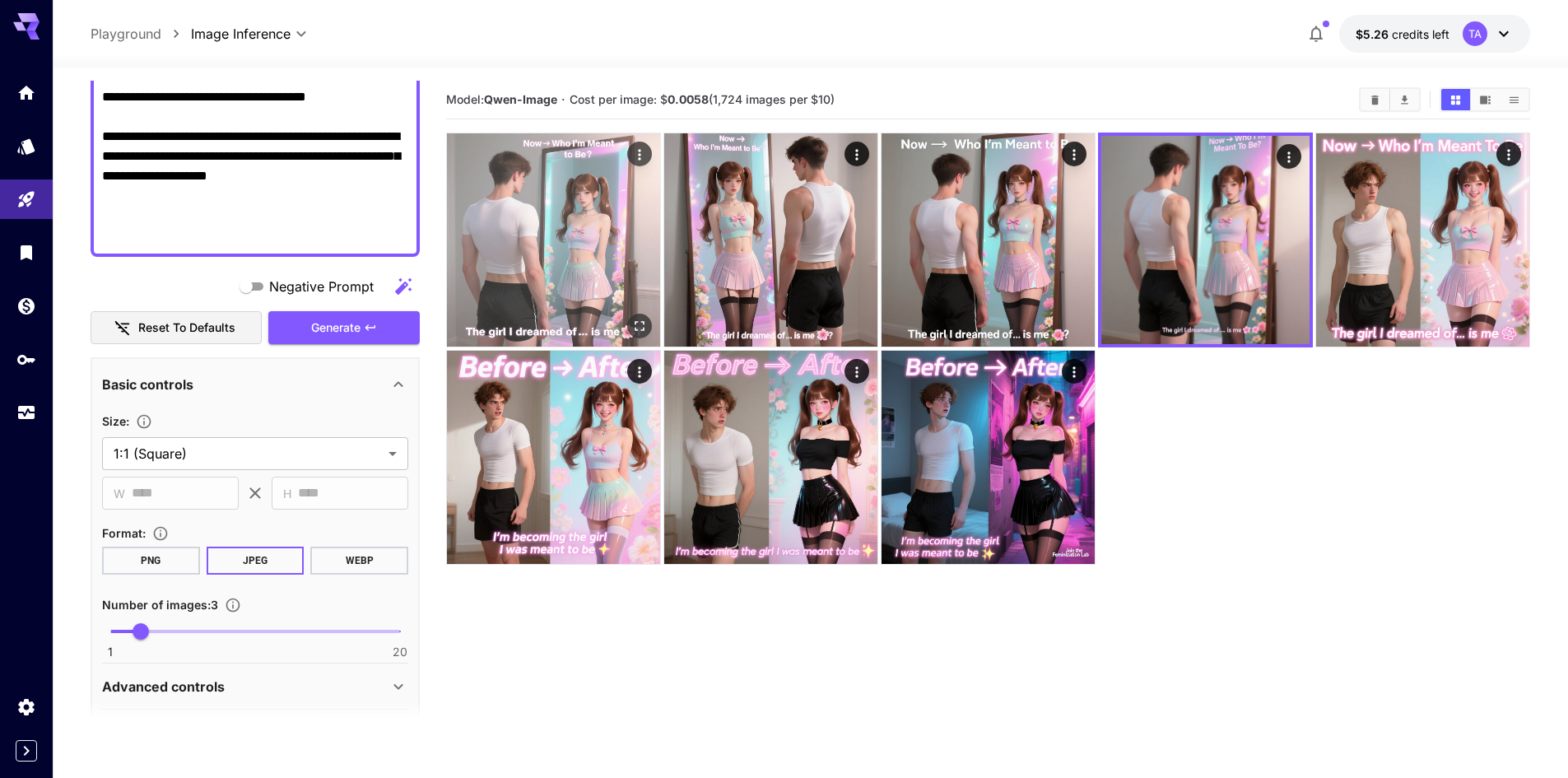
click at [640, 322] on icon "Open in fullscreen" at bounding box center [640, 326] width 17 height 17
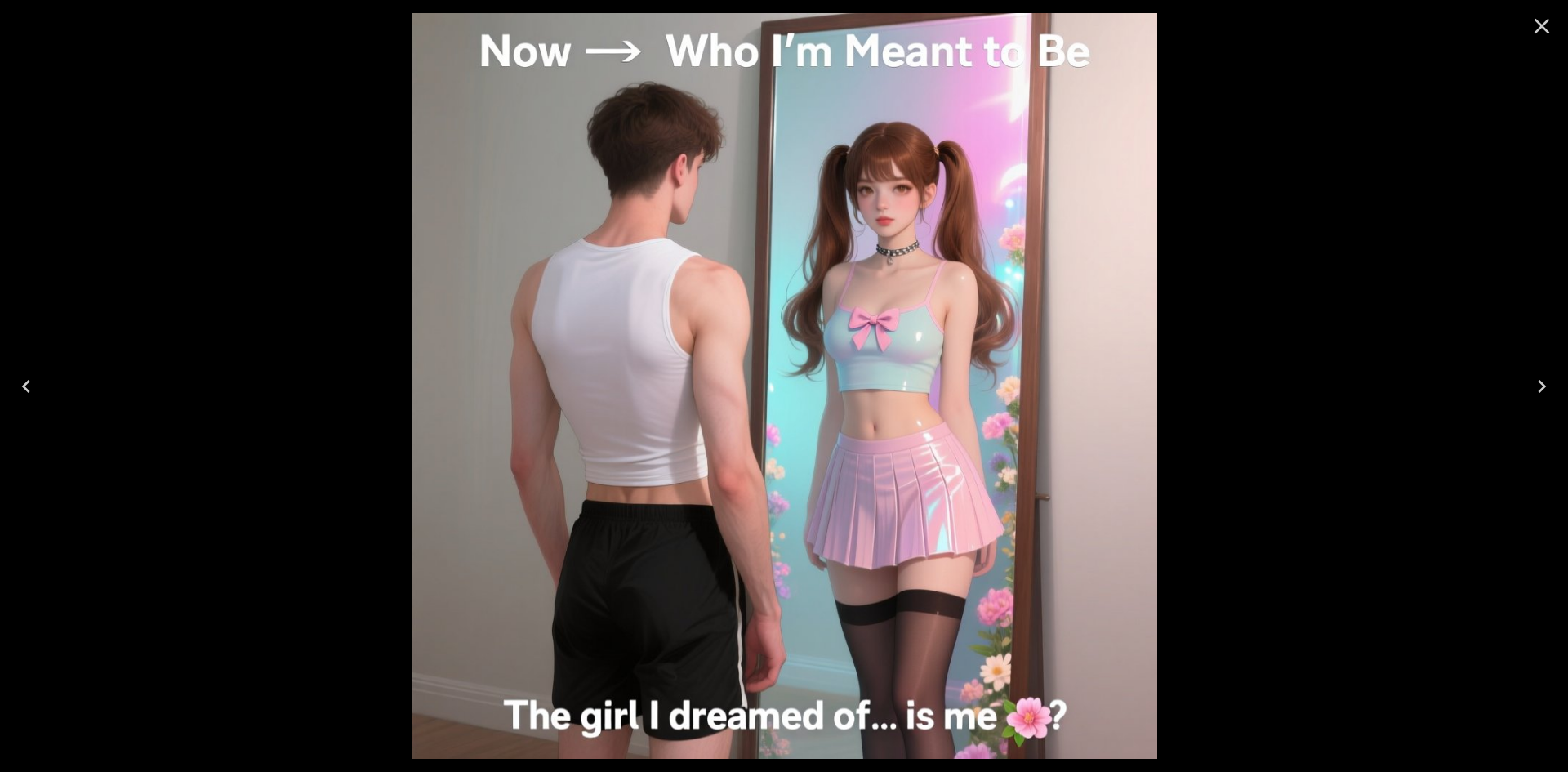
click at [1544, 14] on icon "Close" at bounding box center [1541, 26] width 26 height 26
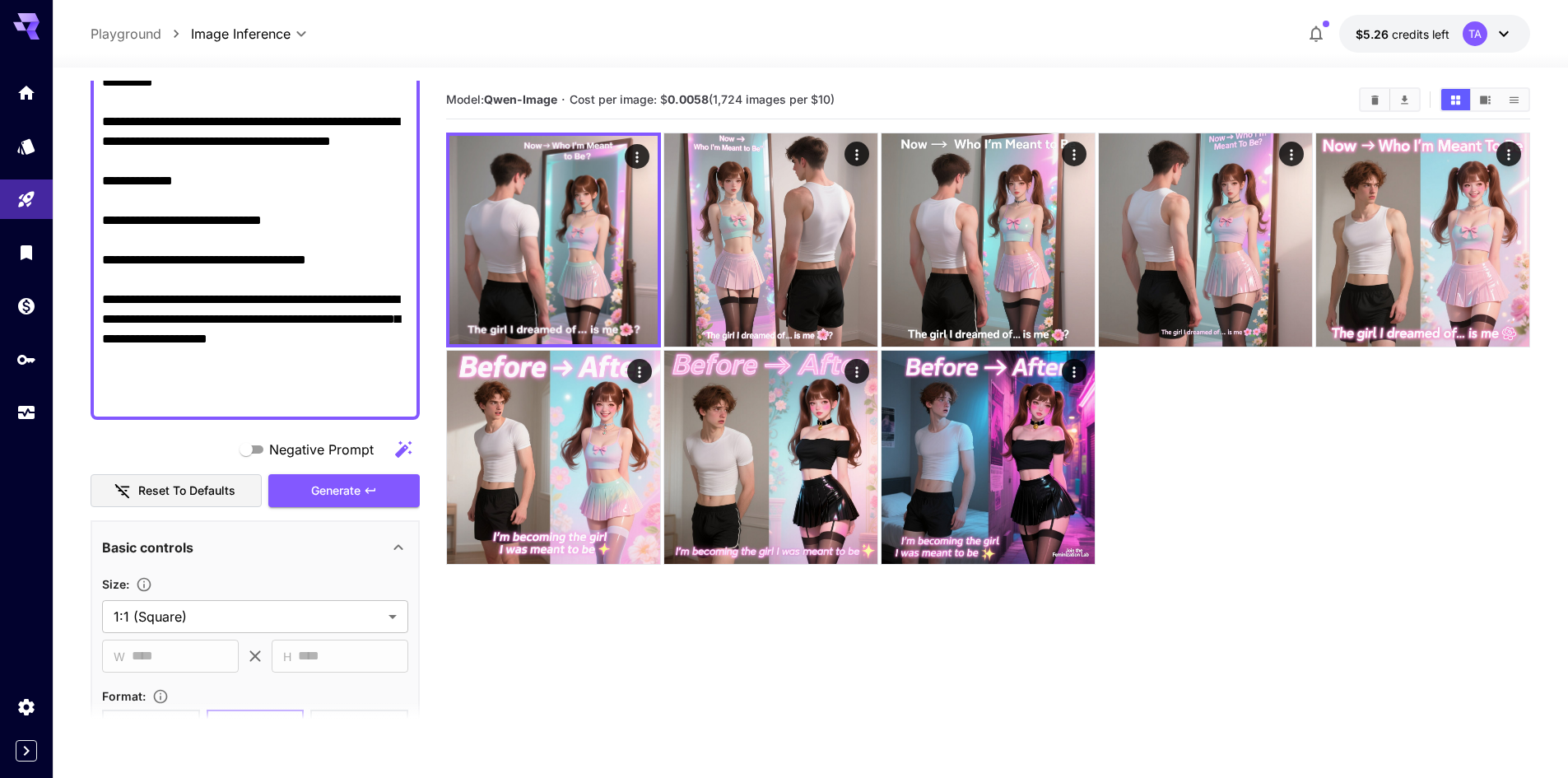
scroll to position [452, 0]
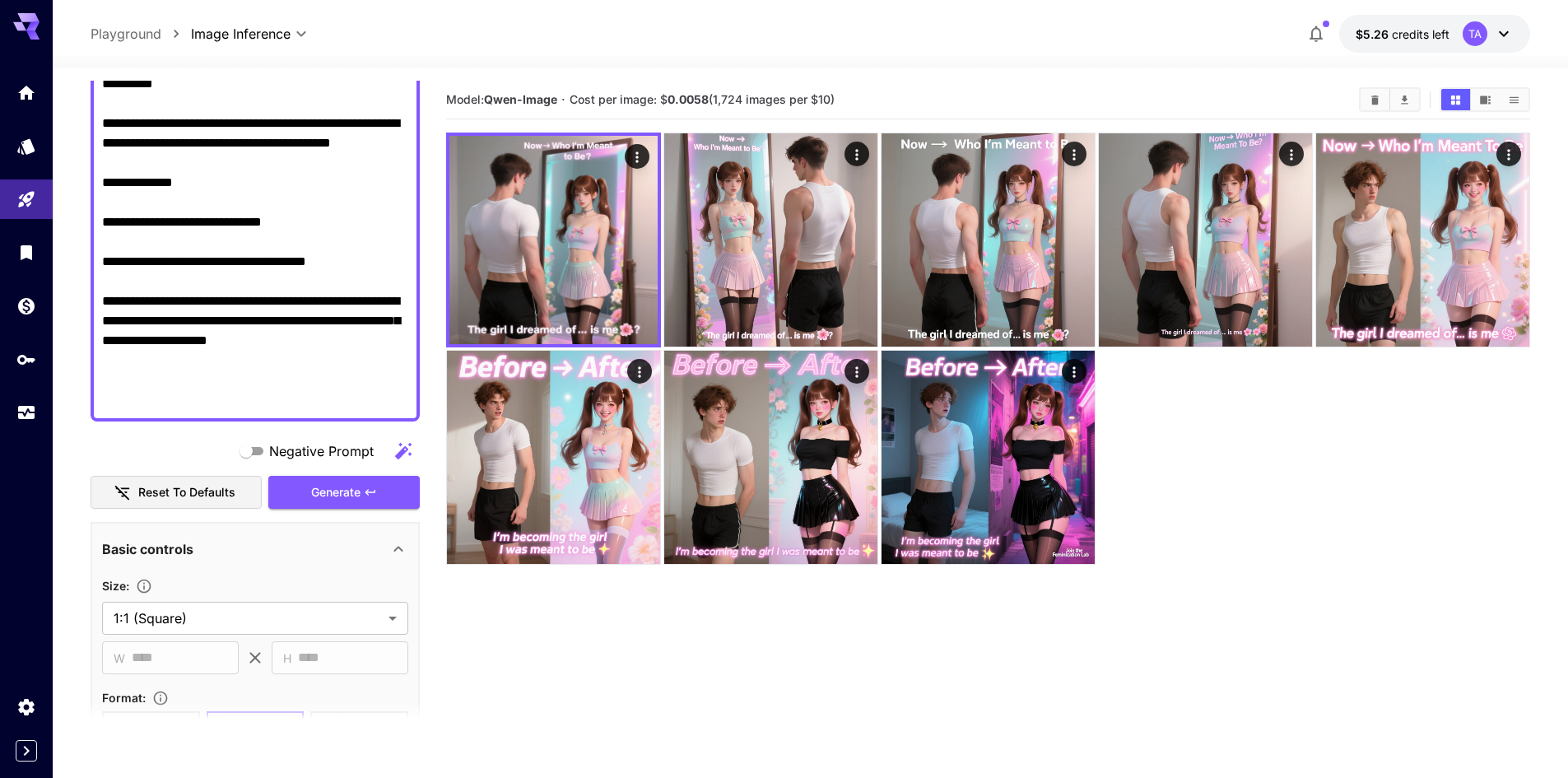
drag, startPoint x: 273, startPoint y: 284, endPoint x: 93, endPoint y: 278, distance: 180.1
click at [93, 278] on div at bounding box center [255, 93] width 330 height 655
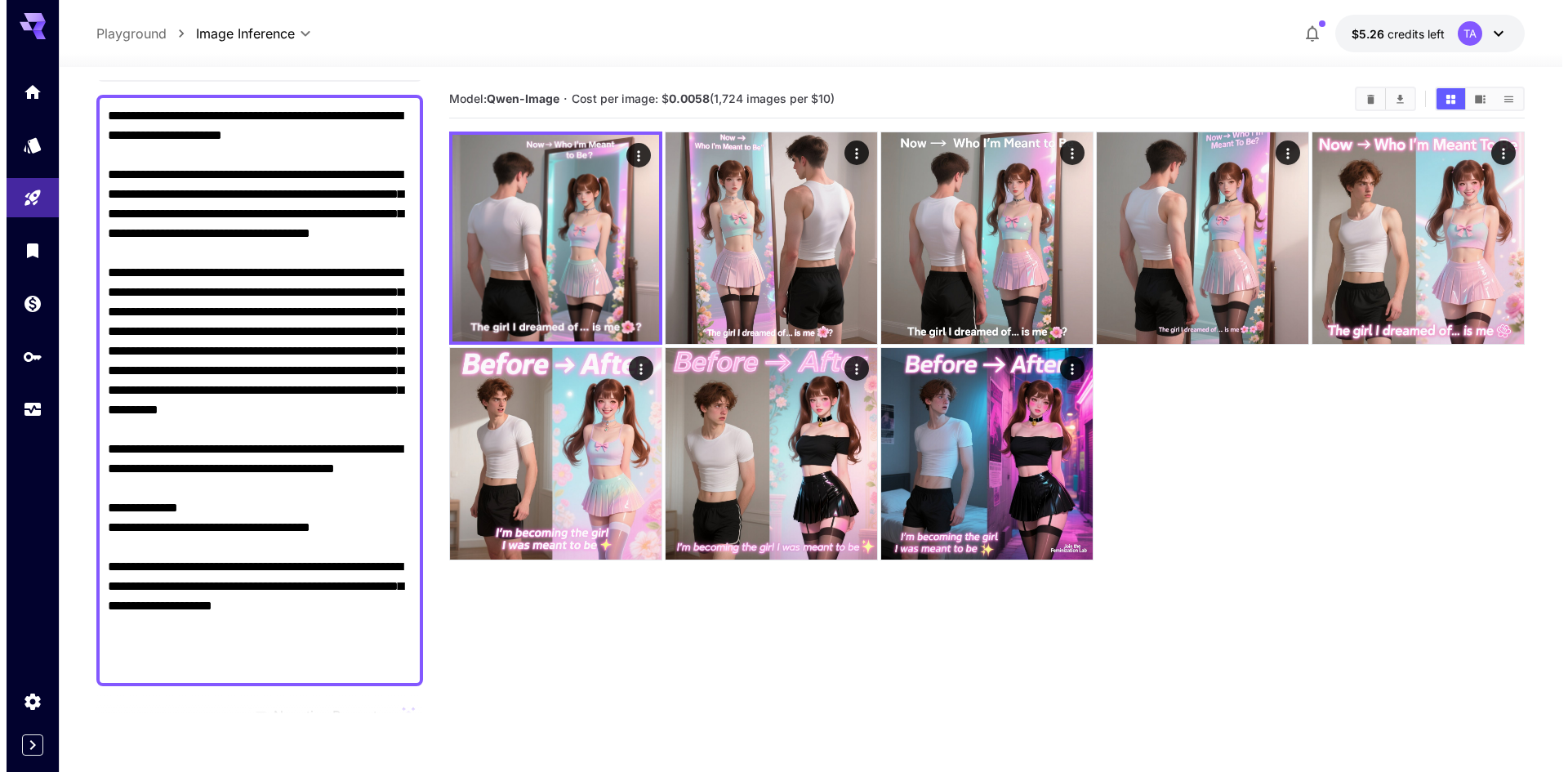
scroll to position [204, 0]
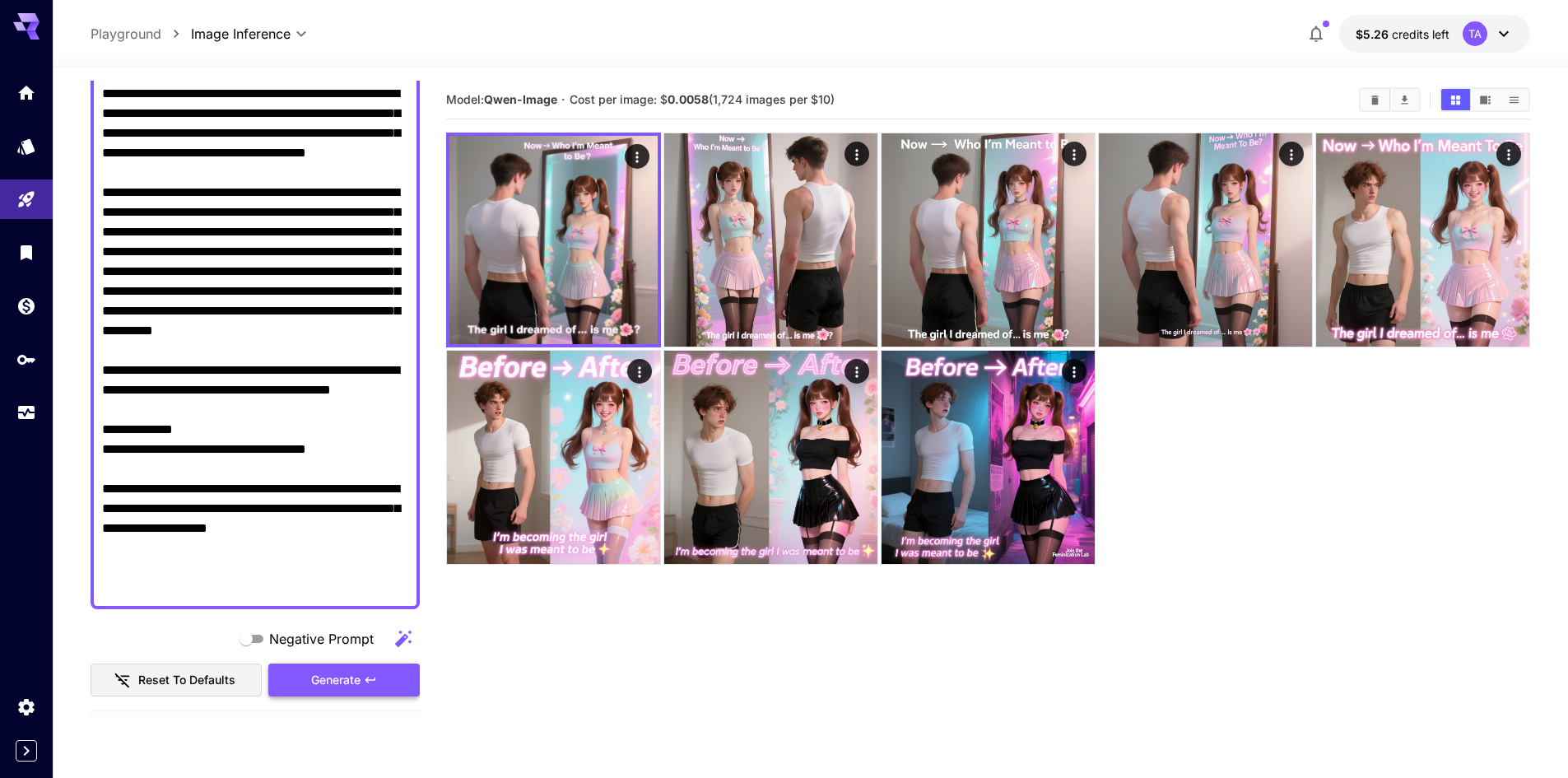
type textarea "**********"
click at [313, 672] on span "Generate" at bounding box center [335, 680] width 49 height 20
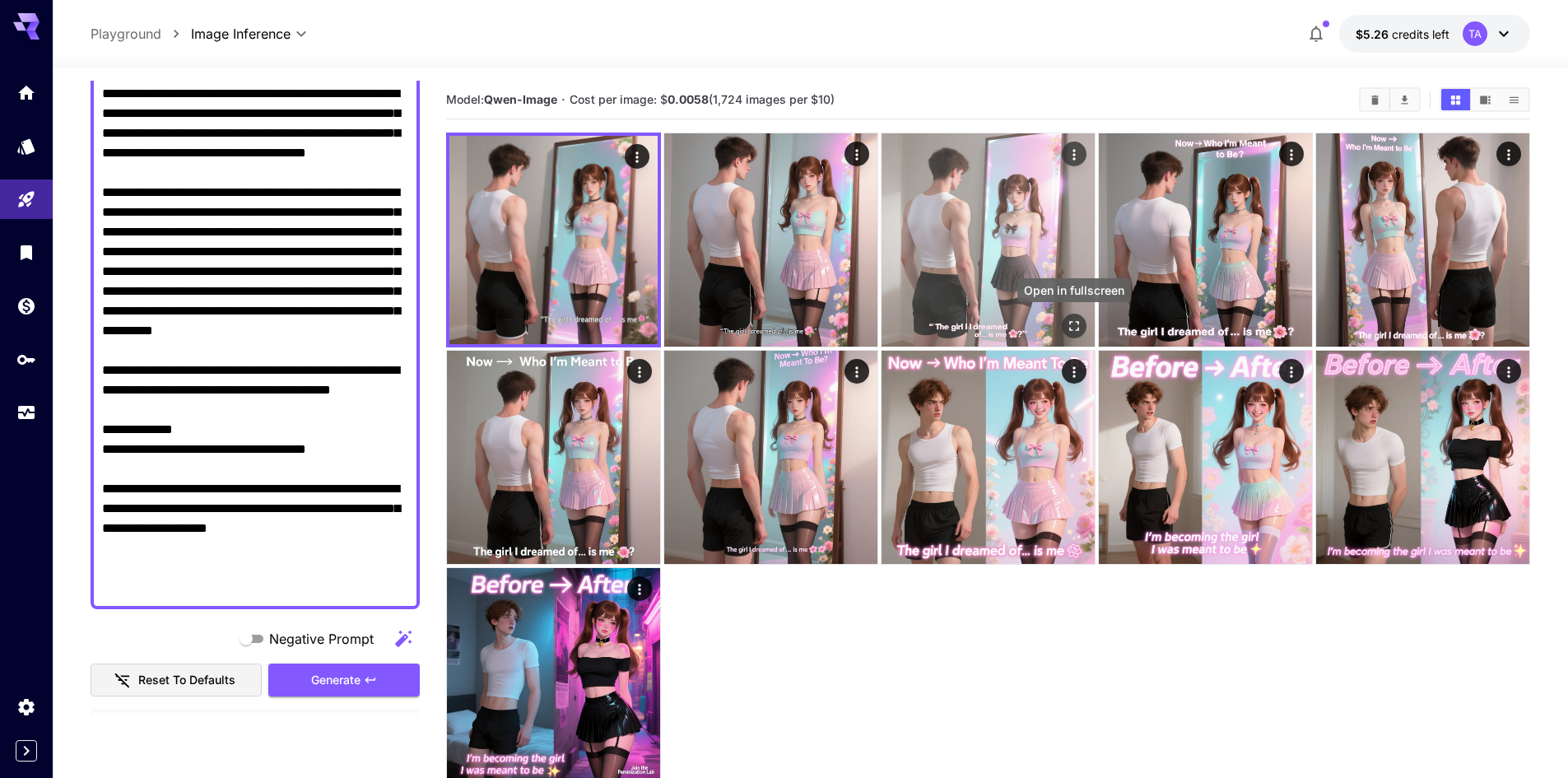
click at [1070, 317] on icon "Open in fullscreen" at bounding box center [1075, 326] width 17 height 17
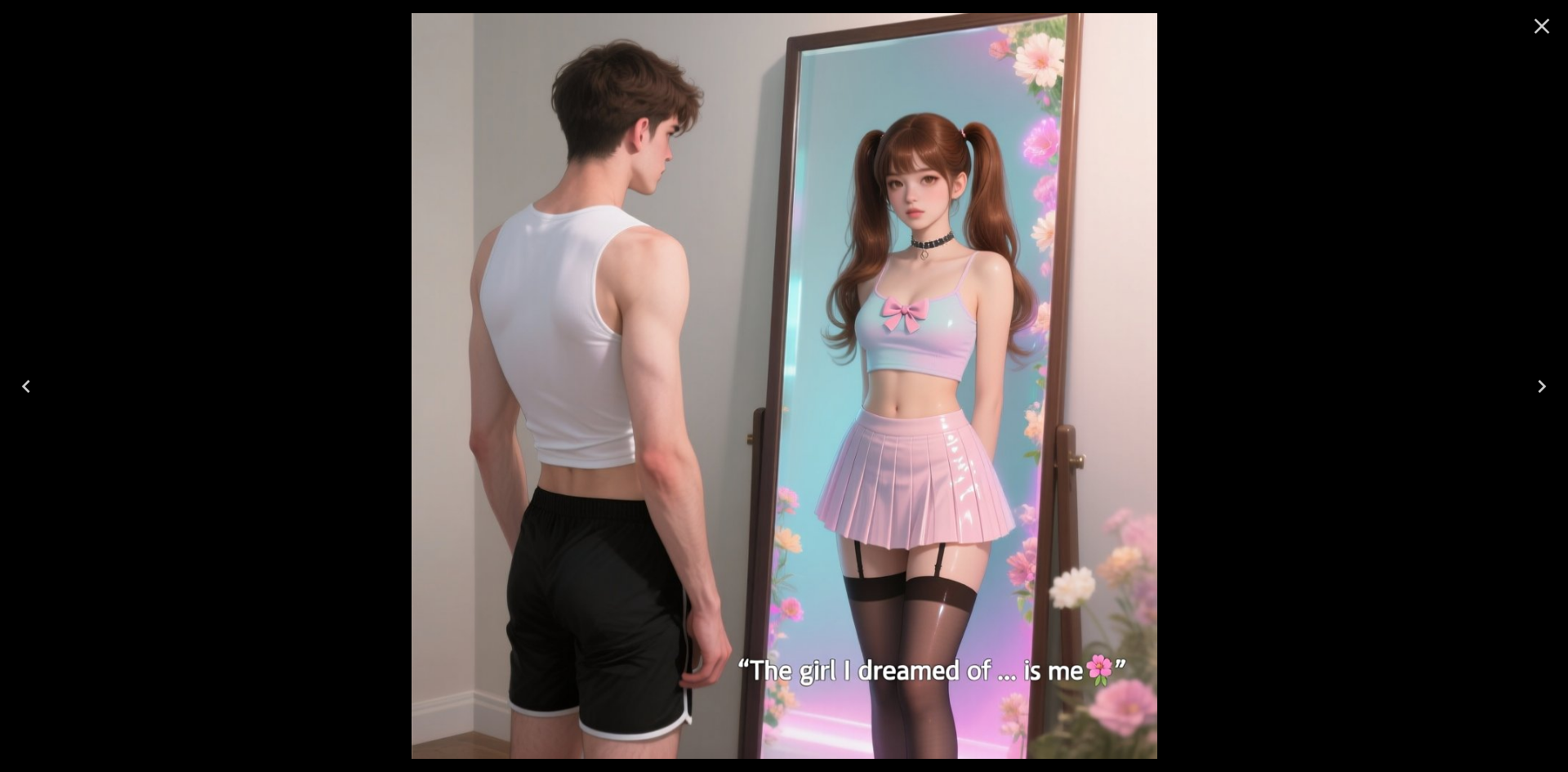
click at [1539, 26] on icon "Close" at bounding box center [1541, 26] width 26 height 26
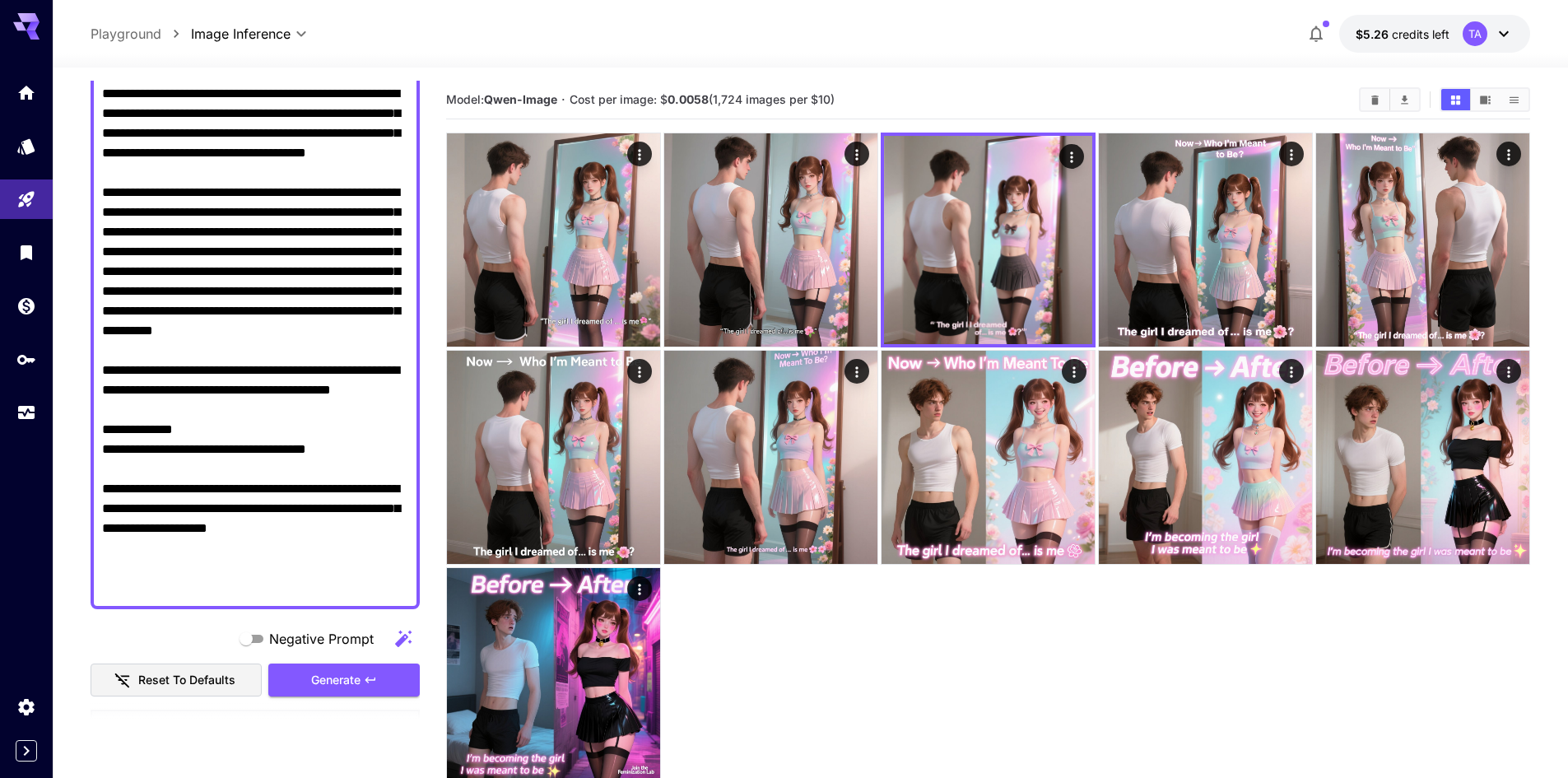
click at [345, 477] on textarea "Negative Prompt" at bounding box center [255, 311] width 306 height 573
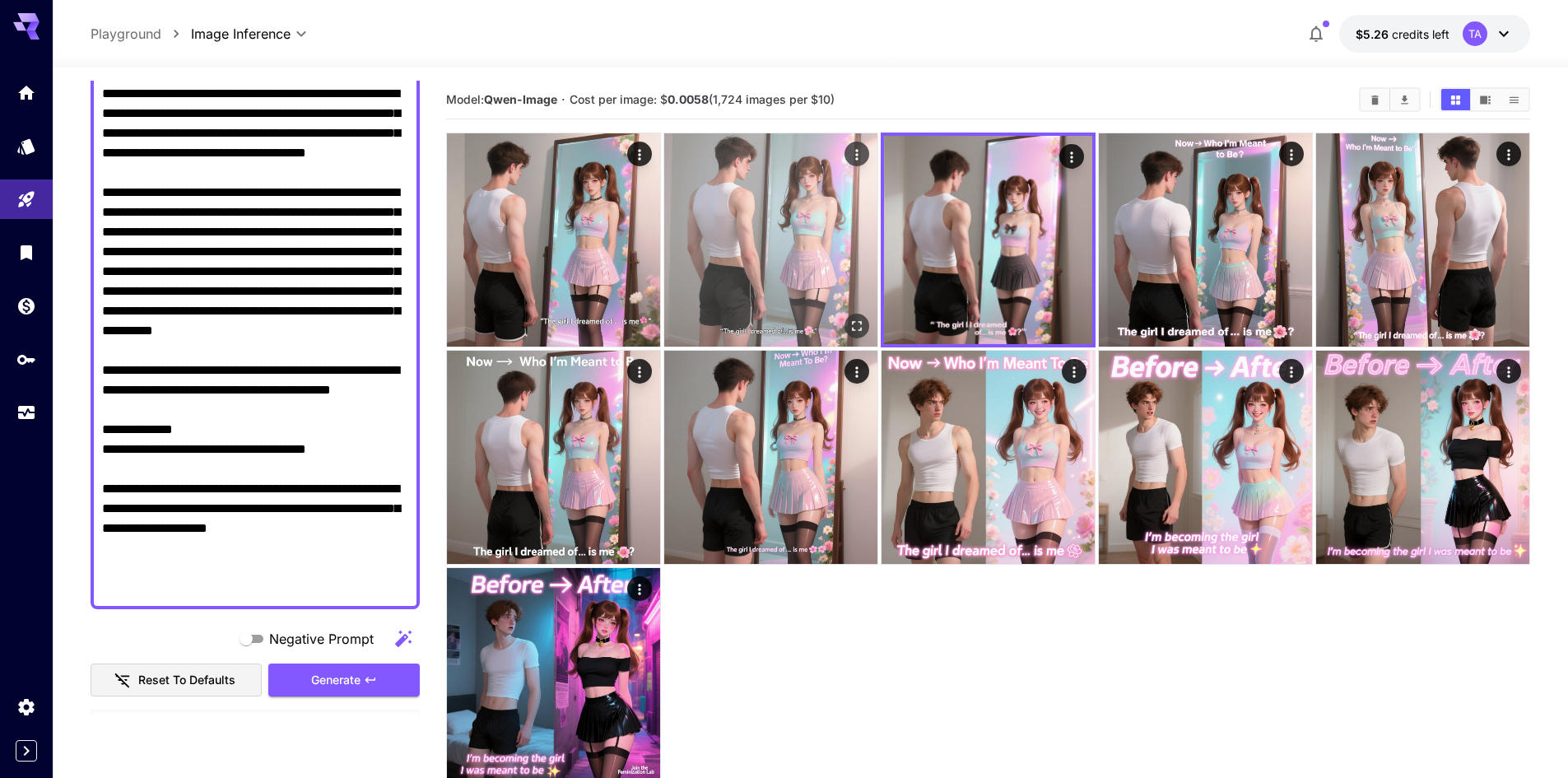
click at [849, 321] on button "Open in fullscreen" at bounding box center [857, 326] width 25 height 25
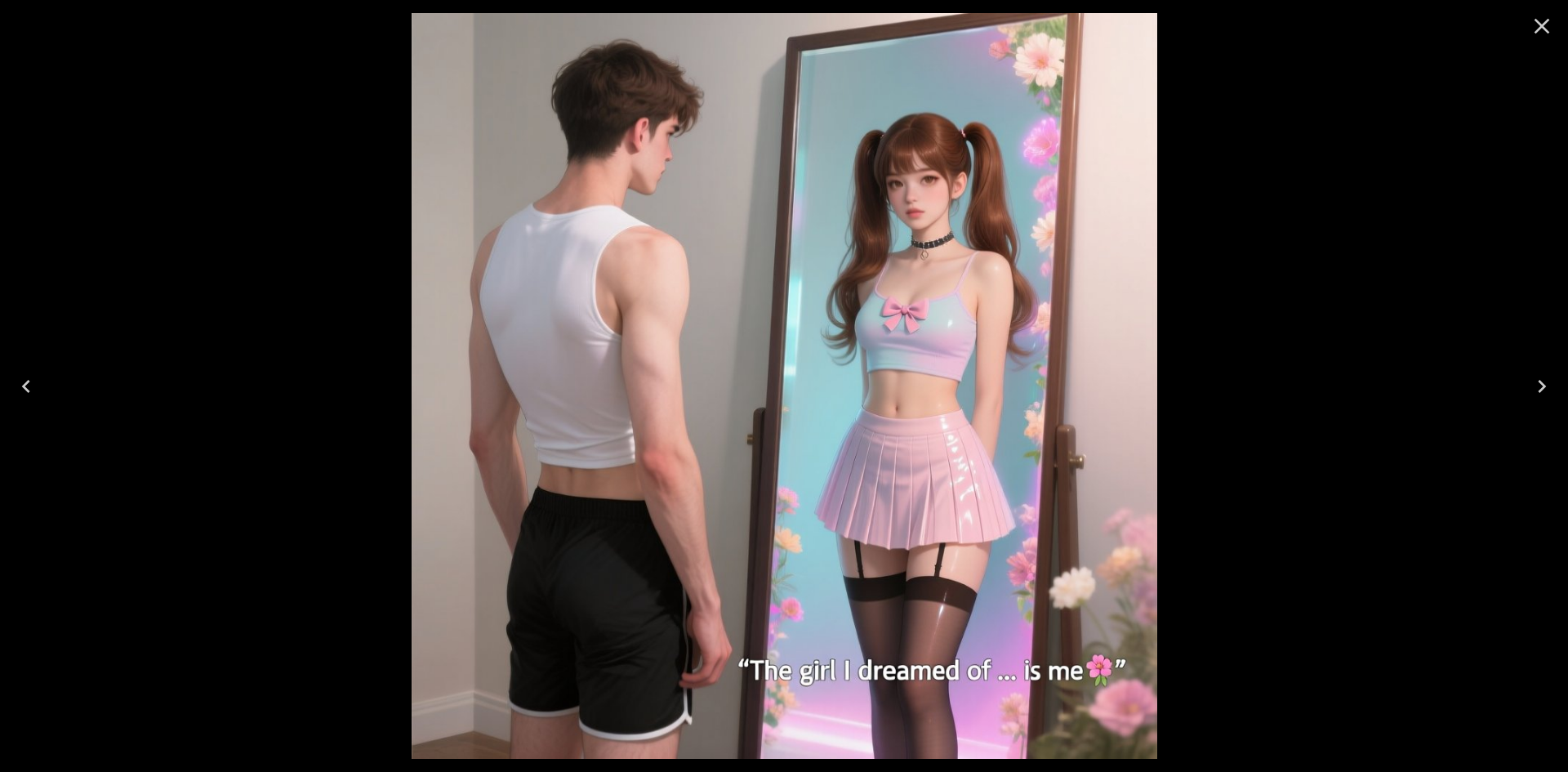
click at [1550, 28] on icon "Close" at bounding box center [1541, 26] width 26 height 26
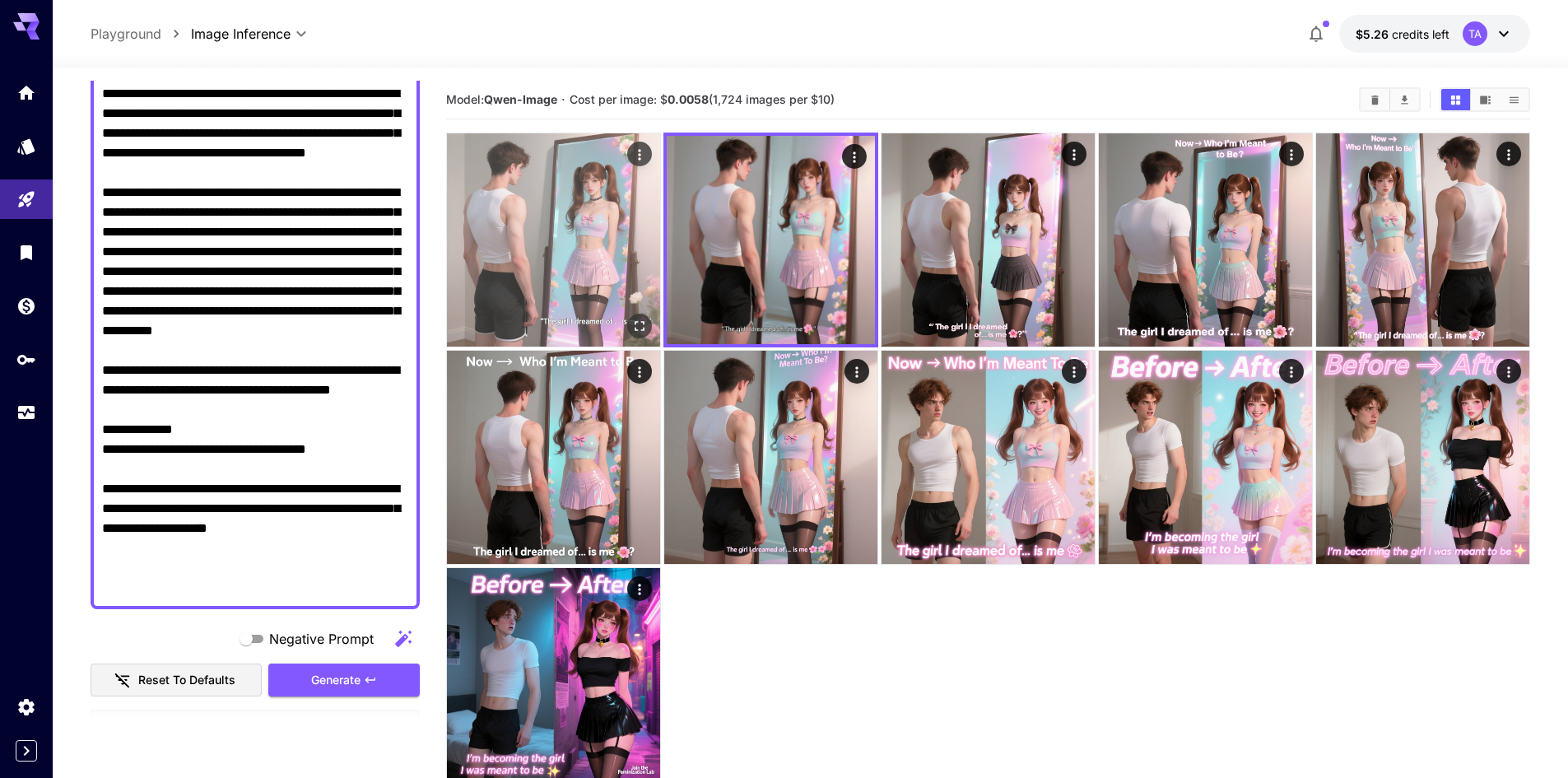
click at [637, 321] on icon "Open in fullscreen" at bounding box center [640, 326] width 10 height 10
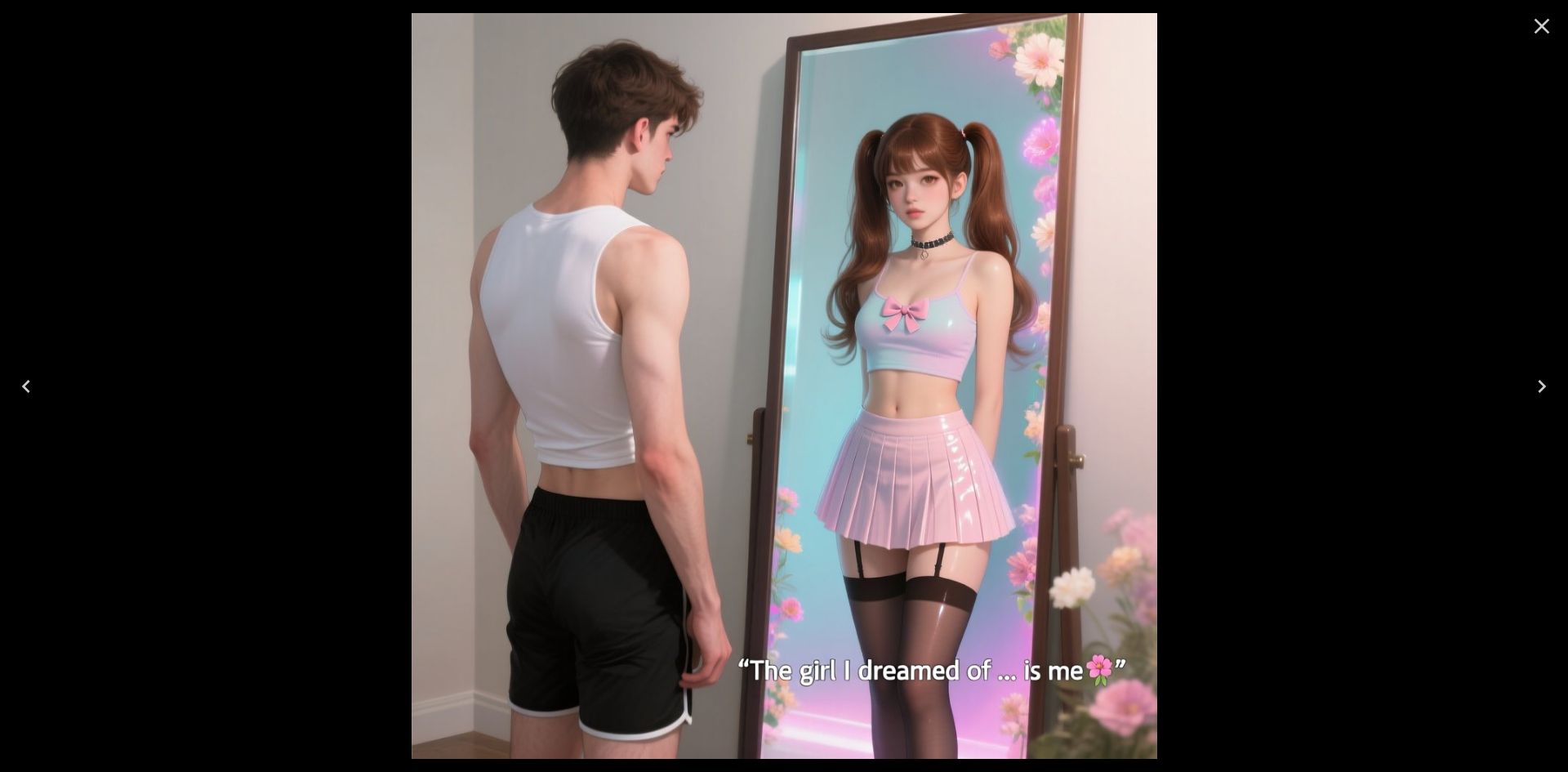
scroll to position [204, 0]
drag, startPoint x: 0, startPoint y: 0, endPoint x: 1528, endPoint y: 35, distance: 1528.4
click at [1528, 35] on button "Close" at bounding box center [1541, 26] width 39 height 39
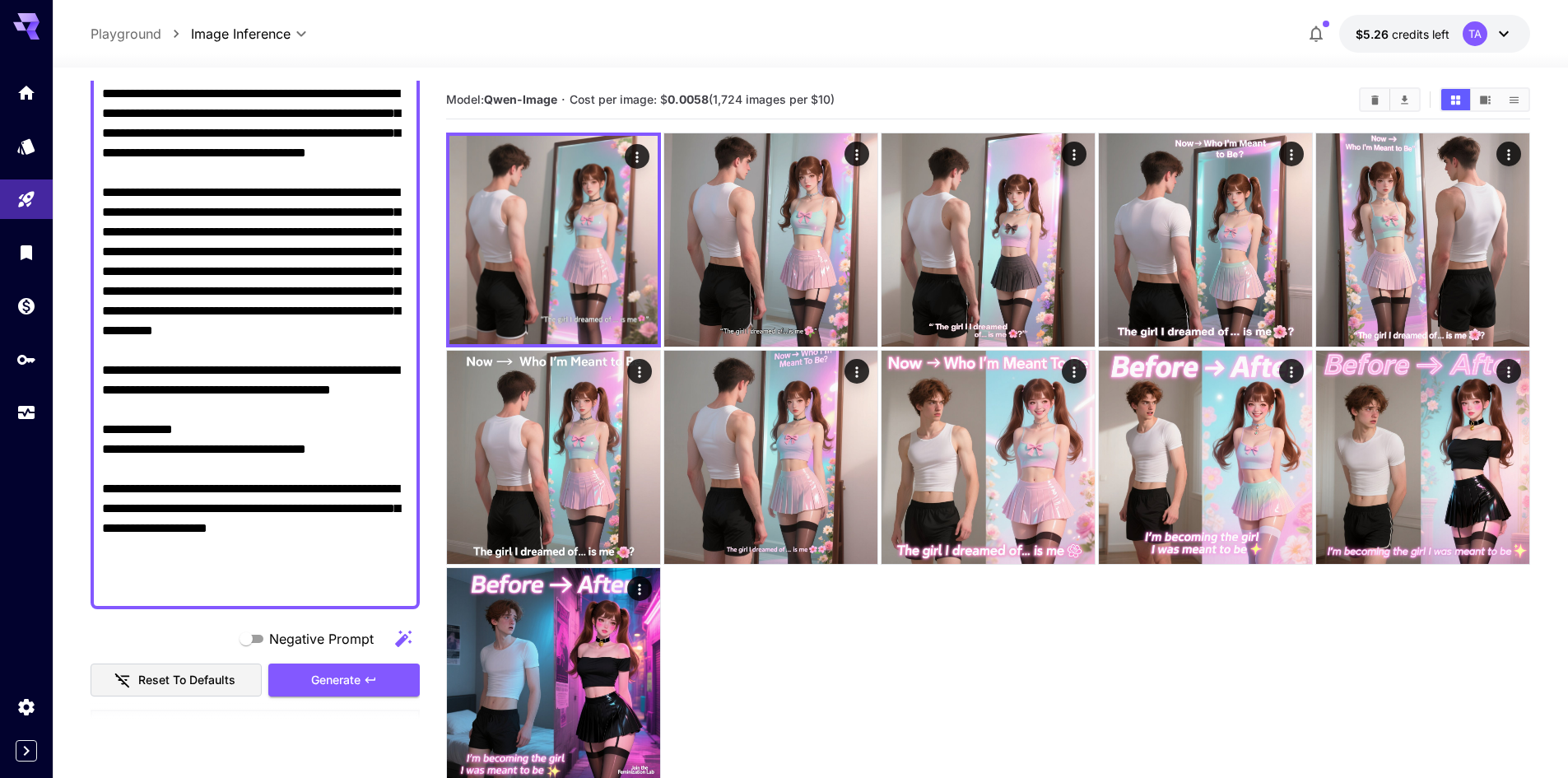
click at [313, 311] on textarea "Negative Prompt" at bounding box center [255, 311] width 306 height 573
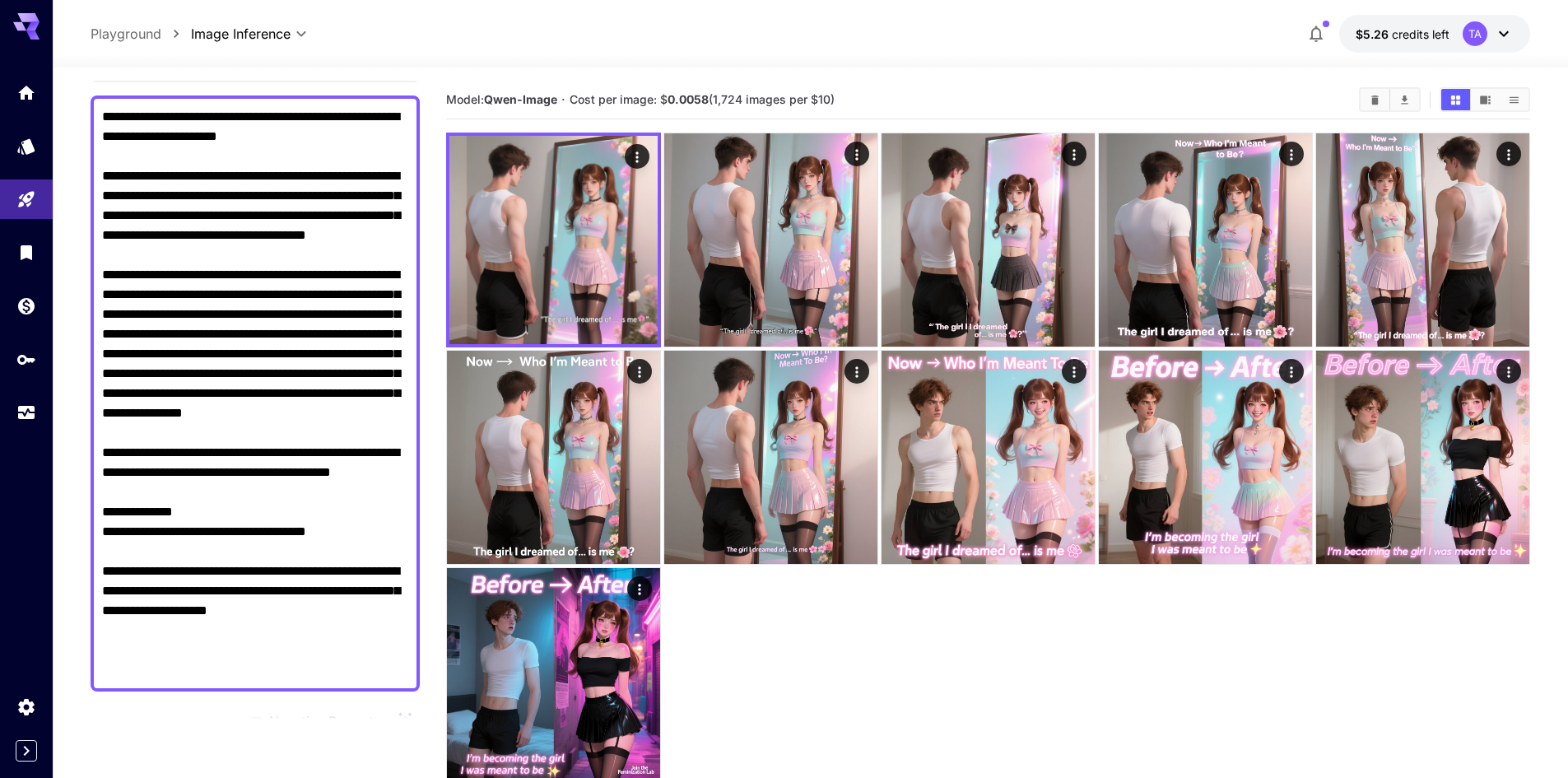
drag, startPoint x: 305, startPoint y: 587, endPoint x: 99, endPoint y: 570, distance: 206.7
click at [99, 570] on div at bounding box center [255, 393] width 330 height 596
paste textarea "**********"
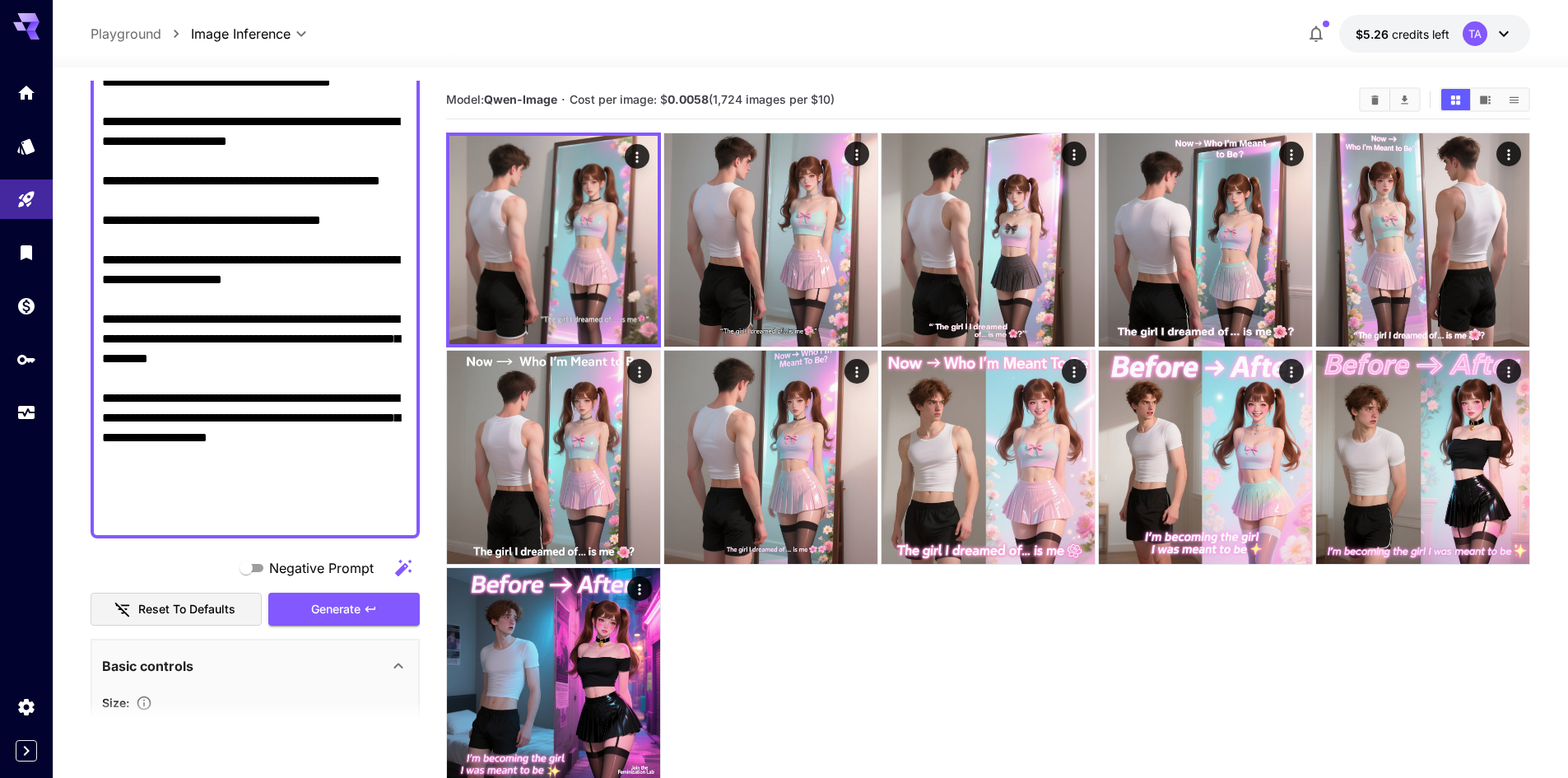
scroll to position [547, 0]
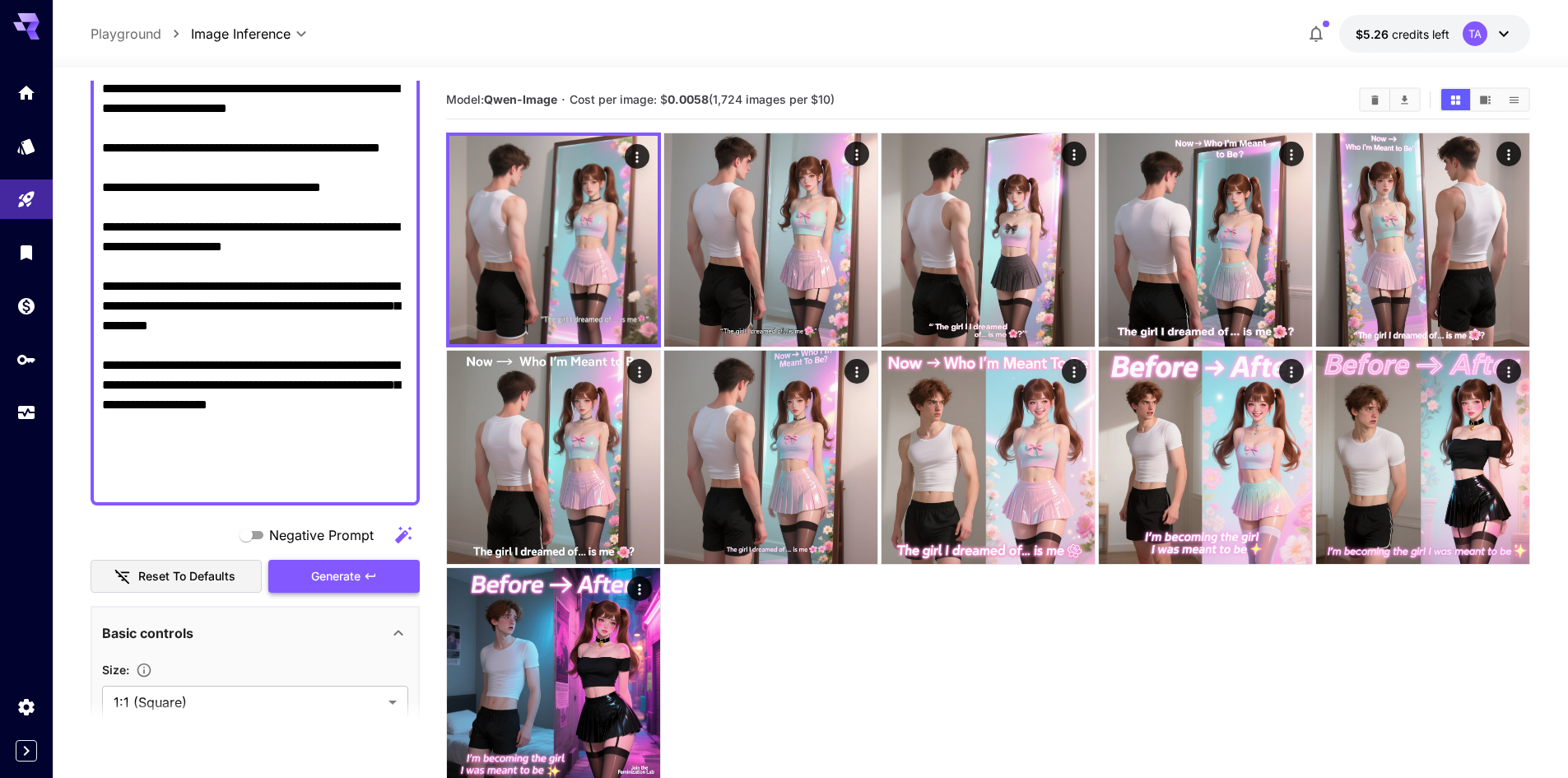
click at [369, 562] on button "Generate" at bounding box center [344, 576] width 152 height 33
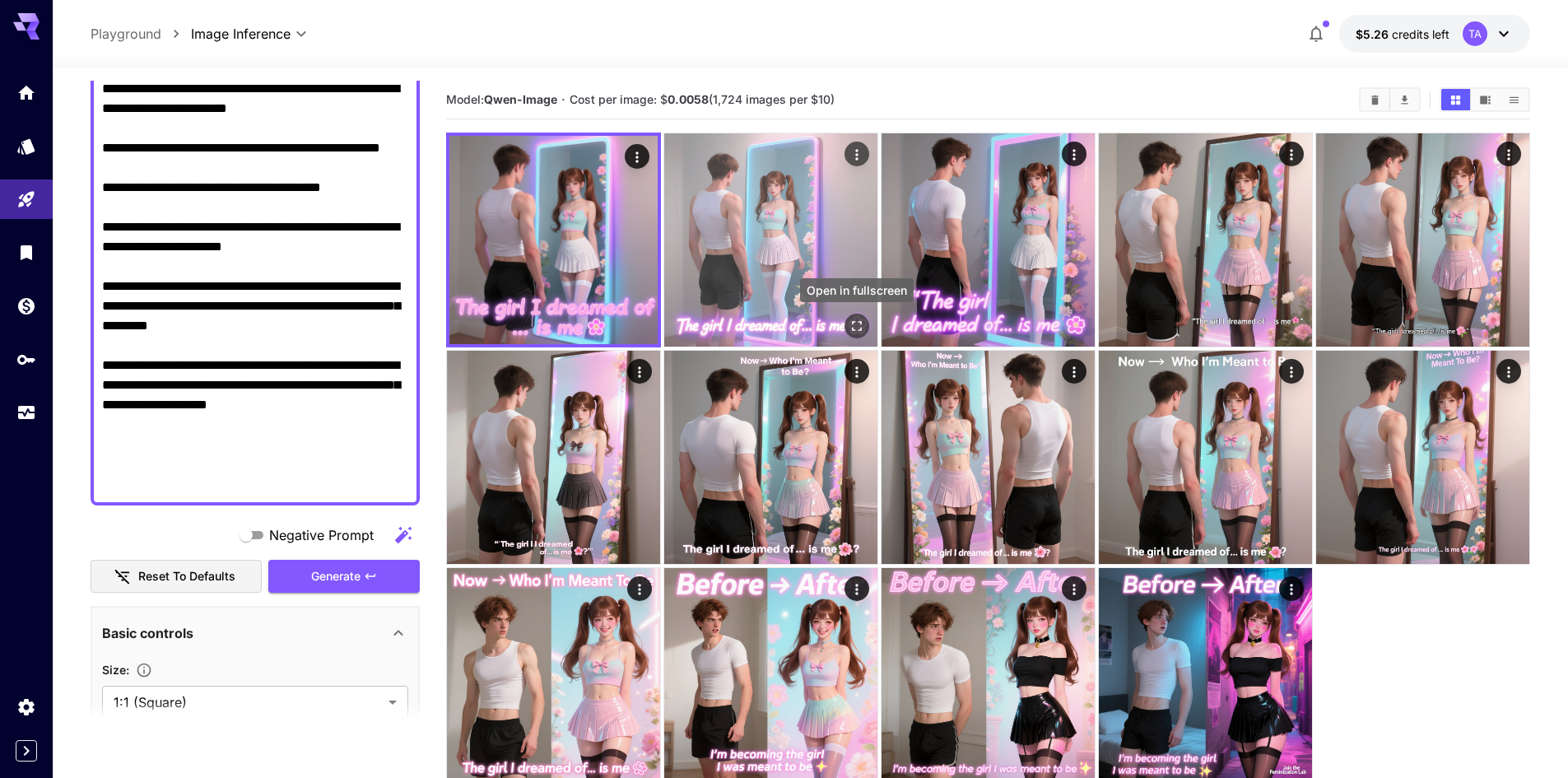
click at [850, 327] on icon "Open in fullscreen" at bounding box center [857, 326] width 17 height 17
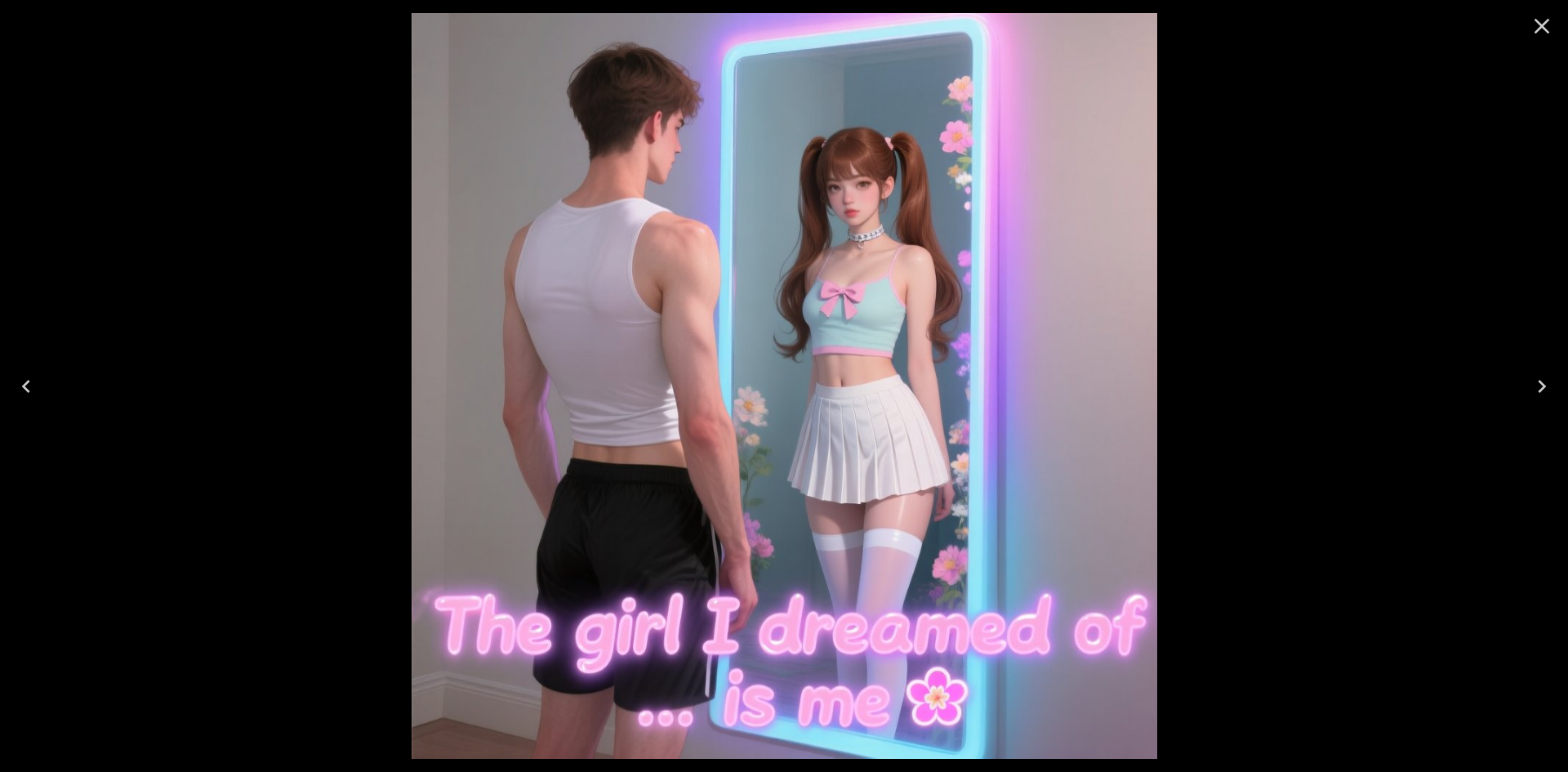
click at [1549, 41] on button "Close" at bounding box center [1541, 26] width 39 height 39
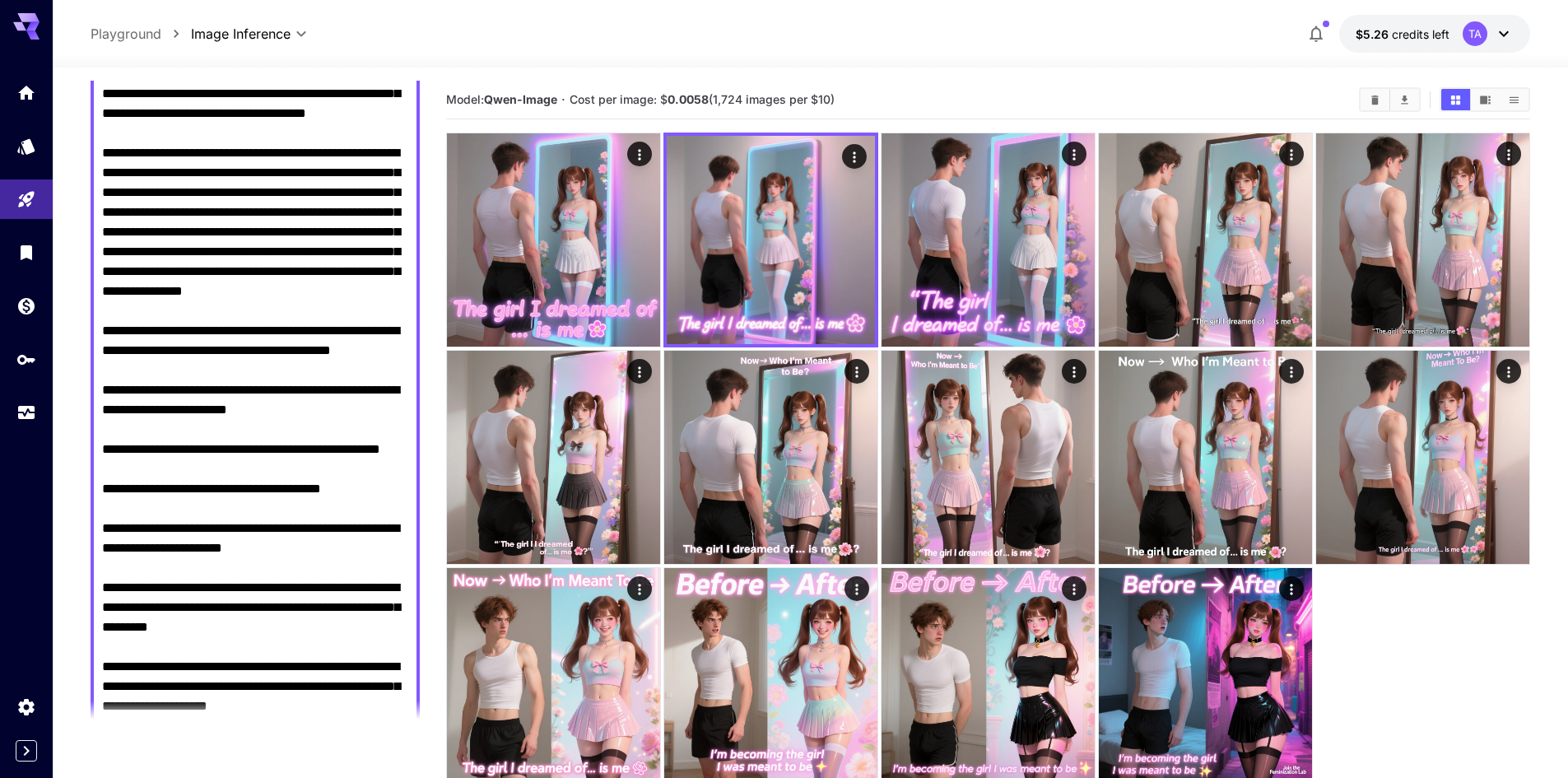
scroll to position [217, 0]
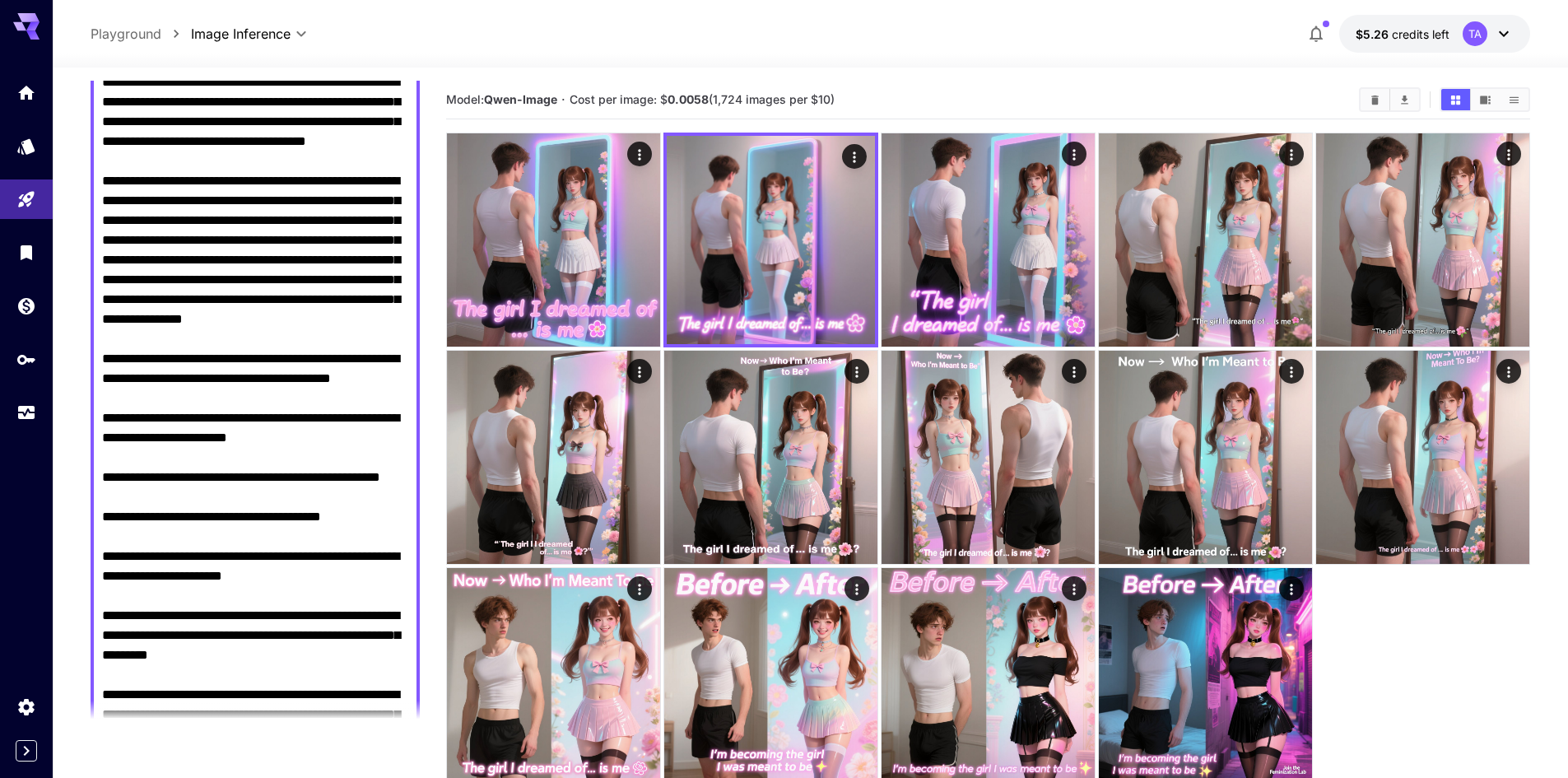
click at [202, 219] on textarea "Negative Prompt" at bounding box center [255, 417] width 306 height 809
click at [231, 221] on textarea "Negative Prompt" at bounding box center [255, 417] width 306 height 809
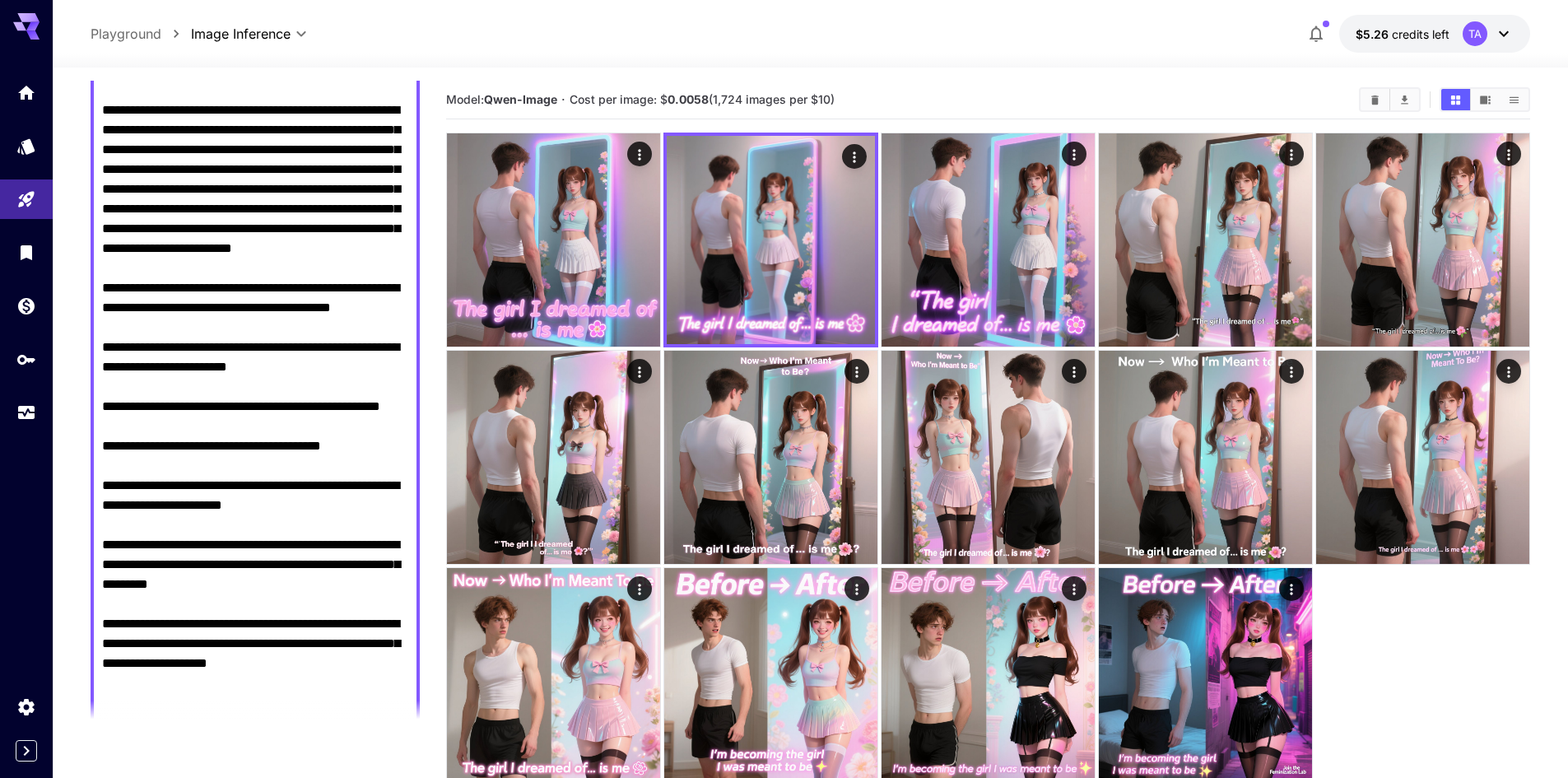
scroll to position [123, 0]
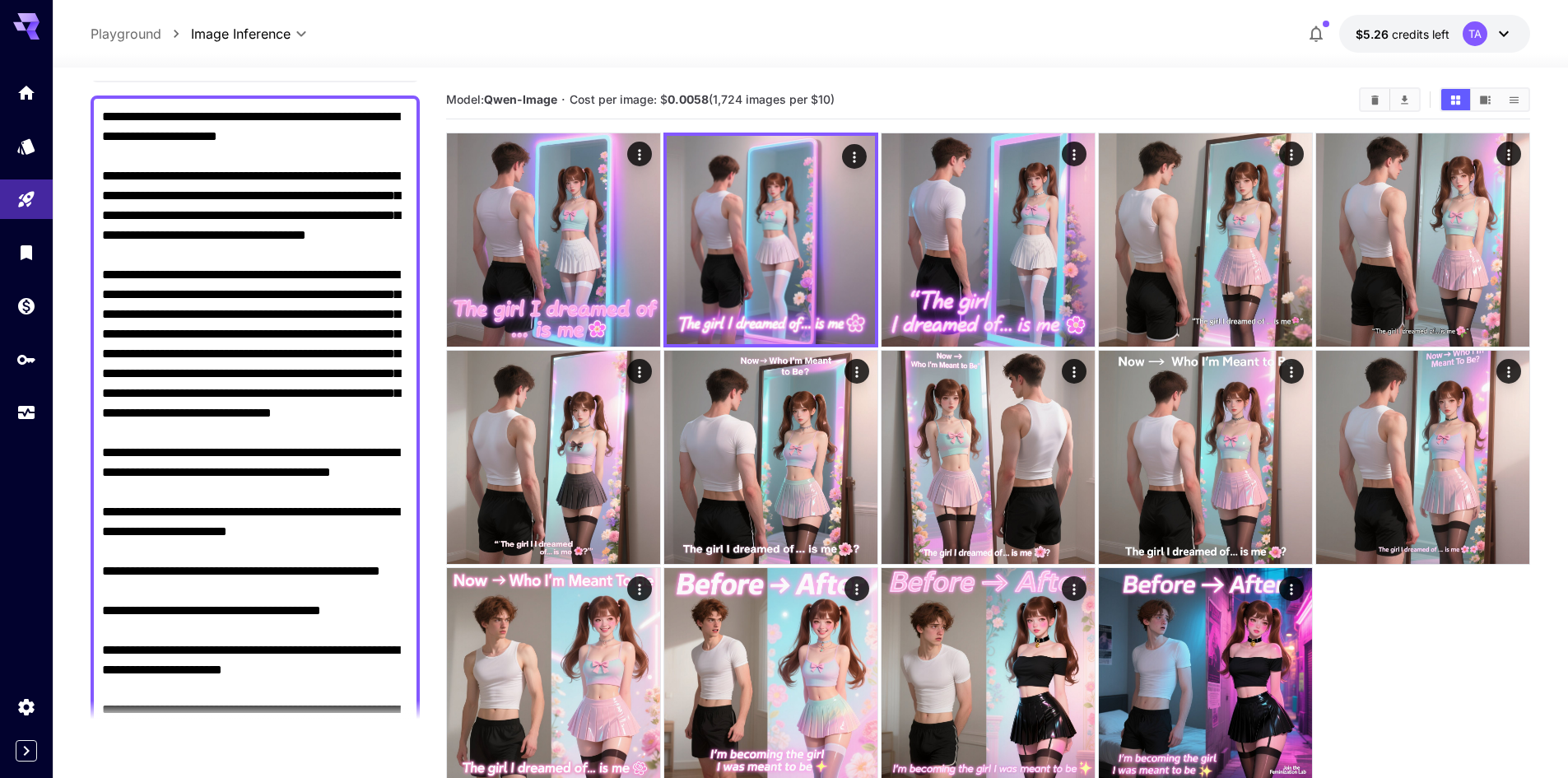
drag, startPoint x: 286, startPoint y: 336, endPoint x: 292, endPoint y: 311, distance: 25.7
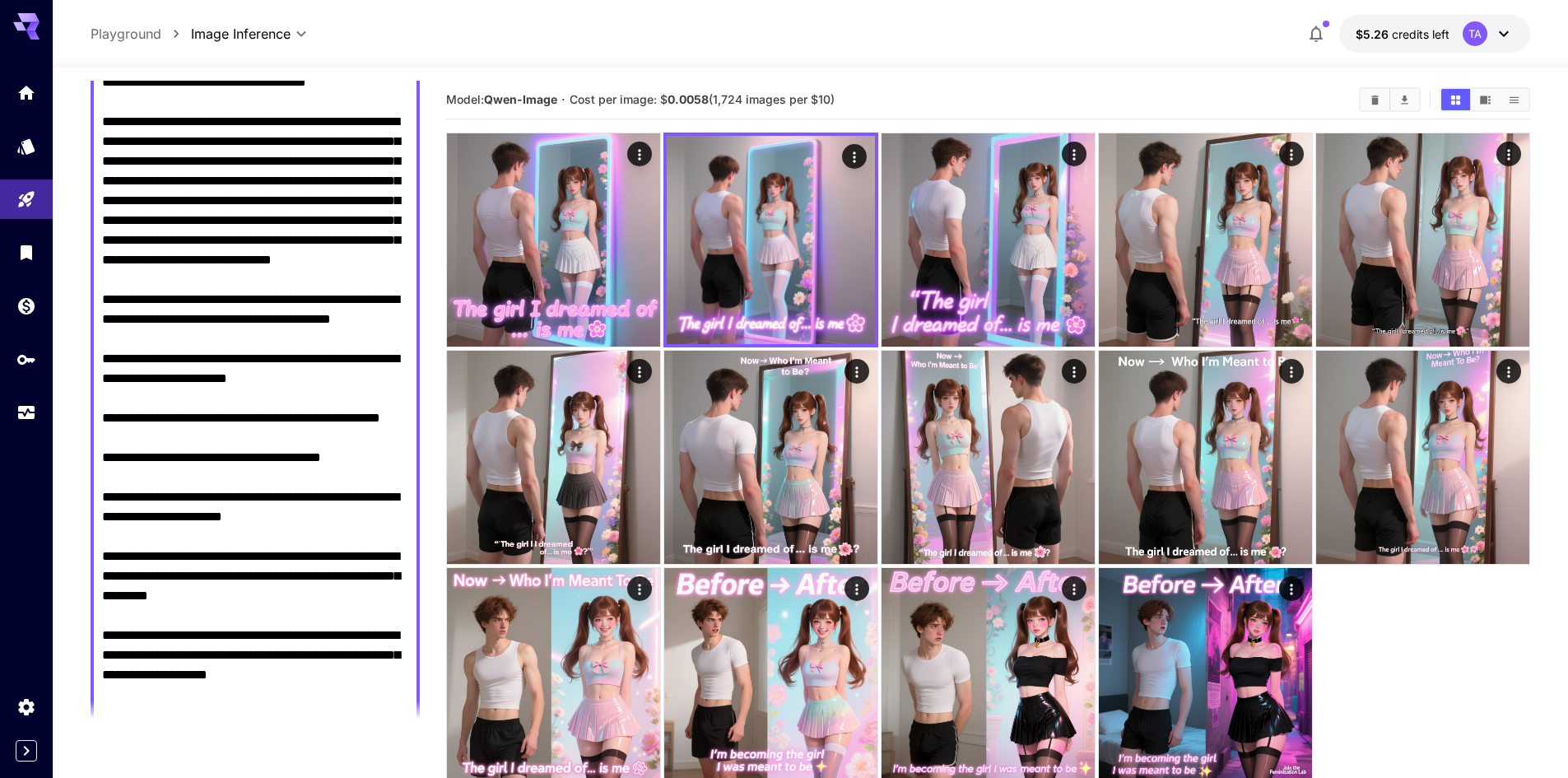
scroll to position [535, 0]
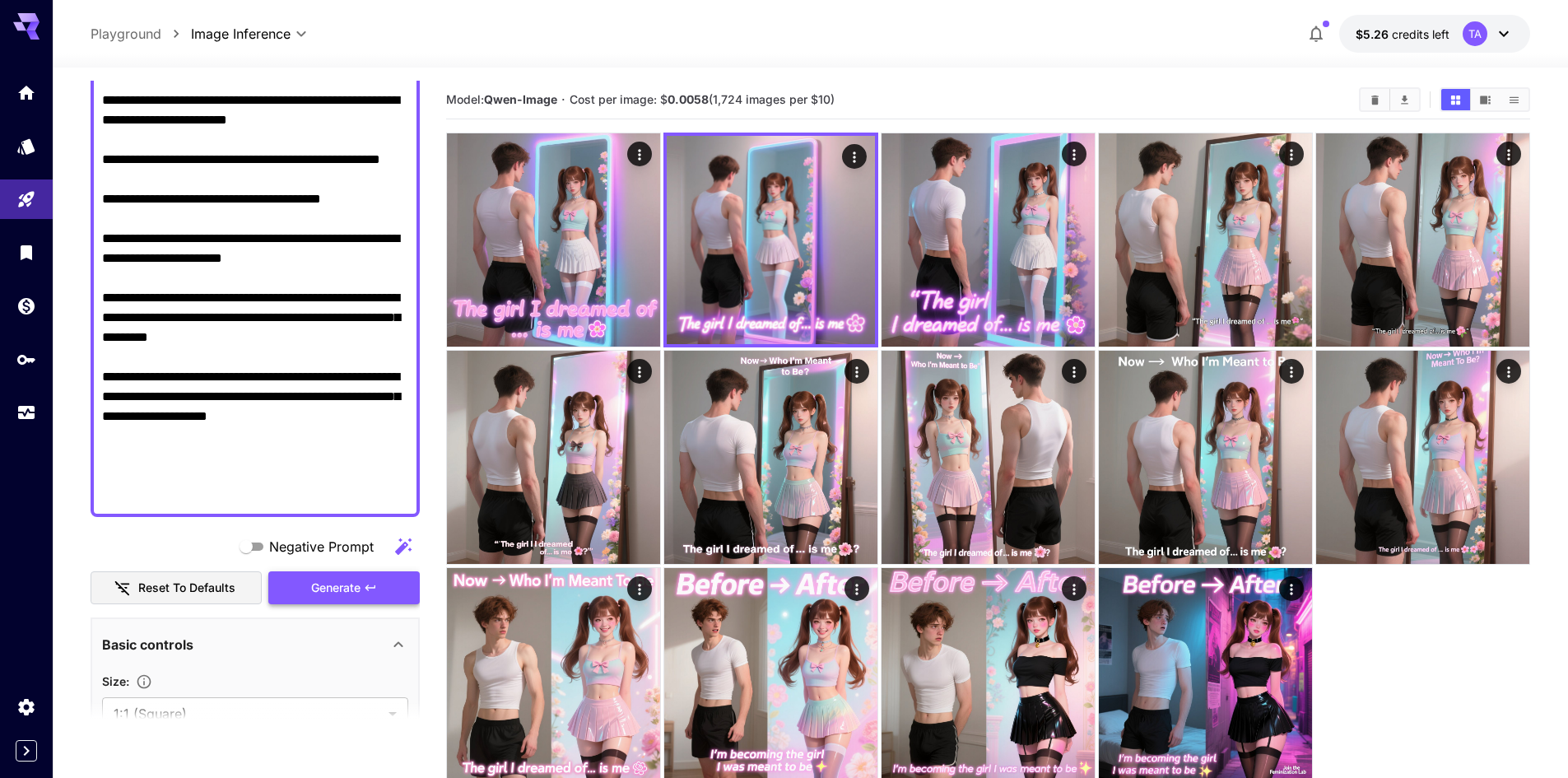
type textarea "**********"
click at [317, 576] on button "Generate" at bounding box center [344, 587] width 152 height 33
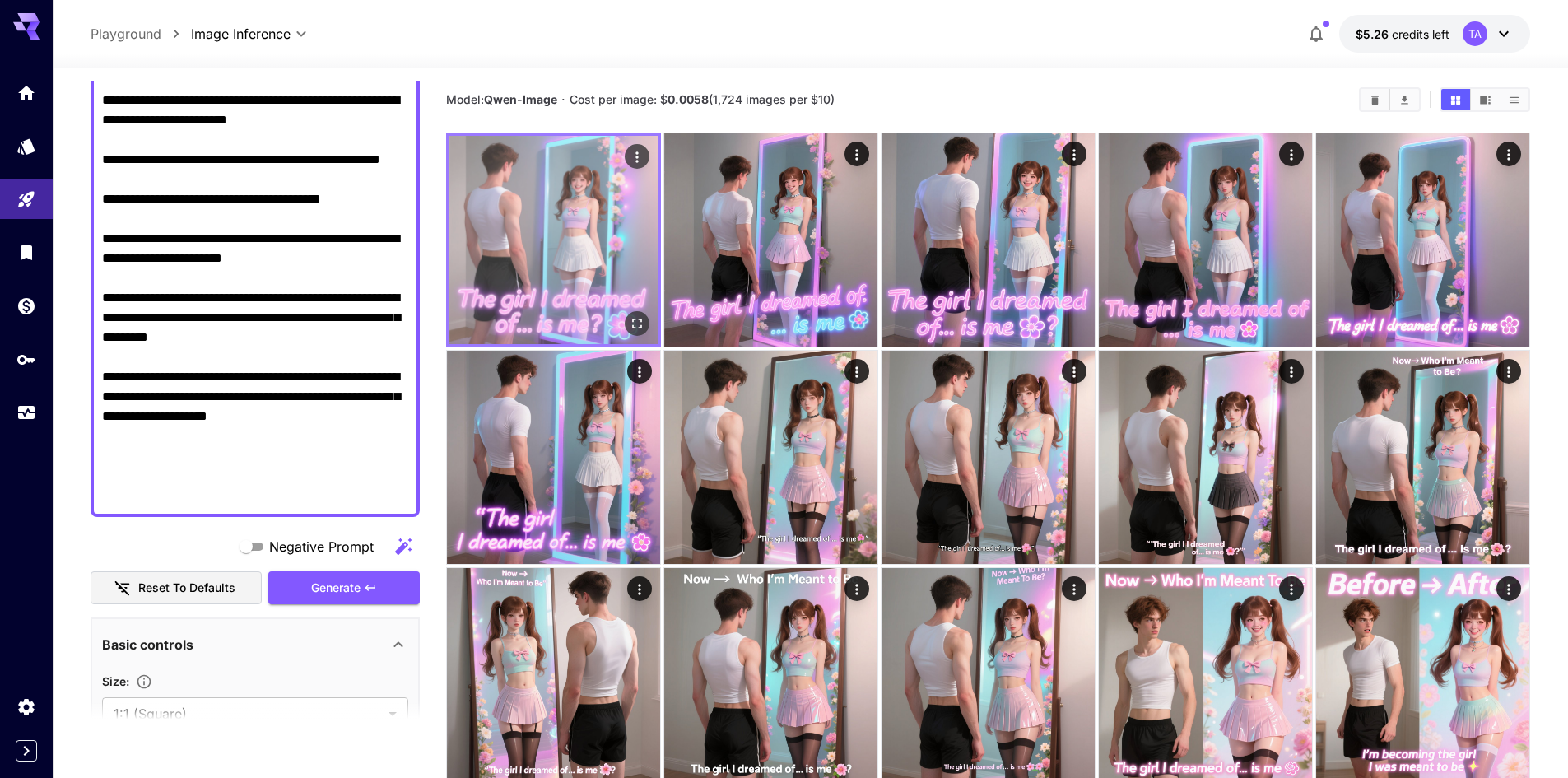
click at [648, 317] on button "Open in fullscreen" at bounding box center [637, 323] width 25 height 25
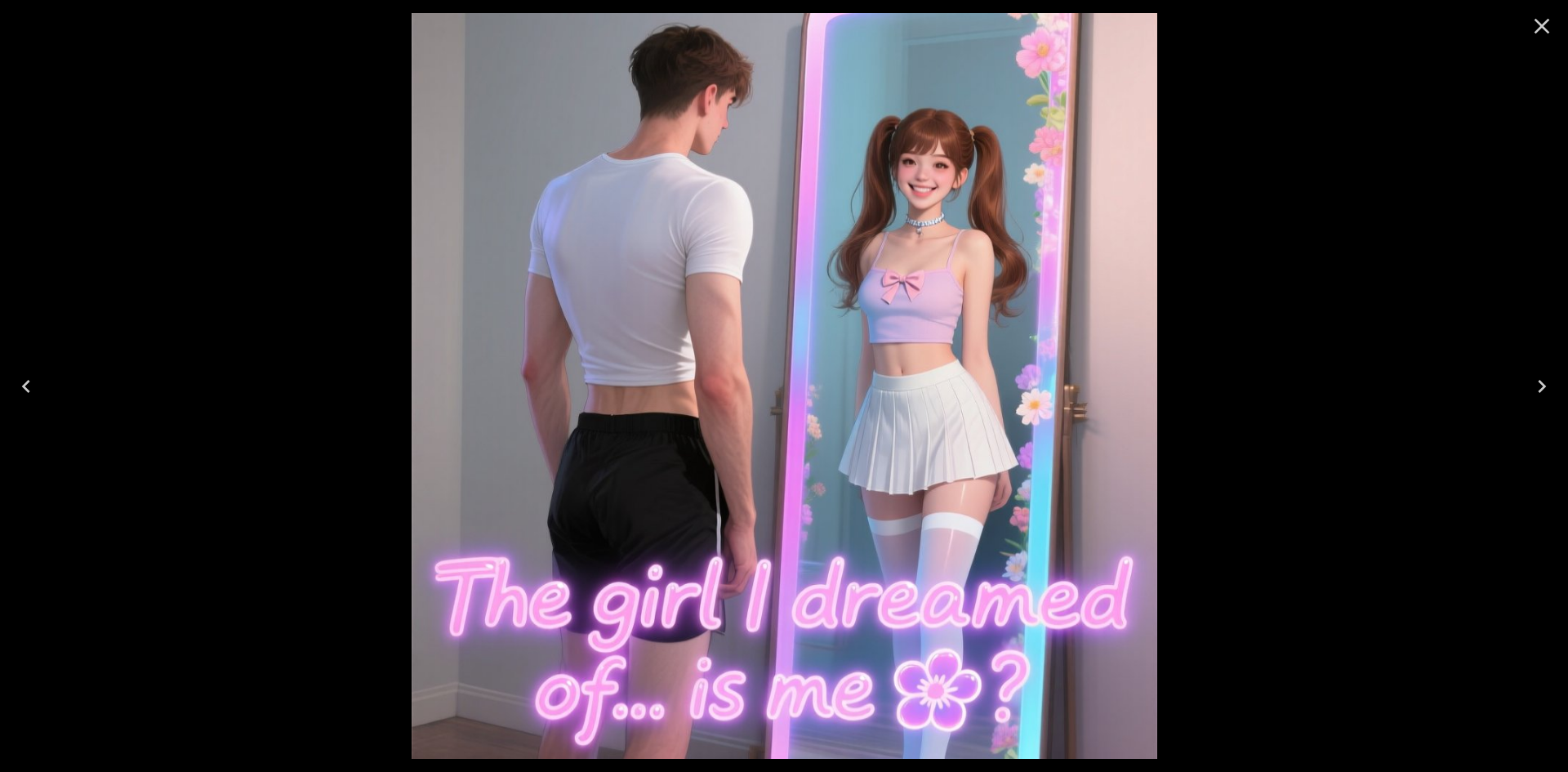
click at [1553, 33] on icon "Close" at bounding box center [1541, 26] width 26 height 26
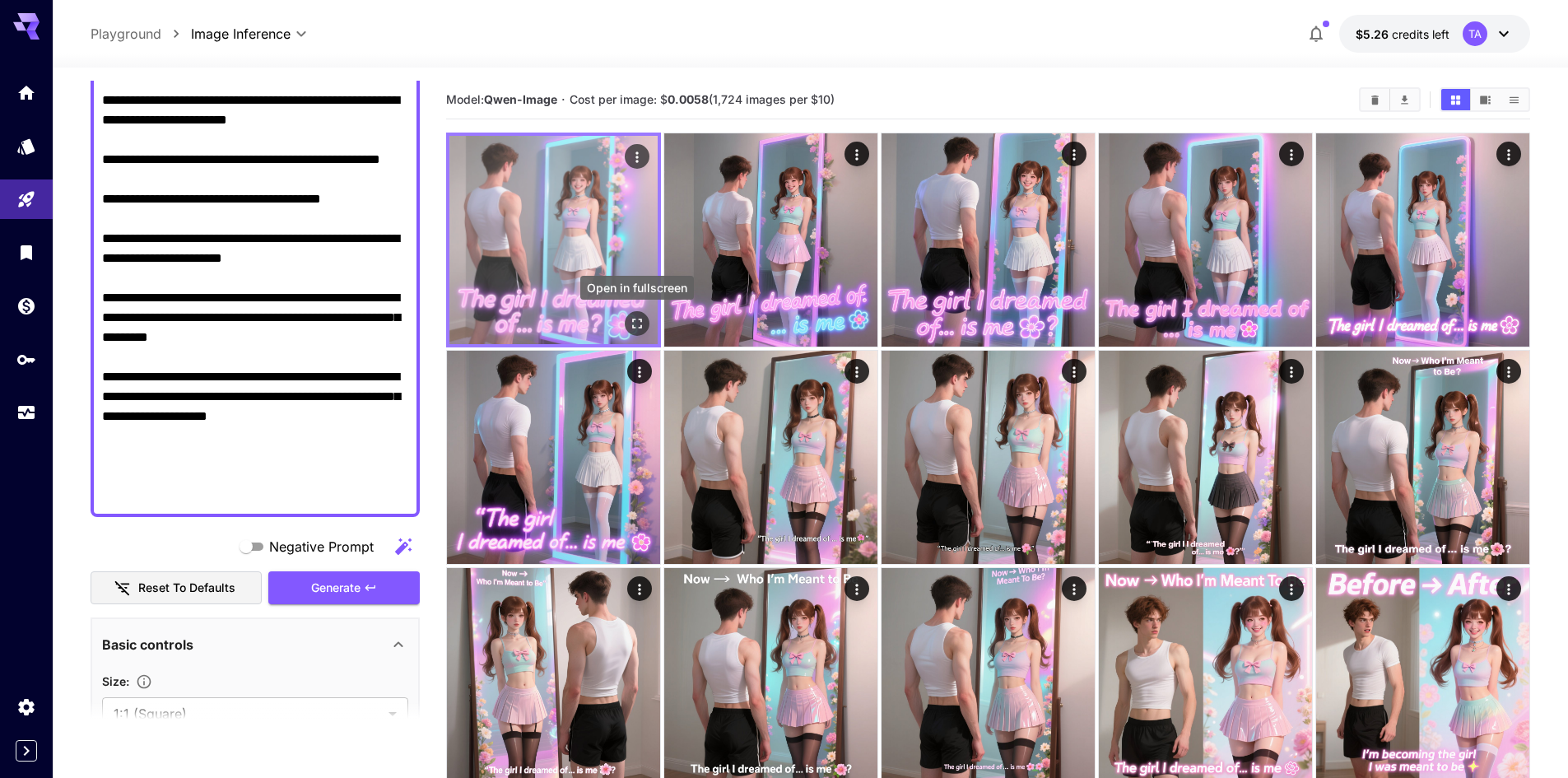
click at [644, 324] on icon "Open in fullscreen" at bounding box center [638, 324] width 17 height 17
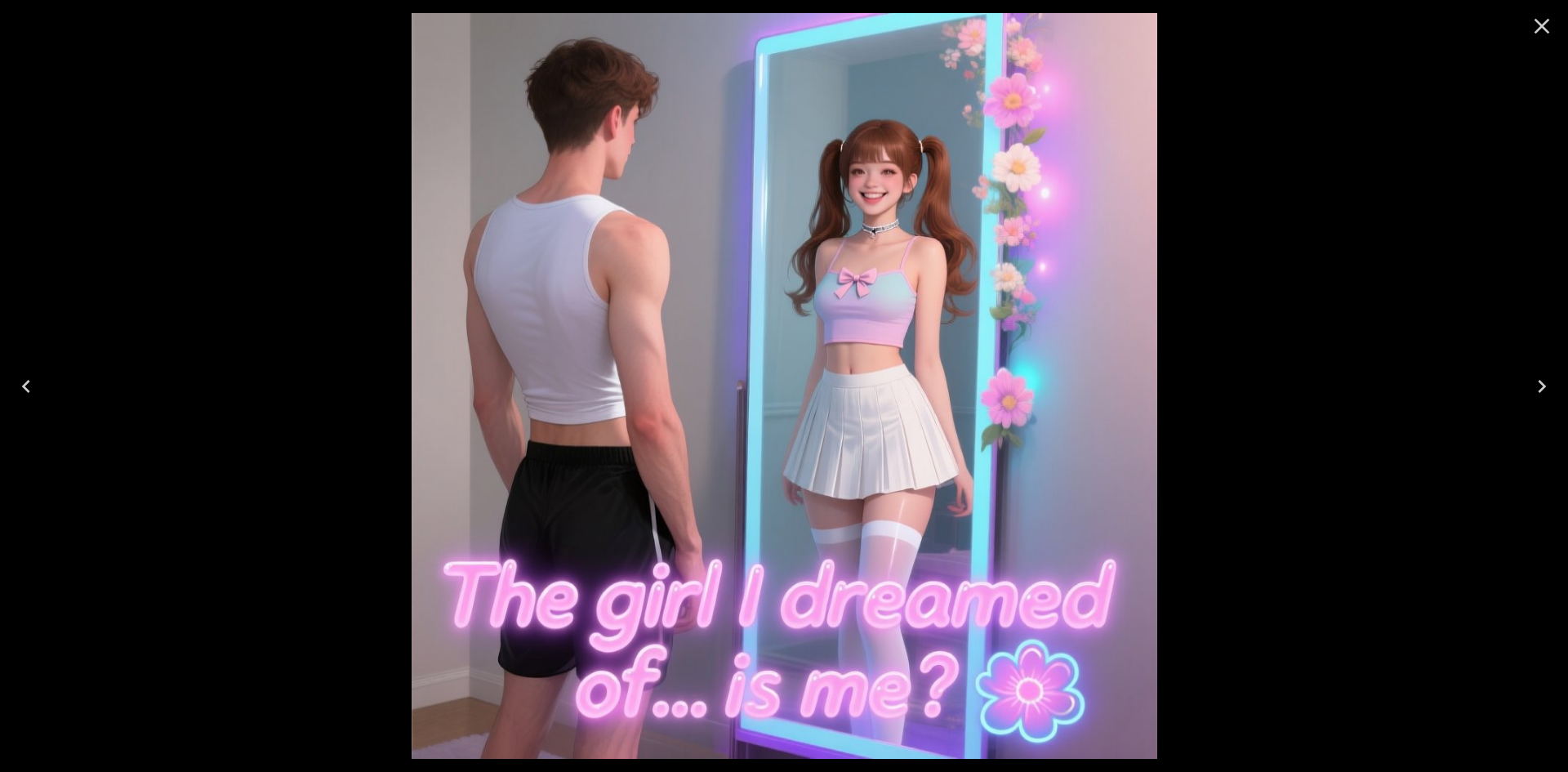
drag, startPoint x: 969, startPoint y: 218, endPoint x: 1354, endPoint y: 159, distance: 389.5
click at [1331, 162] on div at bounding box center [784, 386] width 1568 height 772
click at [1535, 32] on icon "Close" at bounding box center [1541, 26] width 16 height 16
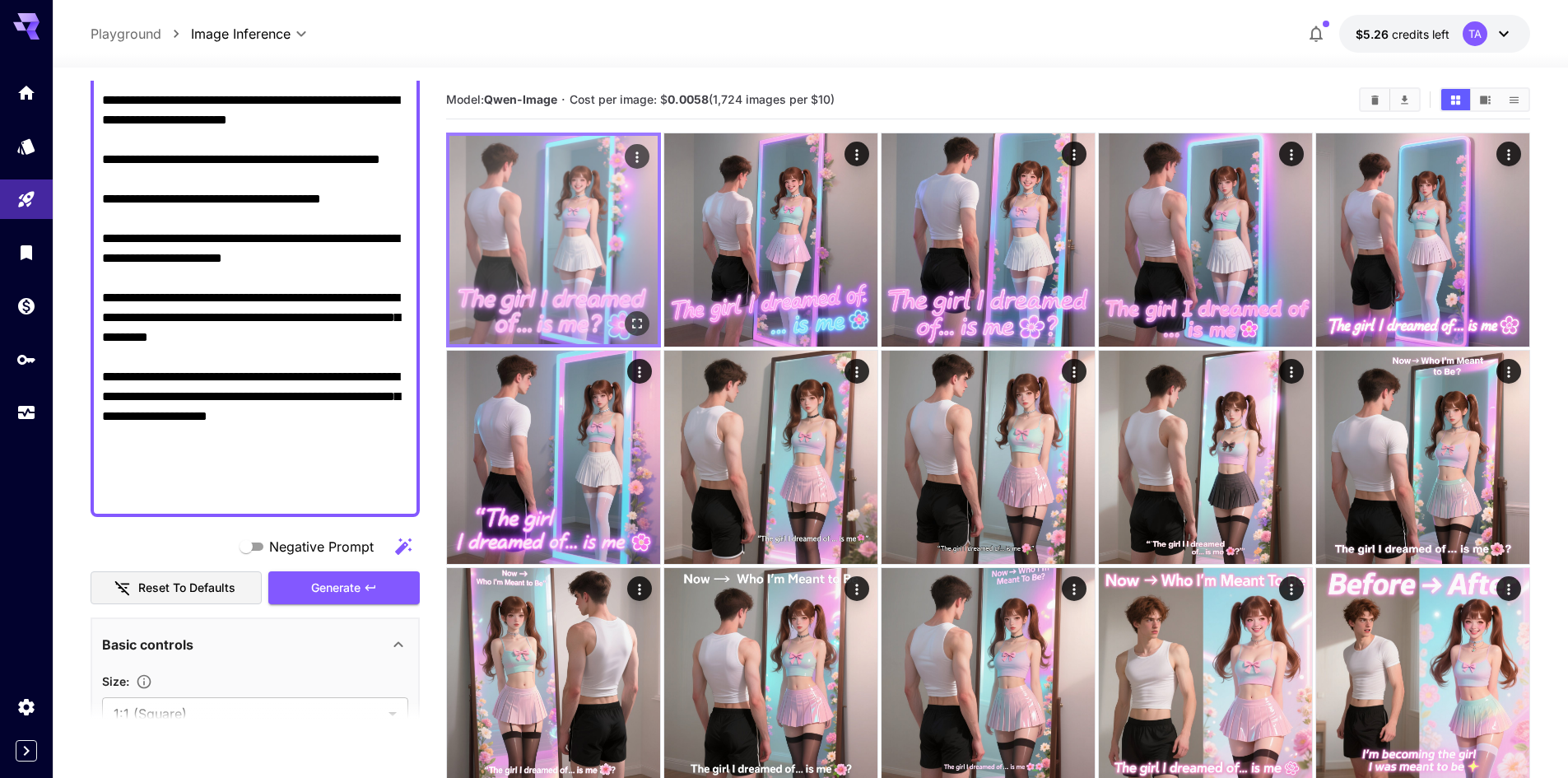
click at [630, 144] on div "Actions" at bounding box center [637, 156] width 25 height 25
click at [644, 157] on icon "Actions" at bounding box center [638, 157] width 17 height 17
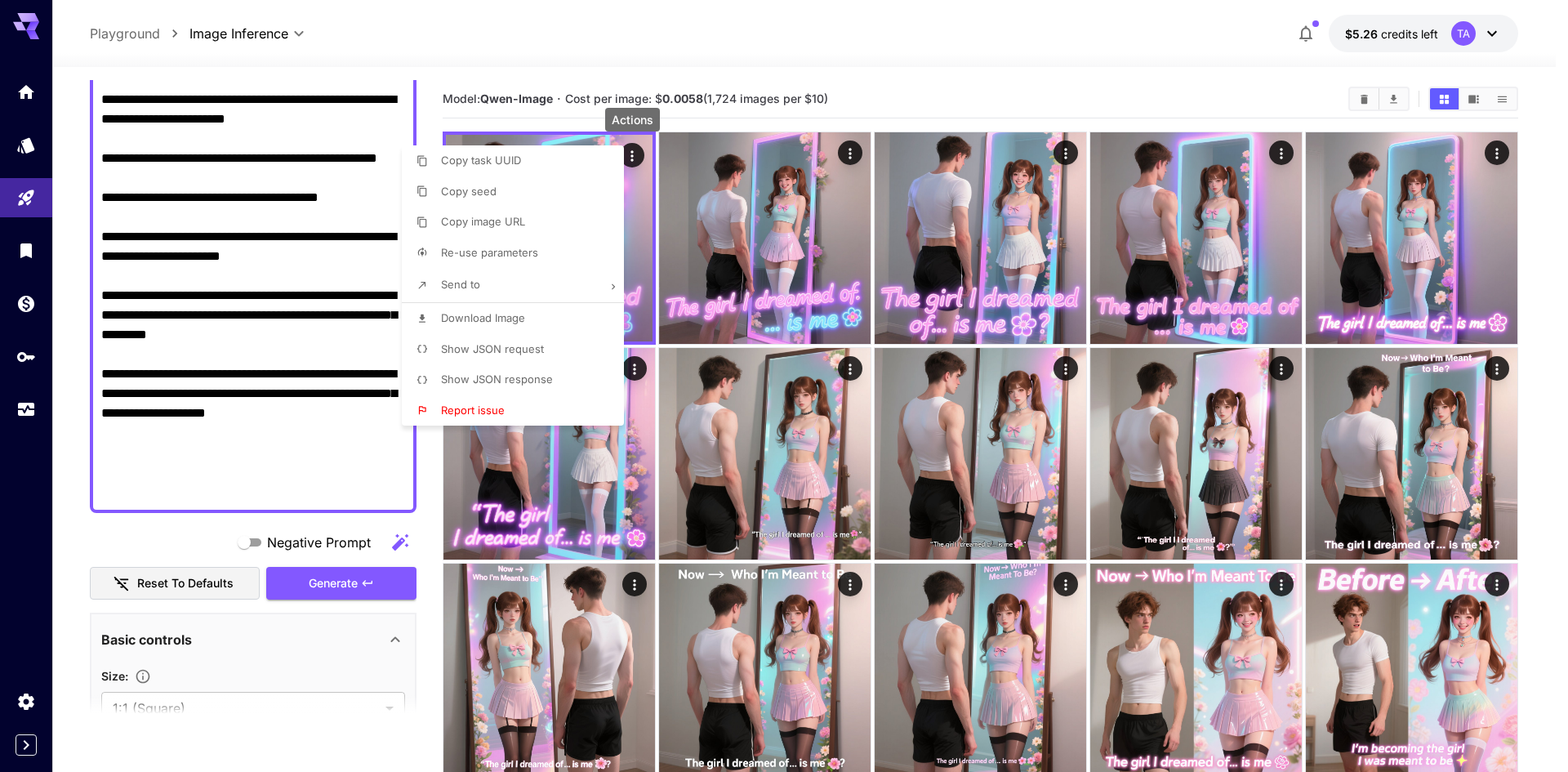
click at [521, 312] on span "Download Image" at bounding box center [483, 318] width 84 height 13
click at [1334, 106] on div at bounding box center [784, 386] width 1568 height 772
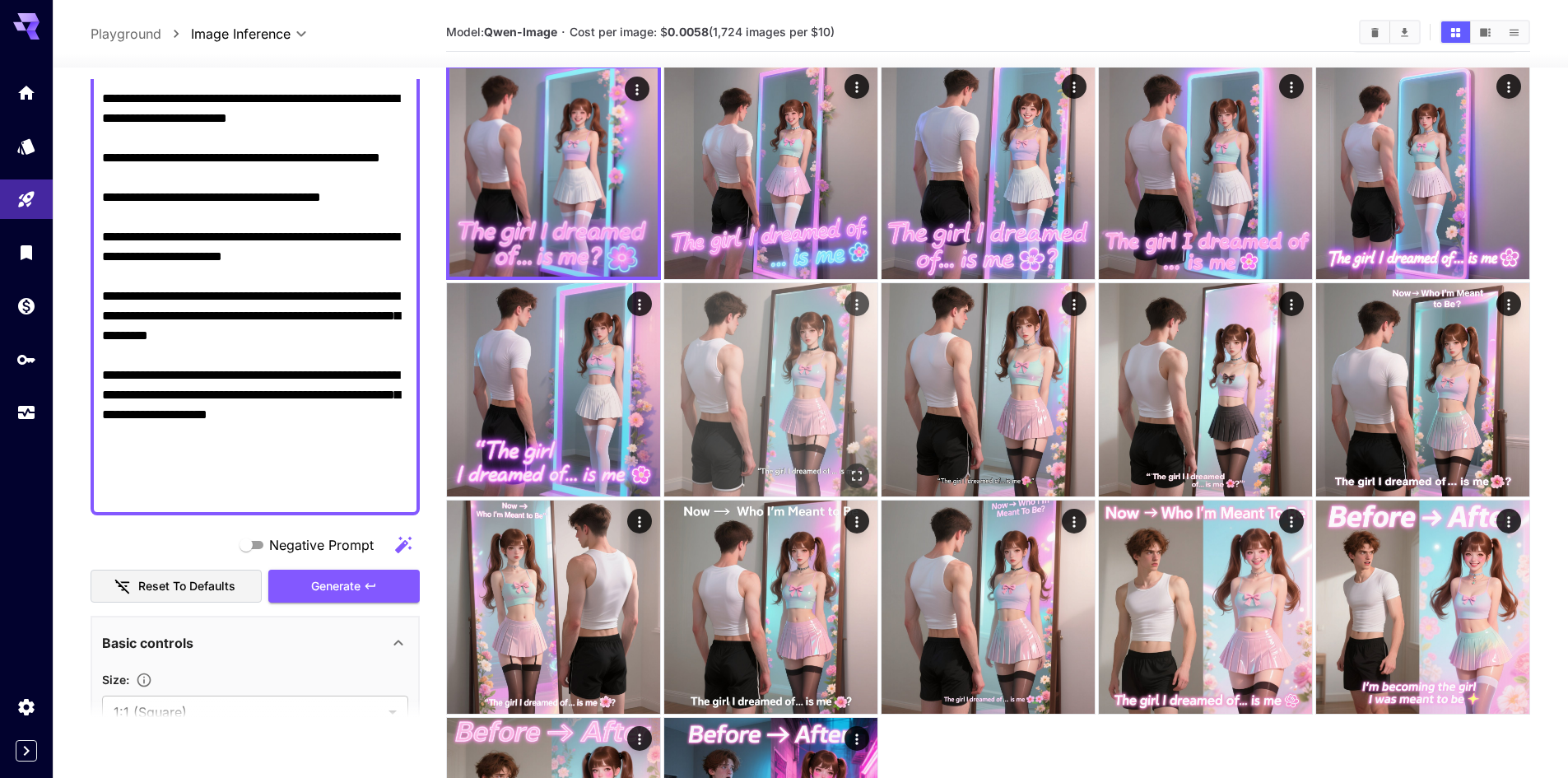
scroll to position [0, 0]
